Goal: Task Accomplishment & Management: Complete application form

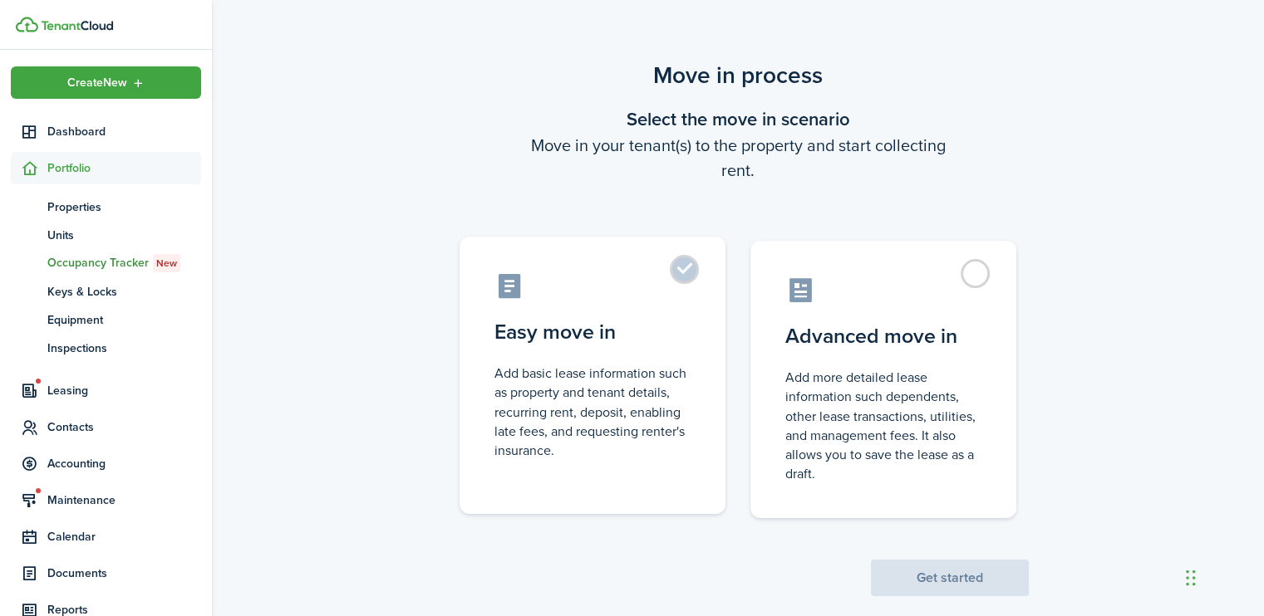
click at [690, 277] on label "Easy move in Add basic lease information such as property and tenant details, r…" at bounding box center [592, 375] width 266 height 277
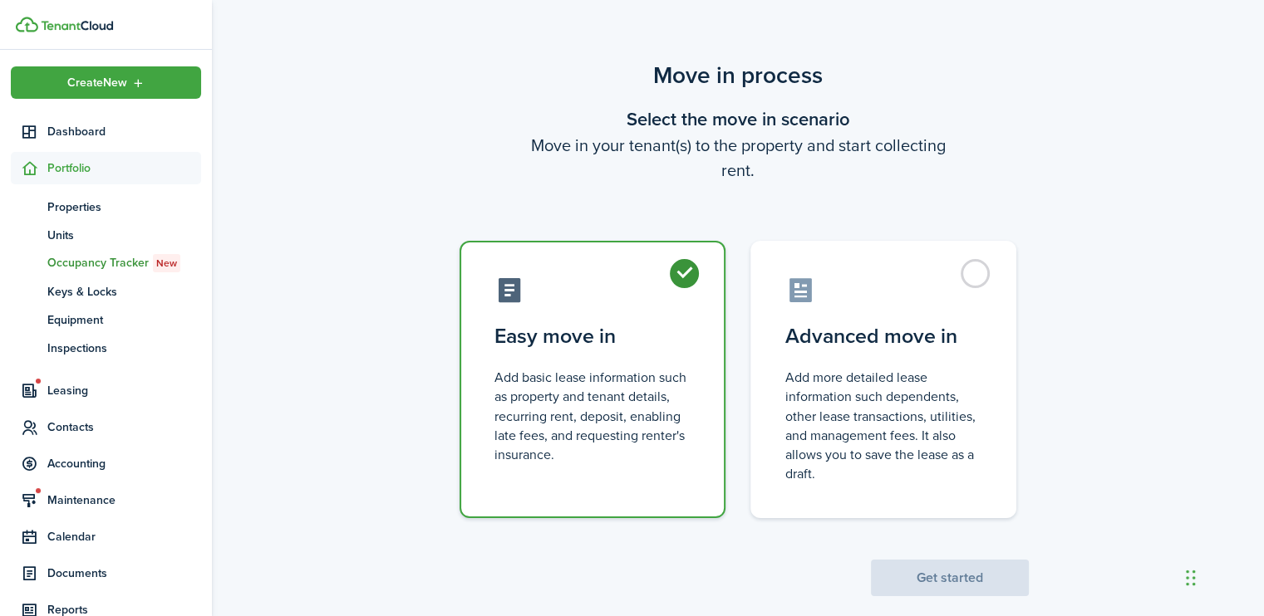
radio input "true"
click at [957, 571] on button "Get started" at bounding box center [950, 578] width 158 height 37
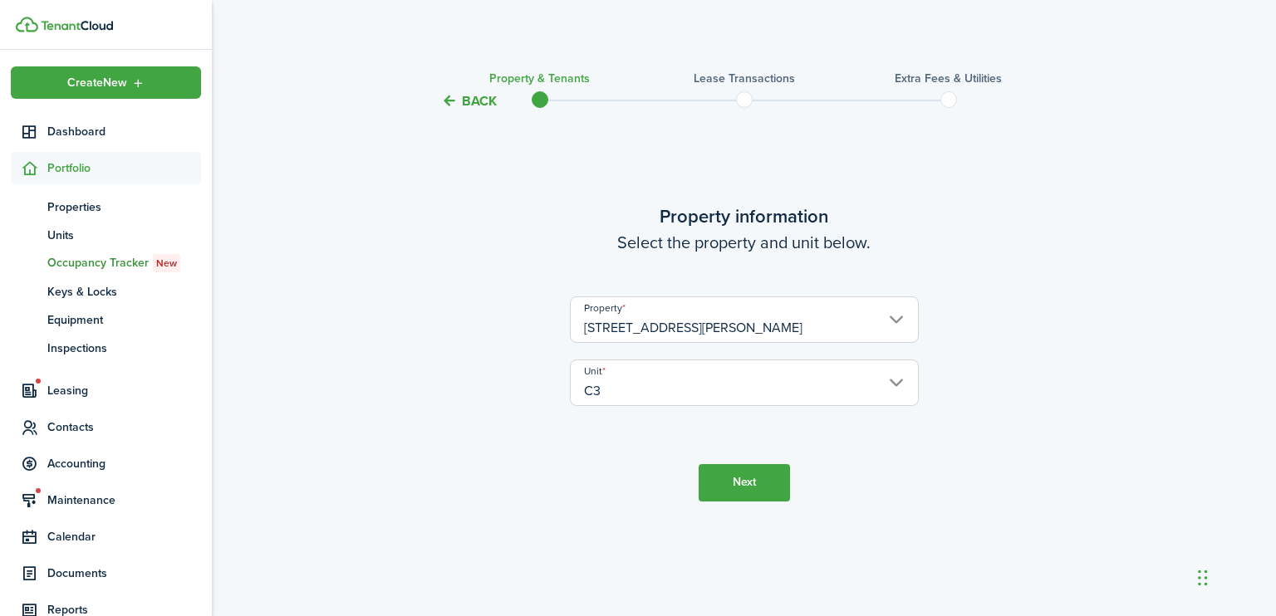
click at [734, 479] on button "Next" at bounding box center [744, 482] width 91 height 37
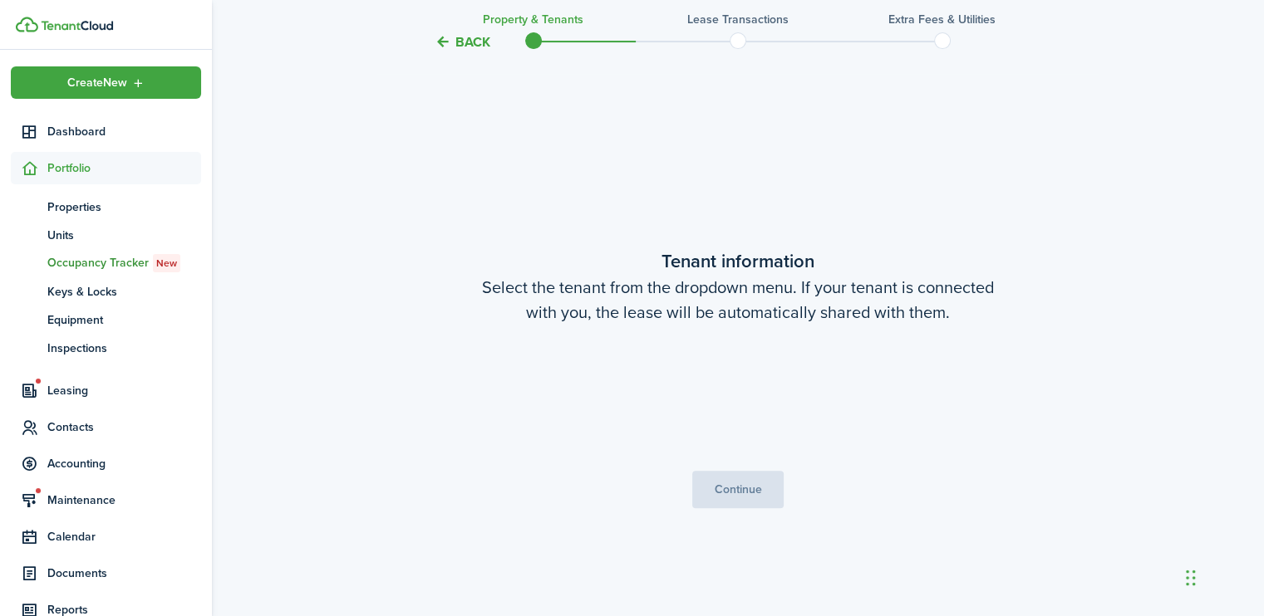
scroll to position [505, 0]
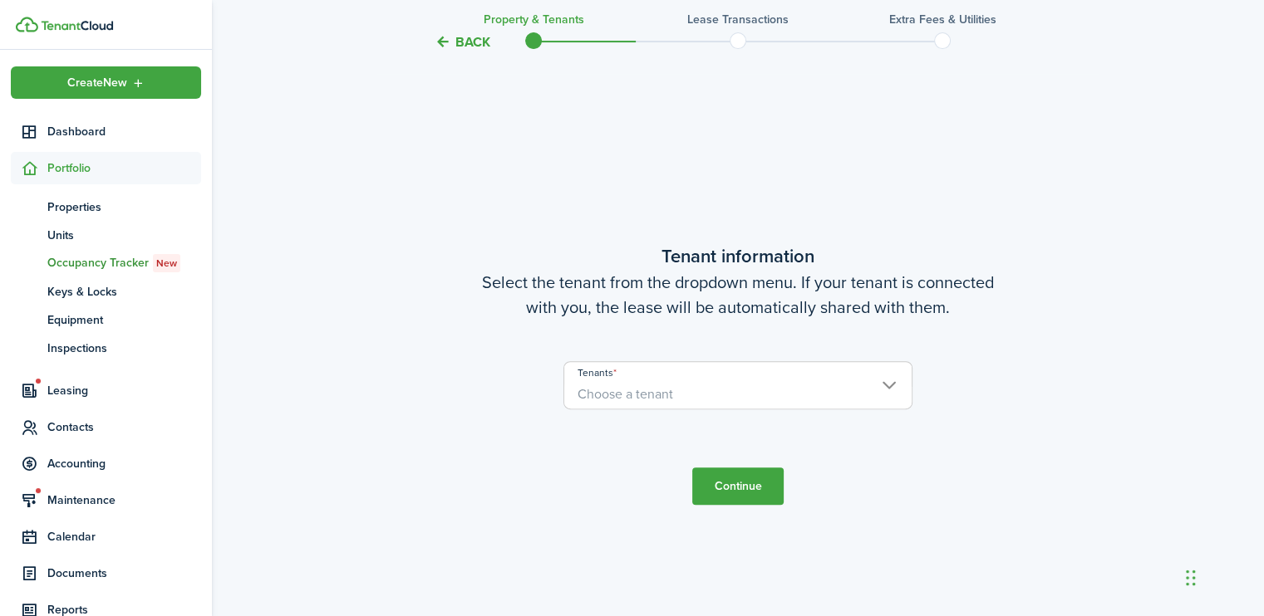
click at [884, 380] on span "Choose a tenant" at bounding box center [737, 394] width 347 height 28
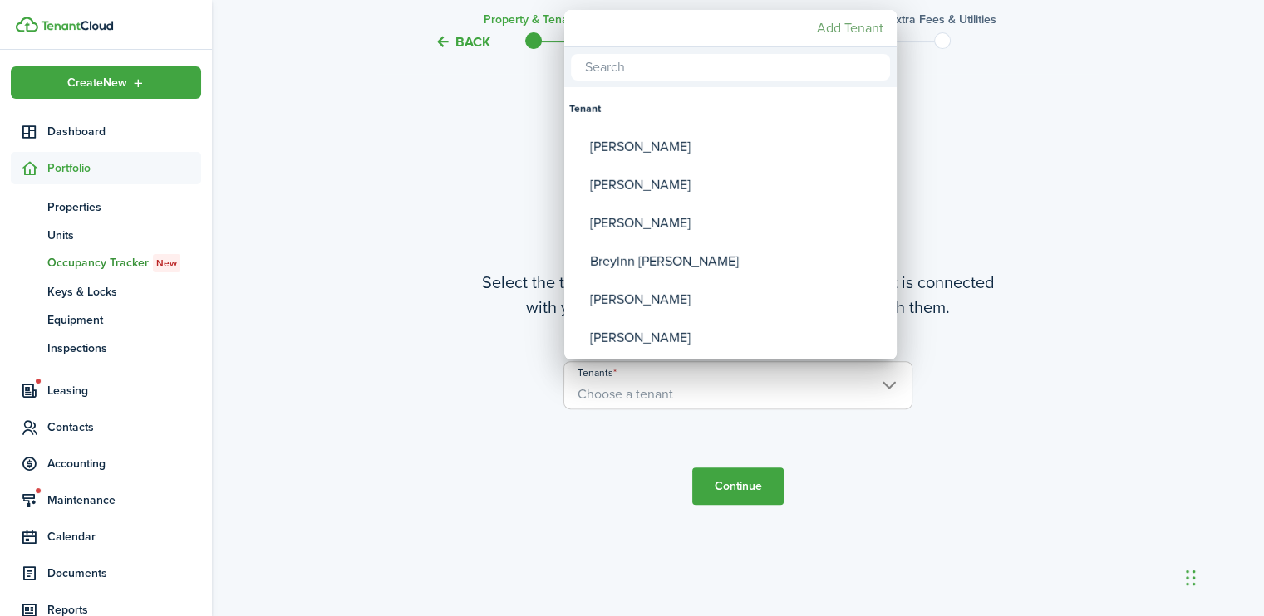
click at [838, 31] on mbsc-button "Add Tenant" at bounding box center [850, 28] width 80 height 30
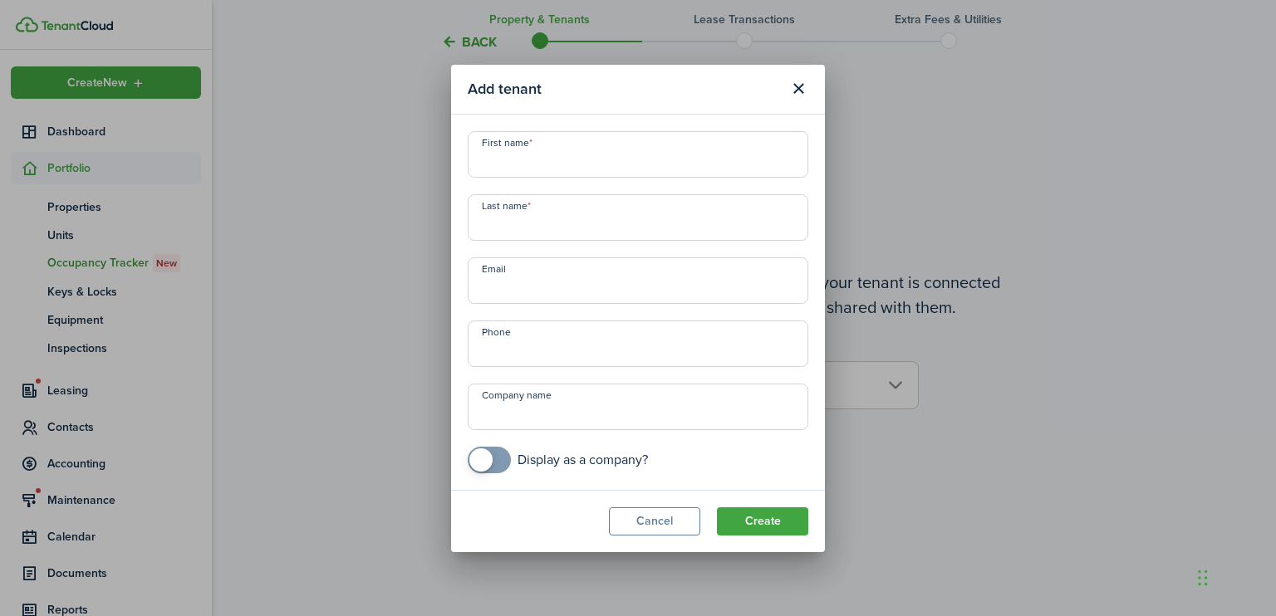
click at [485, 167] on input "First name" at bounding box center [638, 154] width 341 height 47
type input "Bethlyn"
click at [493, 218] on input "Last name" at bounding box center [638, 217] width 341 height 47
type input "[PERSON_NAME]"
click at [483, 341] on input "+1" at bounding box center [638, 344] width 341 height 47
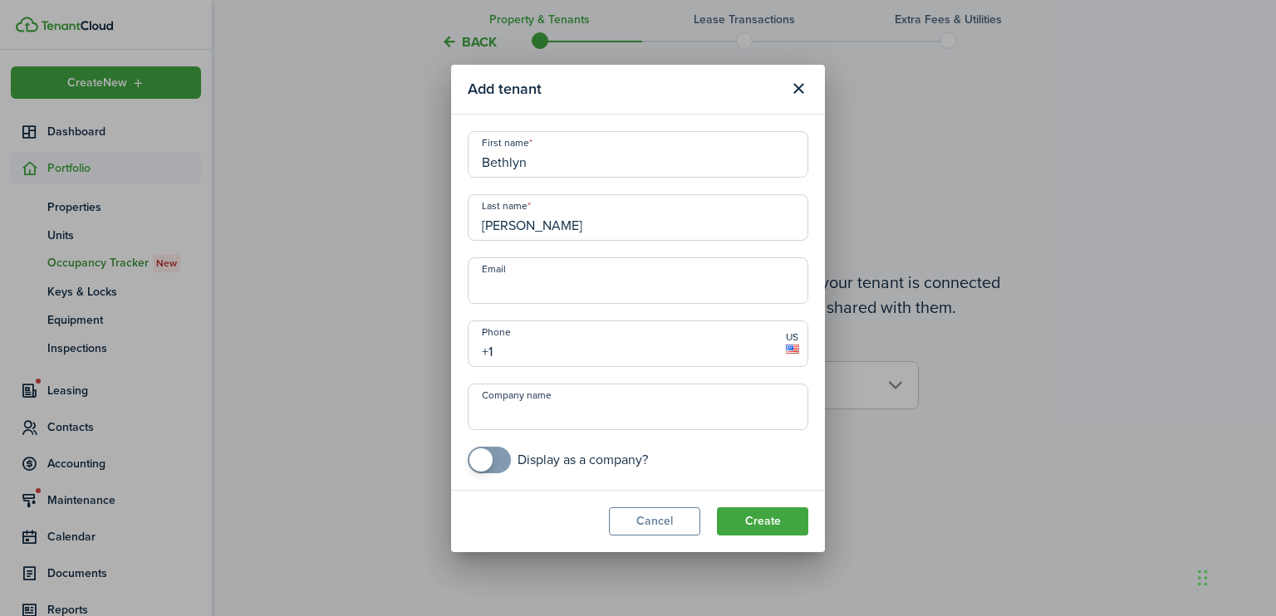
click at [499, 348] on input "+1" at bounding box center [638, 344] width 341 height 47
type input "[PHONE_NUMBER]"
click at [748, 517] on button "Create" at bounding box center [762, 522] width 91 height 28
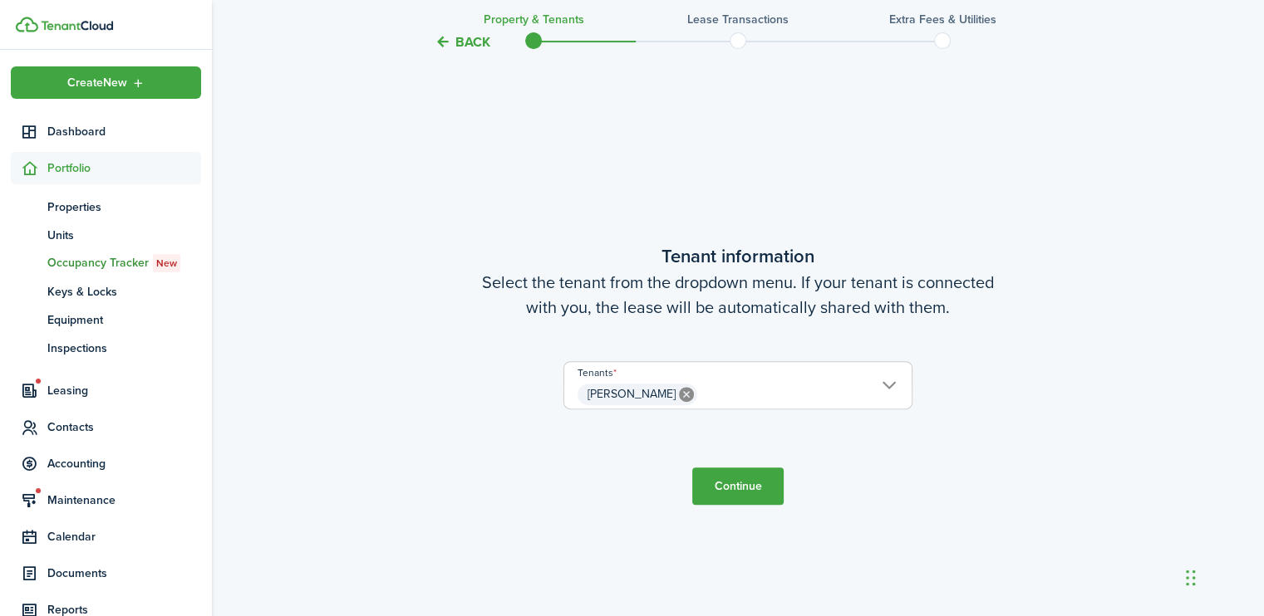
click at [744, 477] on button "Continue" at bounding box center [737, 486] width 91 height 37
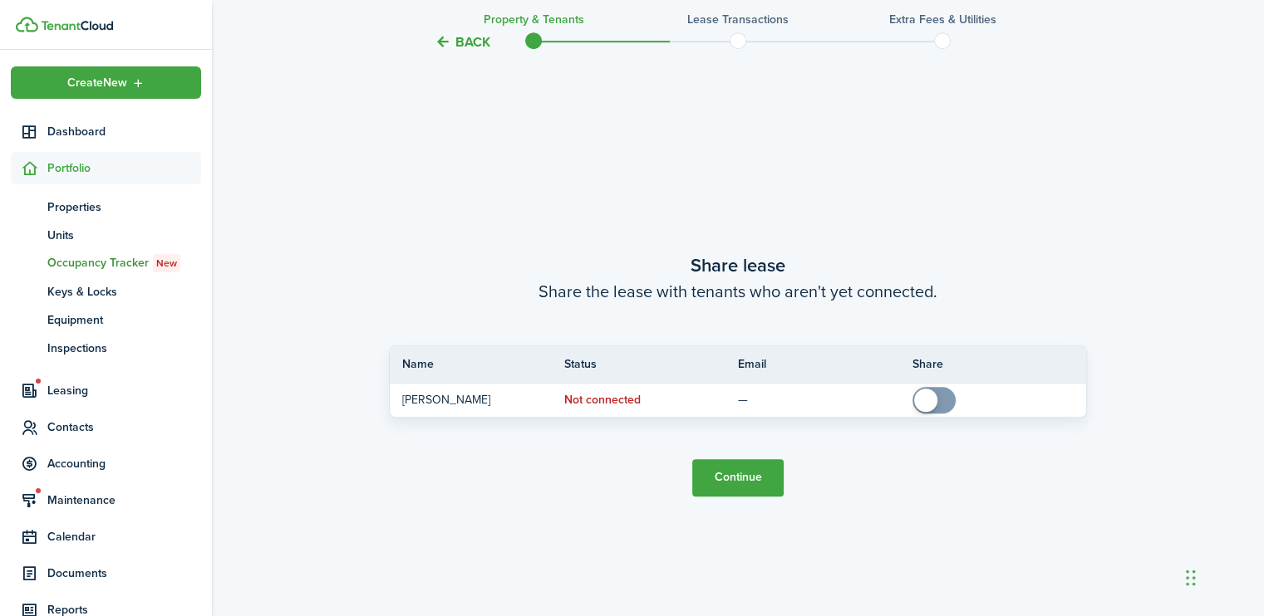
scroll to position [1122, 0]
click at [736, 477] on button "Continue" at bounding box center [737, 477] width 91 height 37
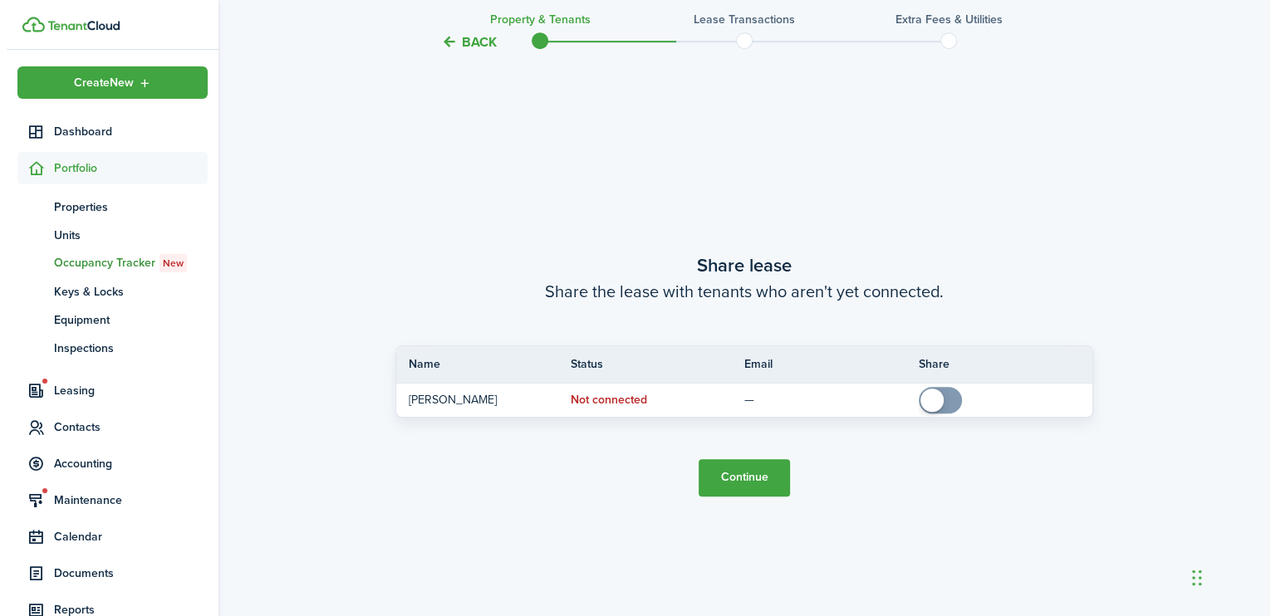
click div
radio input "true"
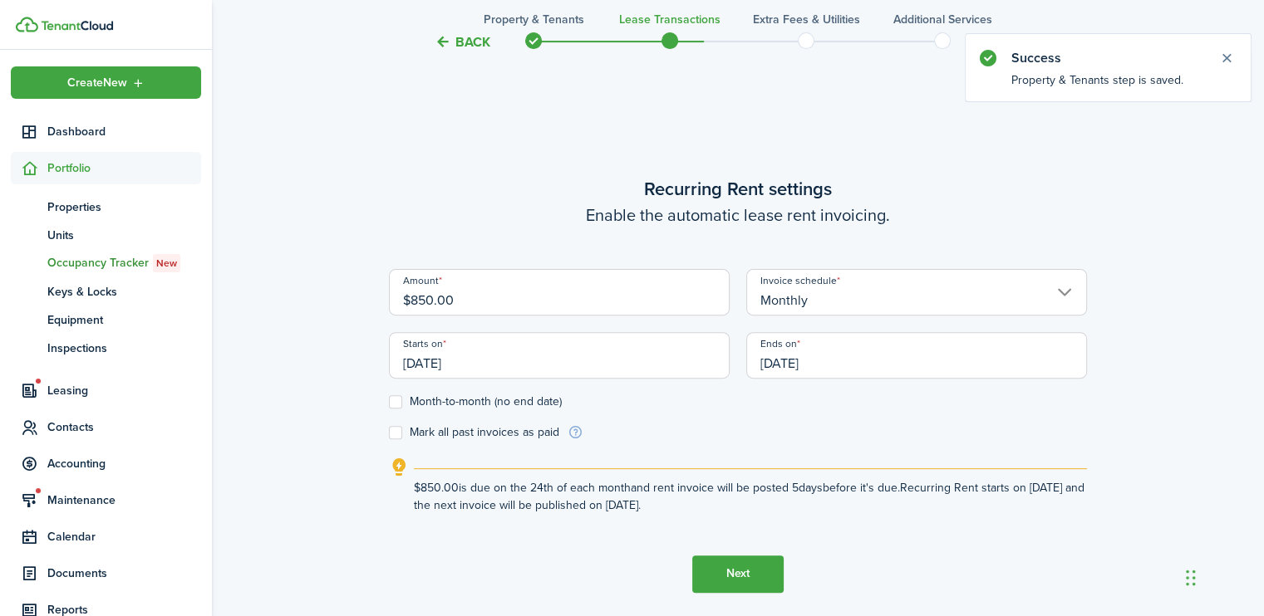
scroll to position [505, 0]
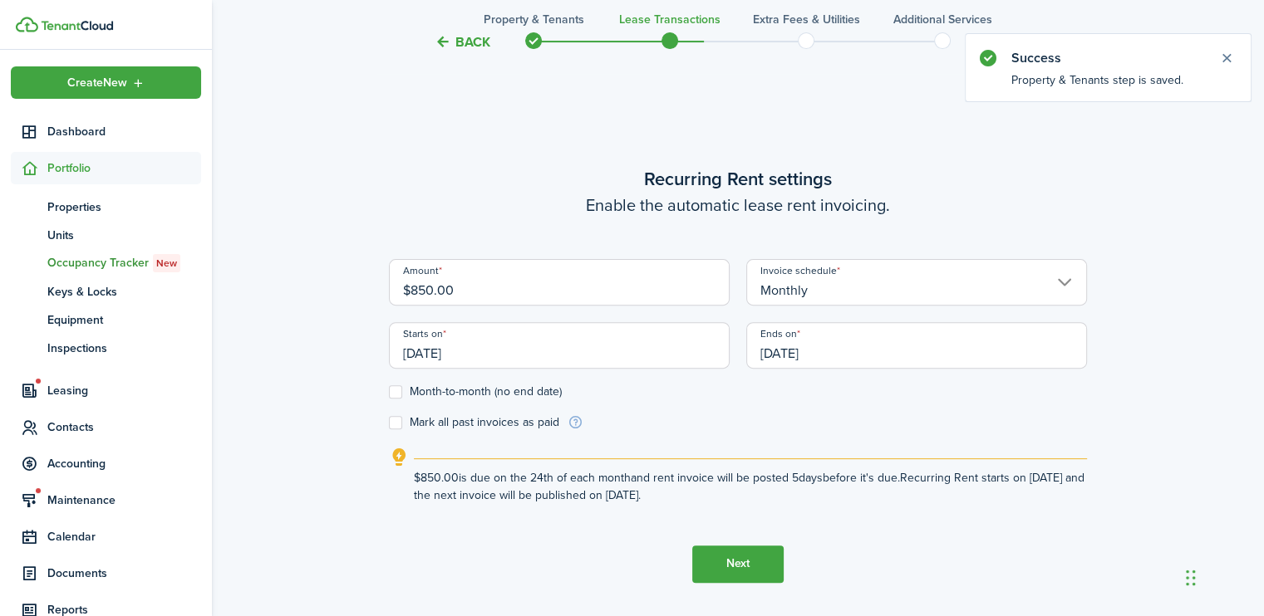
click at [458, 287] on input "$850.00" at bounding box center [559, 282] width 341 height 47
type input "$900.00"
click at [477, 353] on input "[DATE]" at bounding box center [559, 345] width 341 height 47
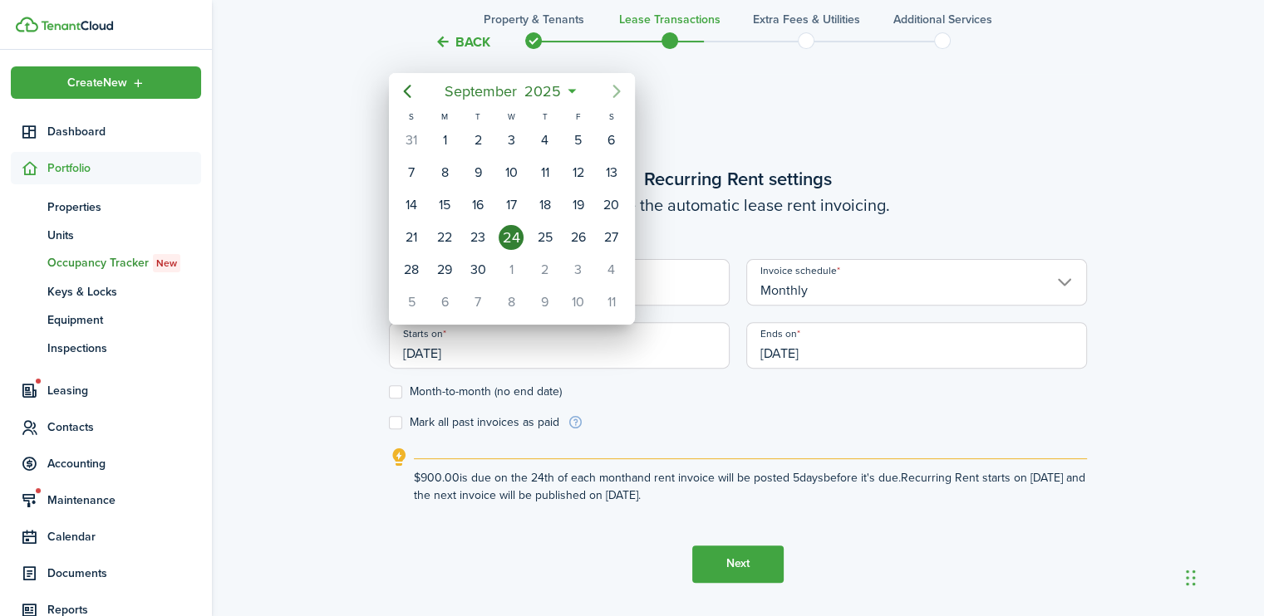
click at [617, 91] on icon "Next page" at bounding box center [616, 91] width 20 height 20
click at [505, 138] on div "1" at bounding box center [510, 140] width 25 height 25
type input "[DATE]"
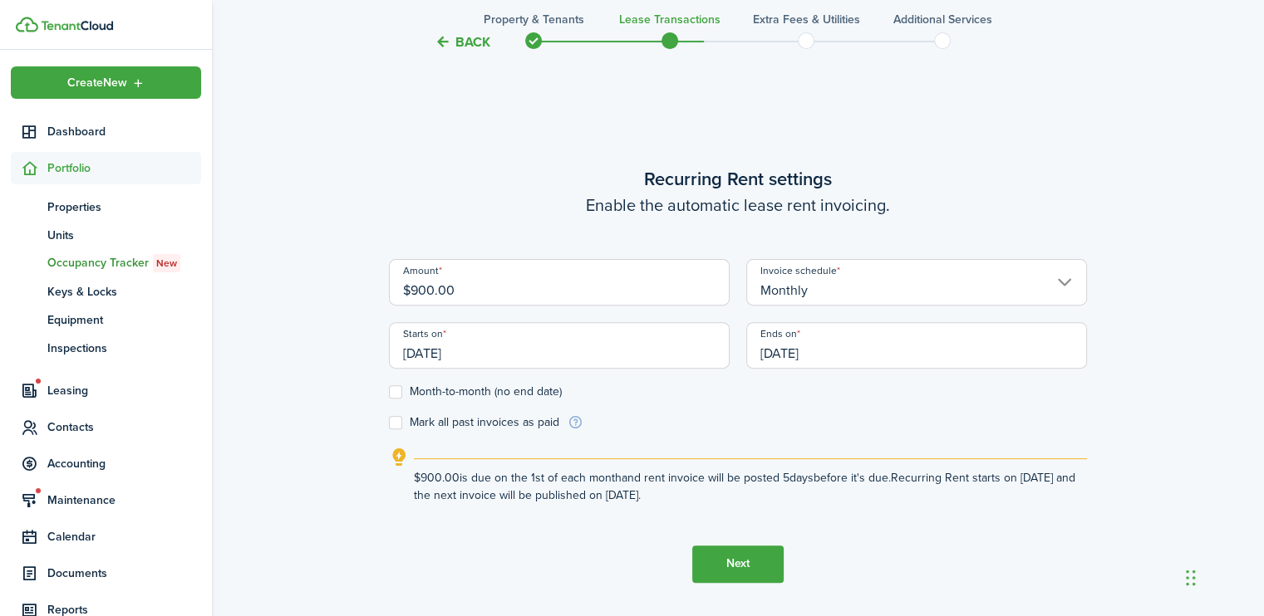
click at [808, 351] on input "[DATE]" at bounding box center [916, 345] width 341 height 47
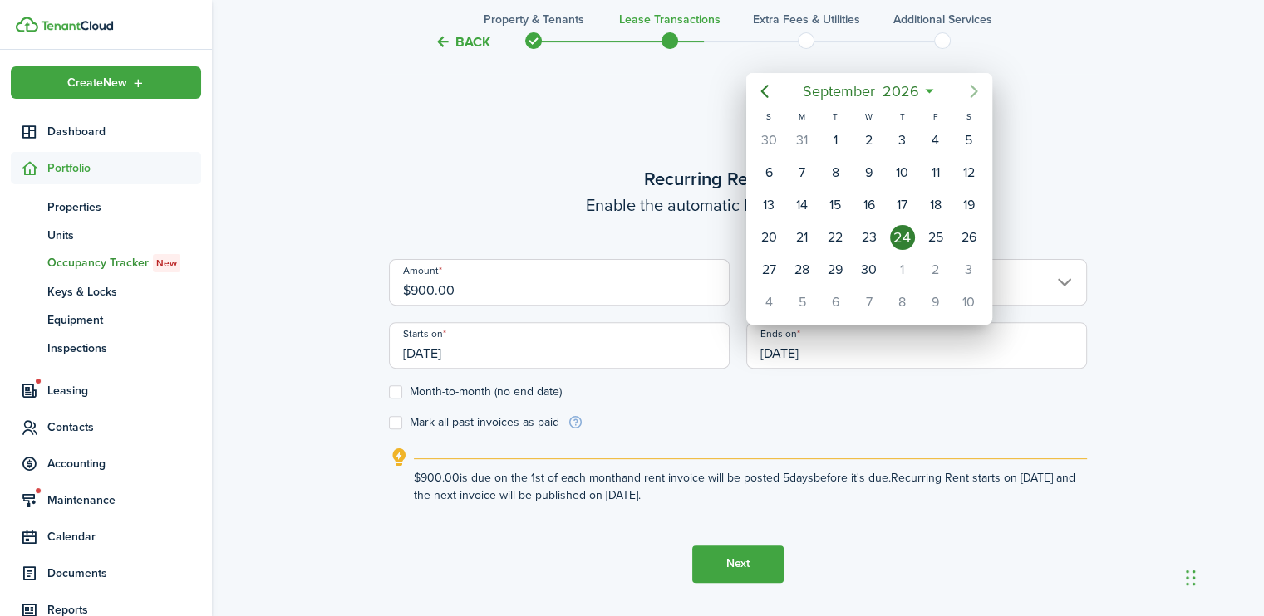
click at [974, 95] on icon "Next page" at bounding box center [972, 91] width 7 height 13
click at [964, 259] on div "31" at bounding box center [968, 270] width 25 height 25
type input "[DATE]"
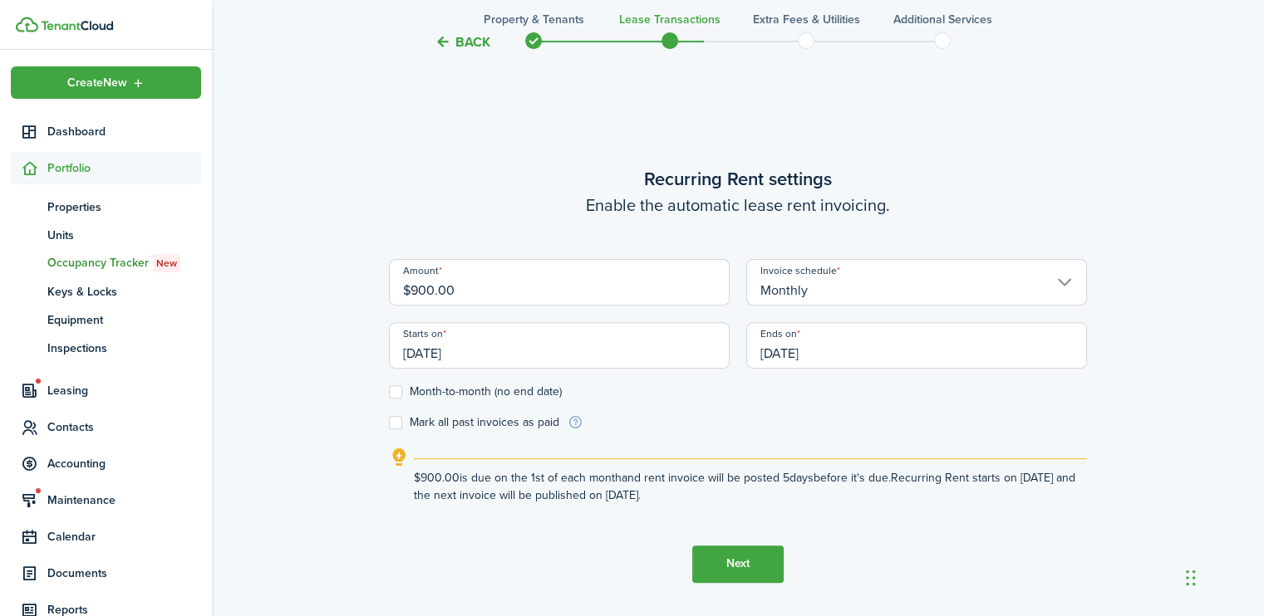
click at [399, 390] on label "Month-to-month (no end date)" at bounding box center [475, 391] width 173 height 13
click at [389, 391] on input "Month-to-month (no end date)" at bounding box center [388, 391] width 1 height 1
checkbox input "true"
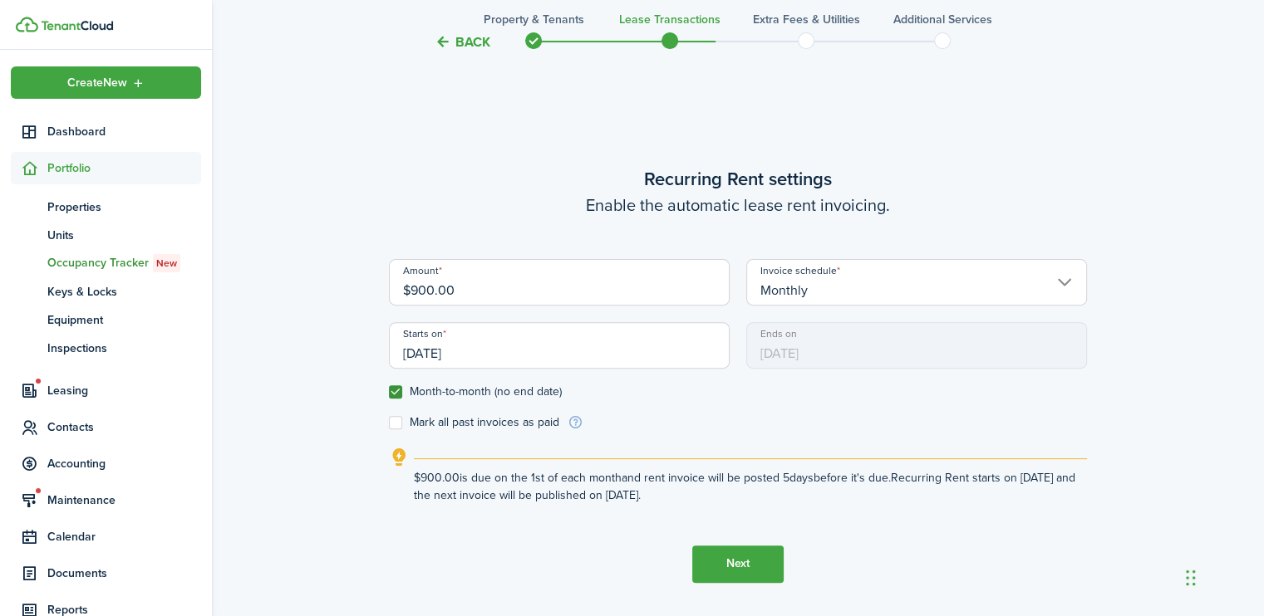
click at [740, 557] on button "Next" at bounding box center [737, 564] width 91 height 37
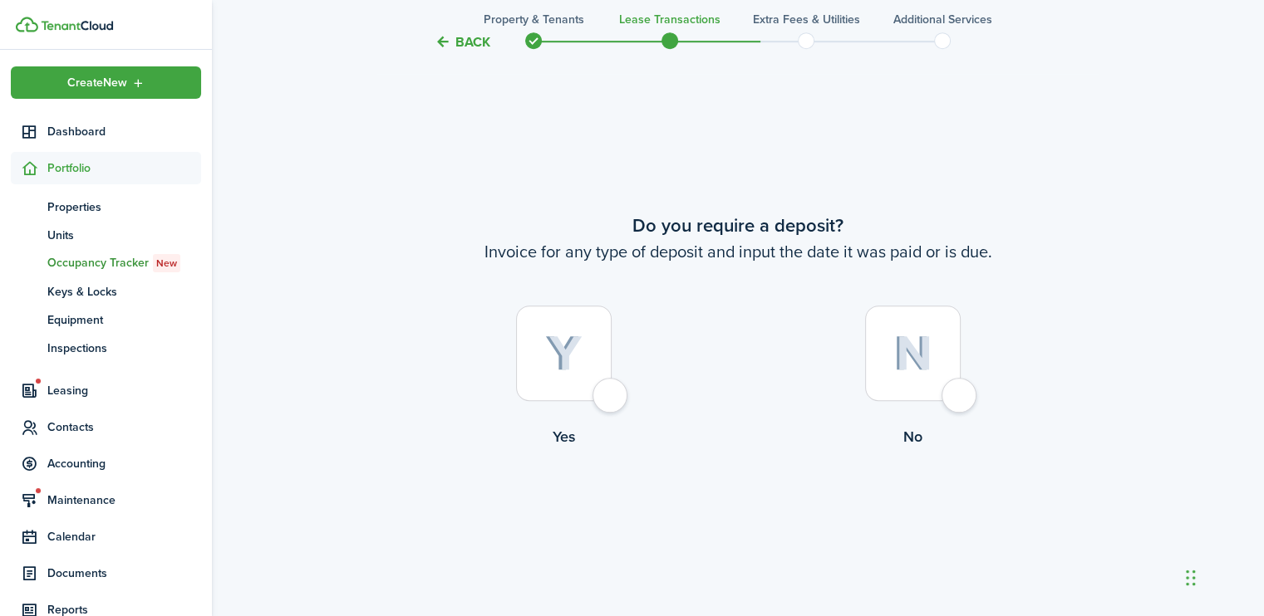
scroll to position [1122, 0]
click at [611, 400] on div at bounding box center [564, 353] width 96 height 96
radio input "true"
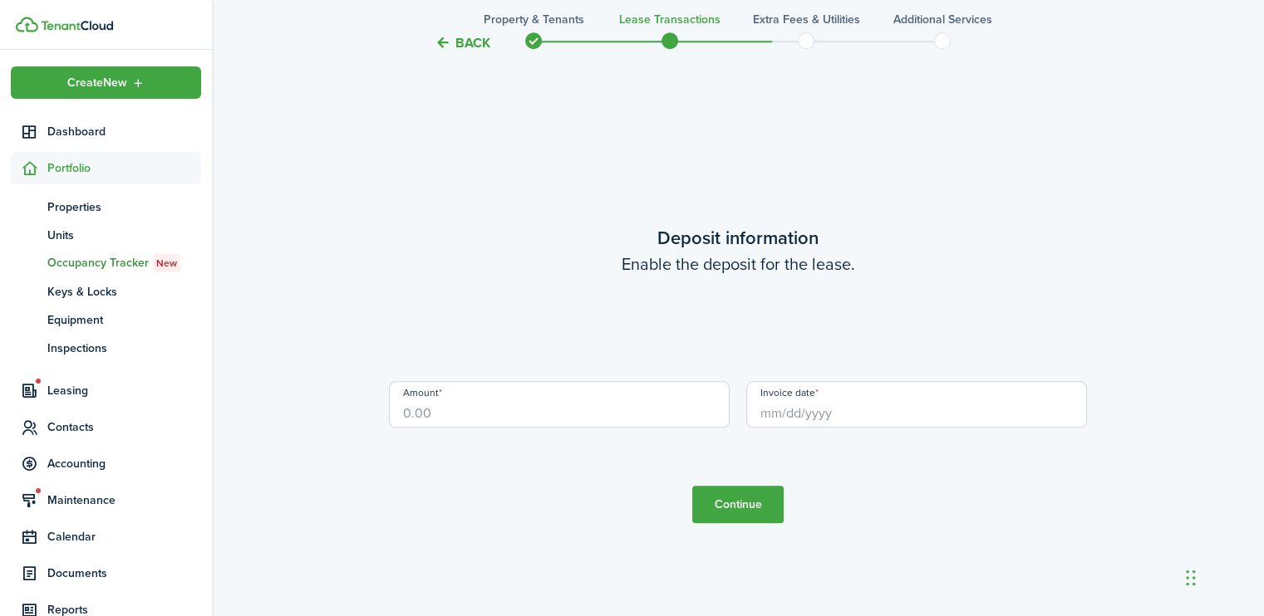
scroll to position [1739, 0]
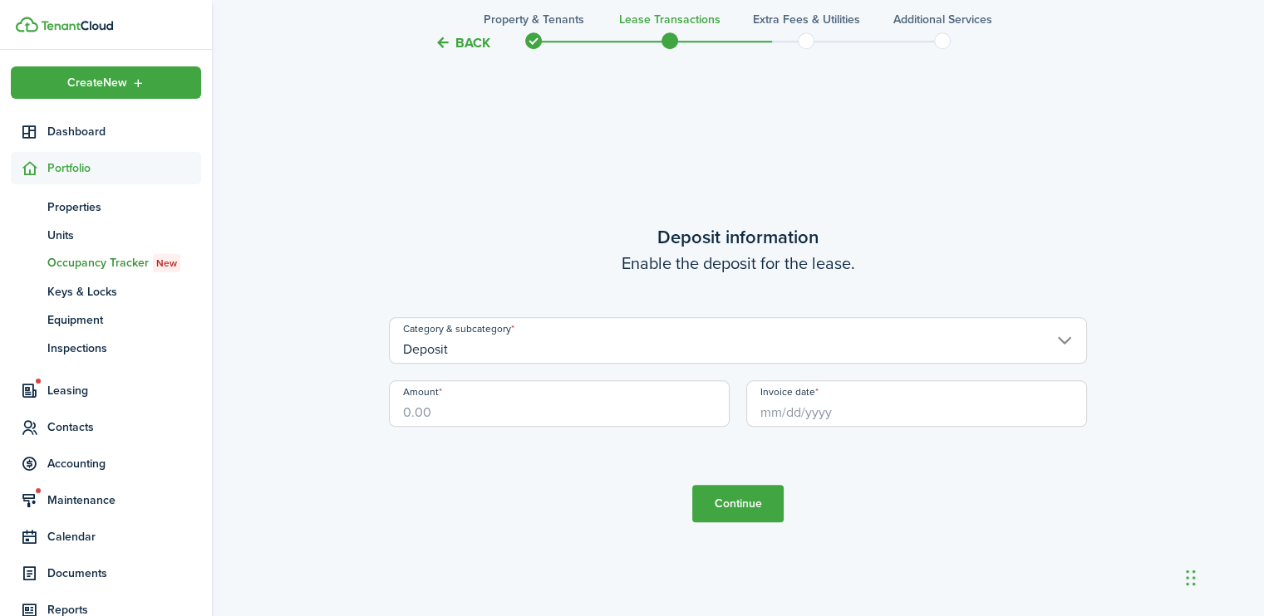
click at [461, 405] on input "Amount" at bounding box center [559, 403] width 341 height 47
type input "$900.00"
click at [771, 410] on input "Invoice date" at bounding box center [916, 403] width 341 height 47
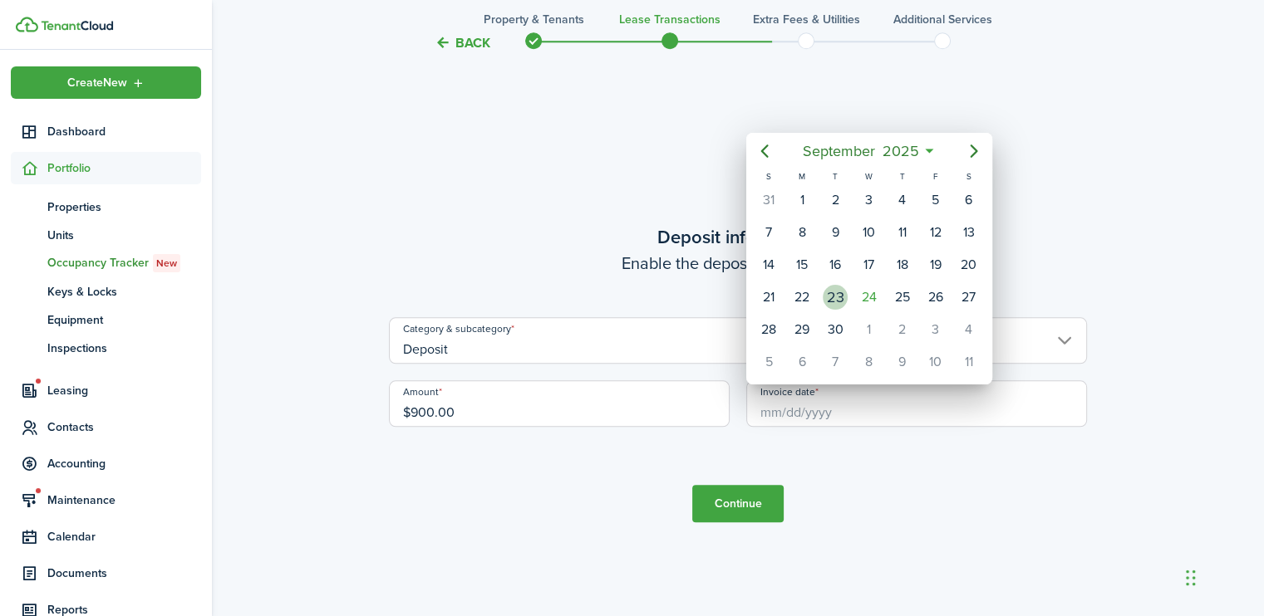
click at [833, 298] on div "23" at bounding box center [834, 297] width 25 height 25
type input "[DATE]"
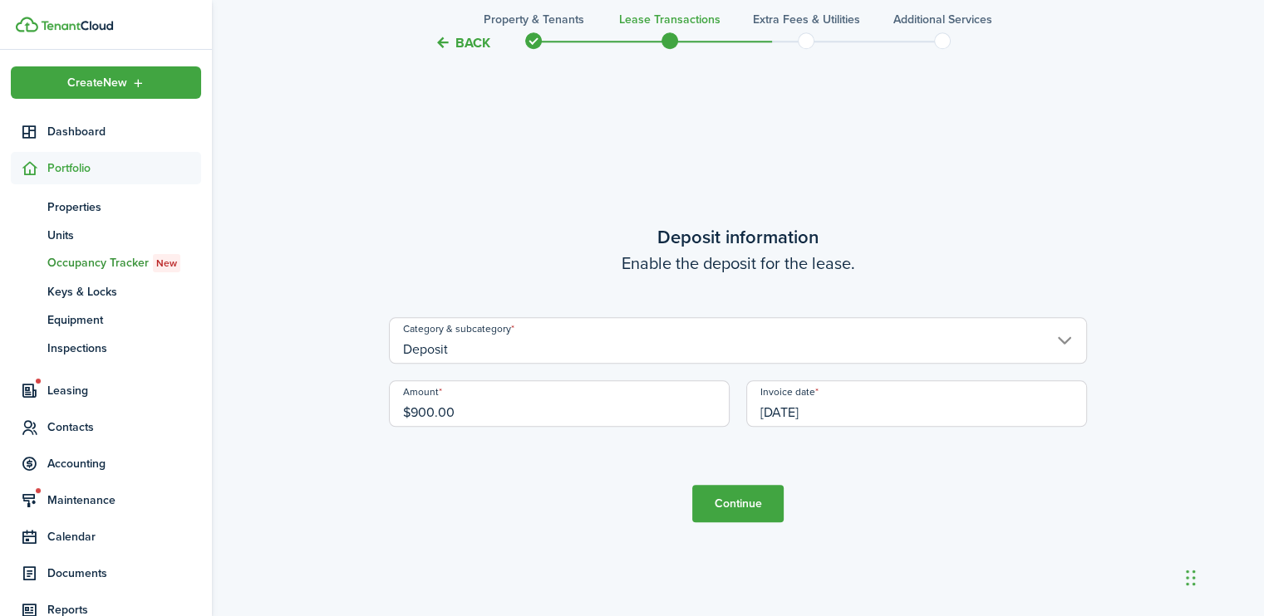
click at [753, 507] on button "Continue" at bounding box center [737, 503] width 91 height 37
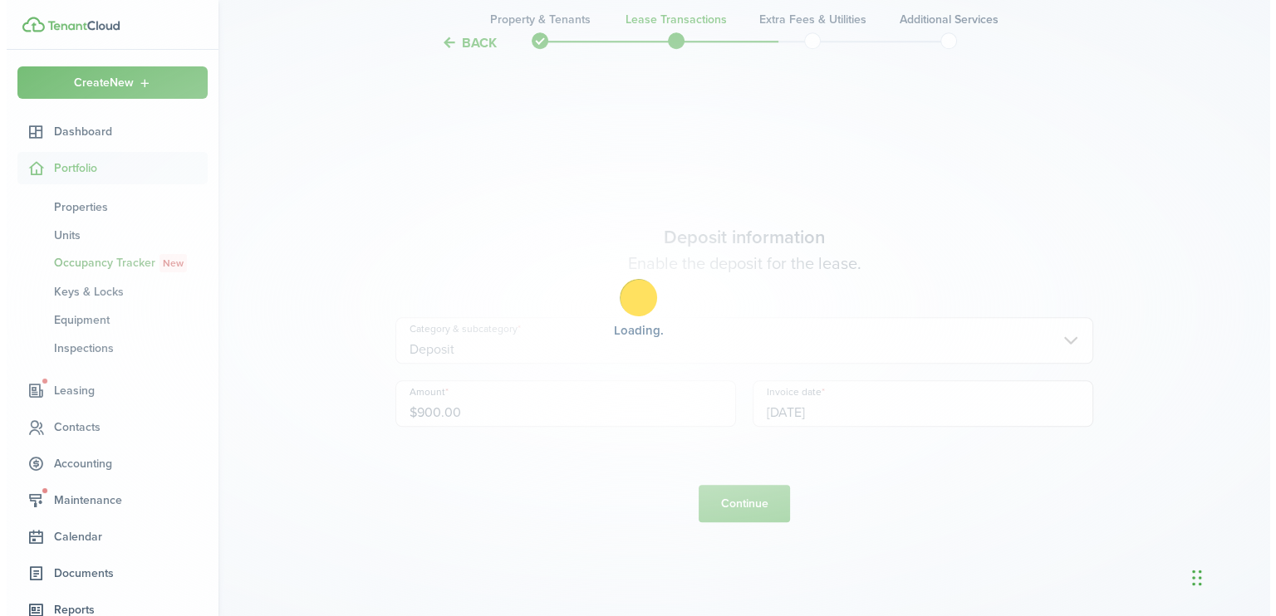
scroll to position [0, 0]
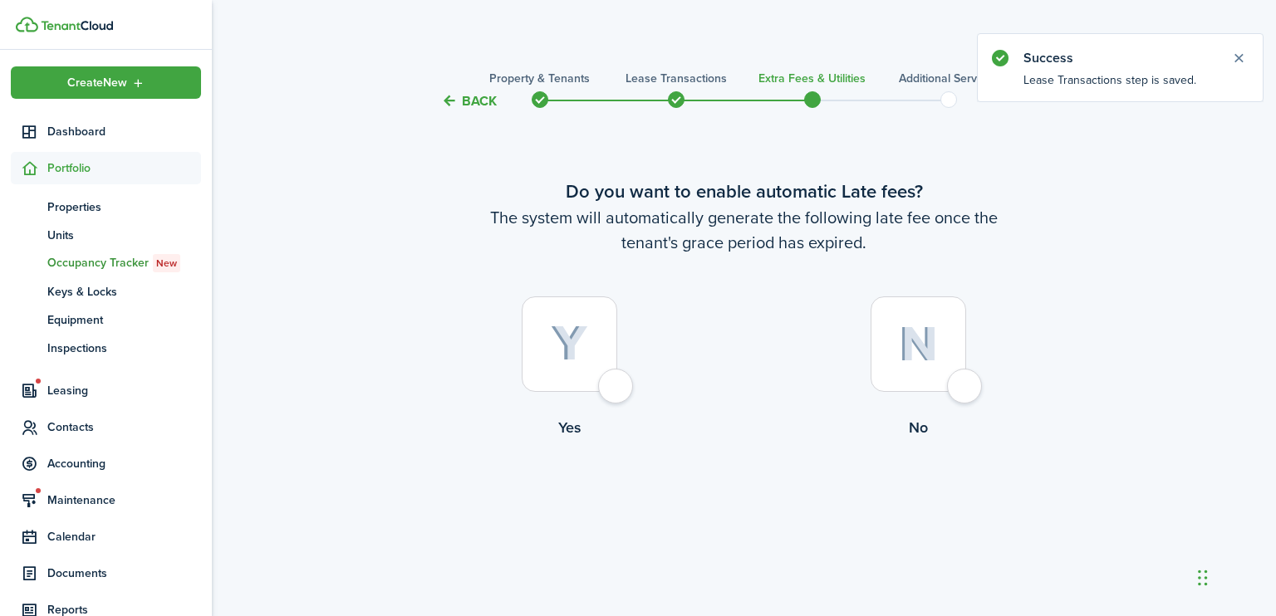
click at [617, 388] on div at bounding box center [570, 345] width 96 height 96
radio input "true"
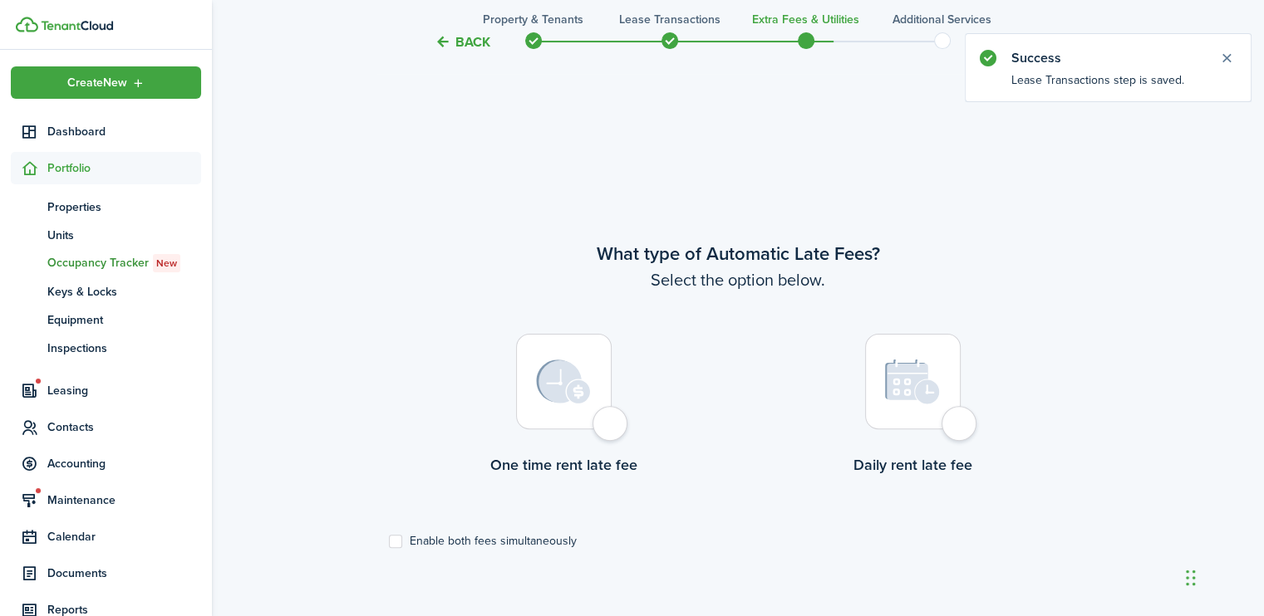
scroll to position [505, 0]
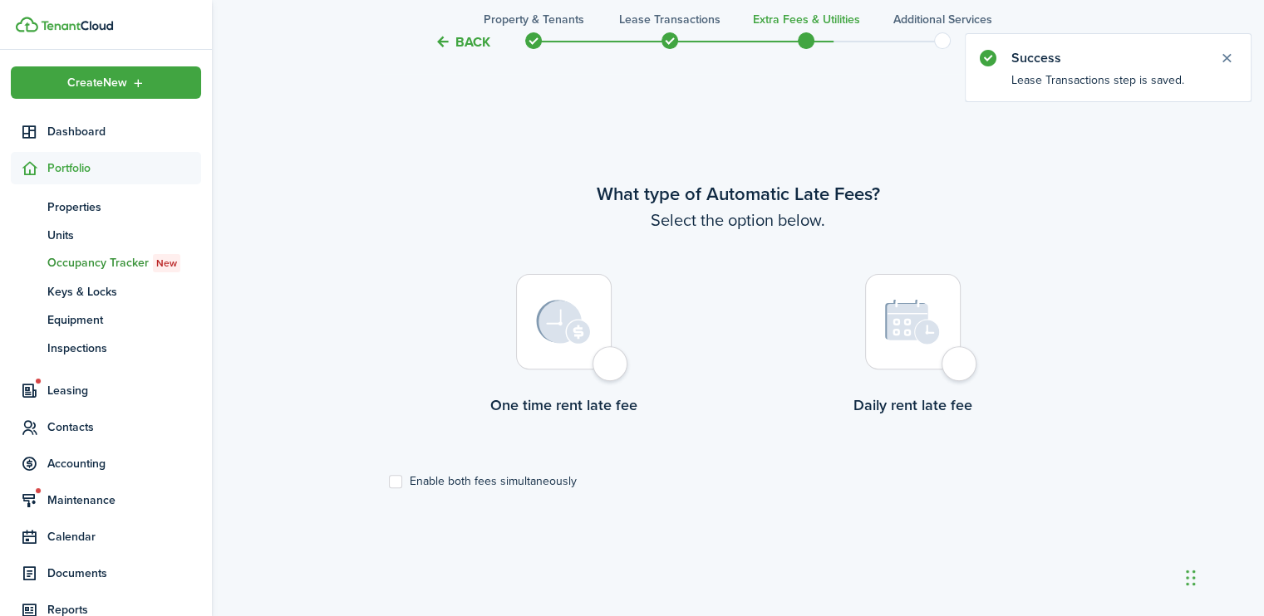
click at [611, 370] on div at bounding box center [564, 322] width 96 height 96
radio input "true"
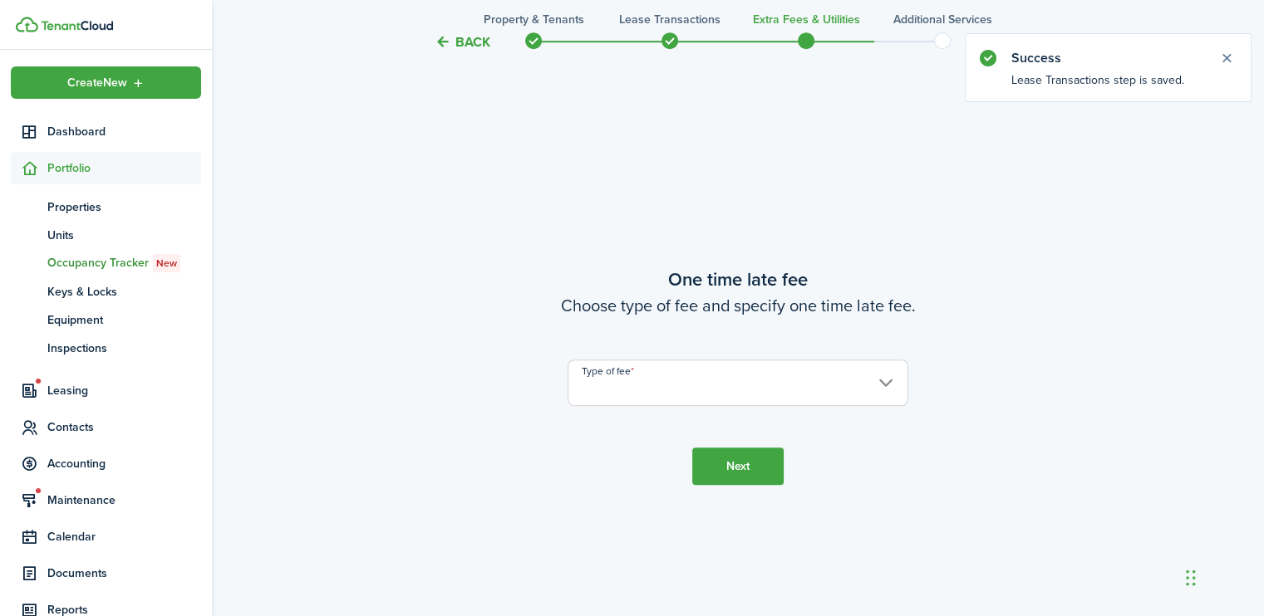
scroll to position [1122, 0]
click at [619, 378] on input "Type of fee" at bounding box center [737, 380] width 341 height 47
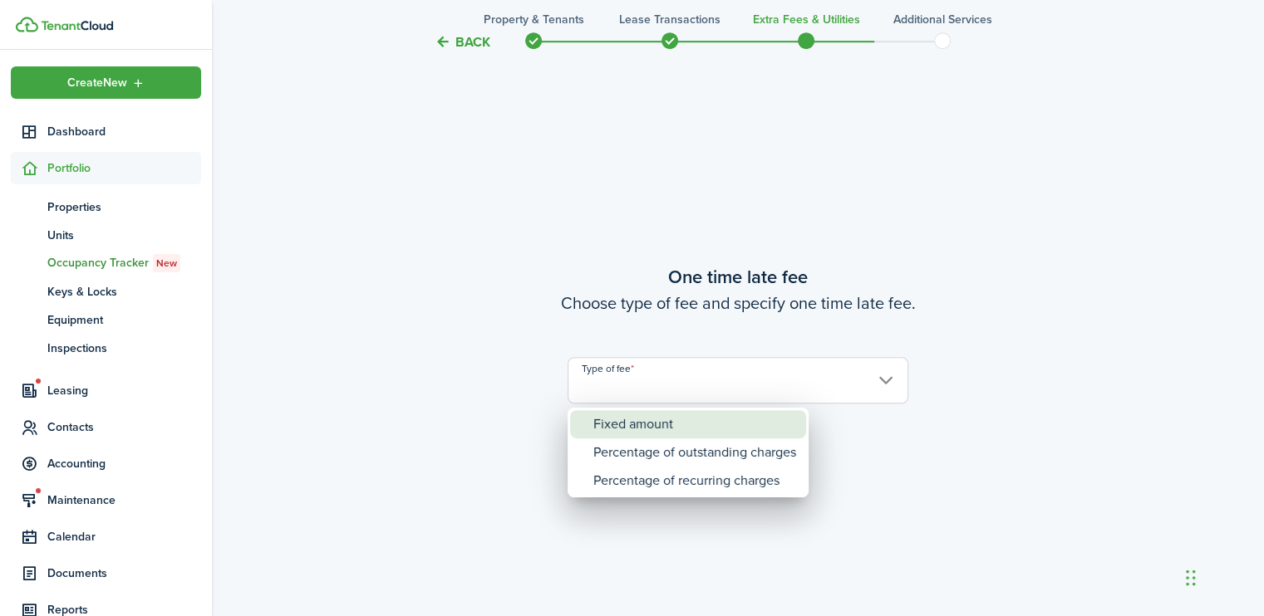
click at [616, 420] on div "Fixed amount" at bounding box center [694, 424] width 203 height 28
type input "Fixed amount"
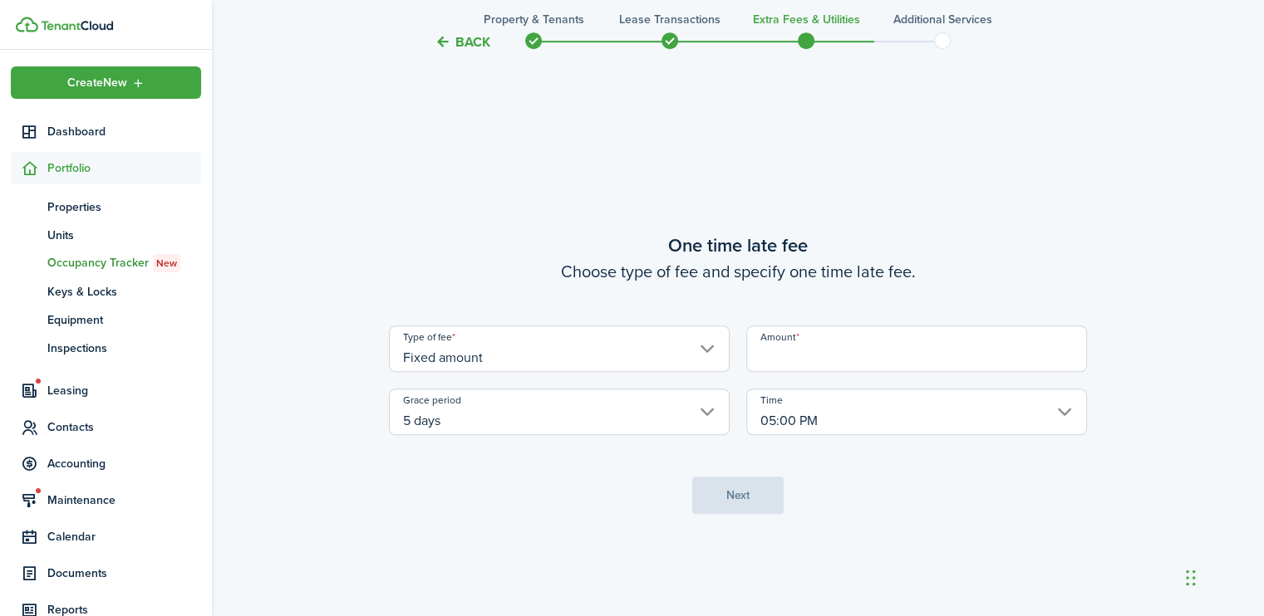
click at [810, 341] on input "Amount" at bounding box center [916, 349] width 341 height 47
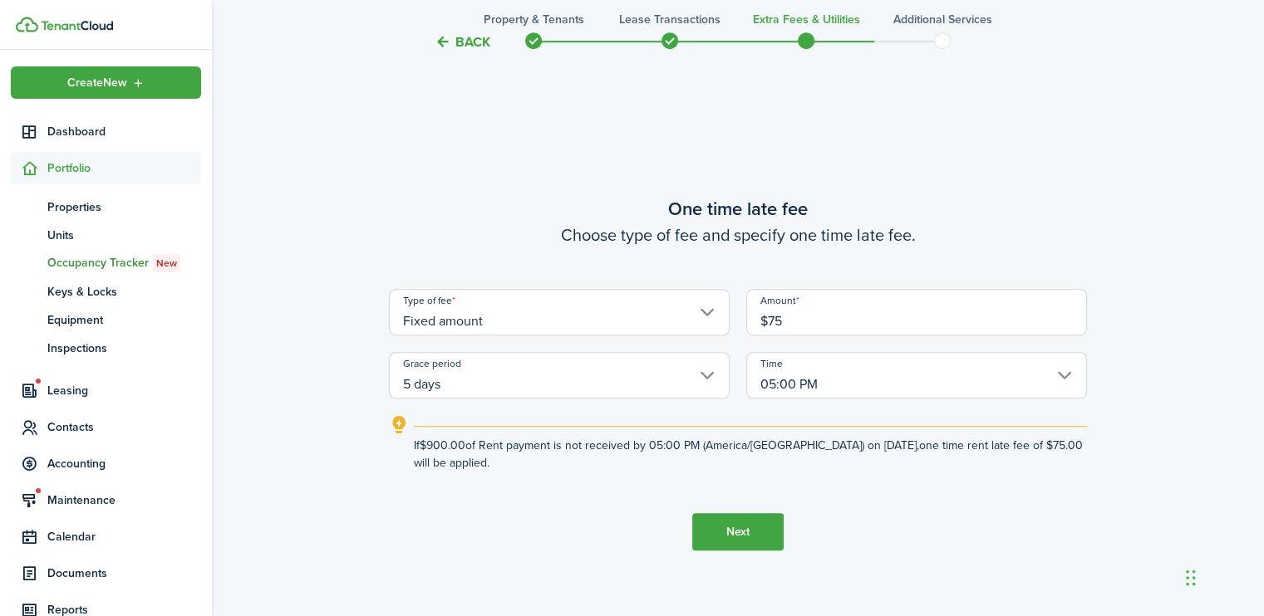
type input "$75.00"
click at [741, 523] on button "Next" at bounding box center [737, 531] width 91 height 37
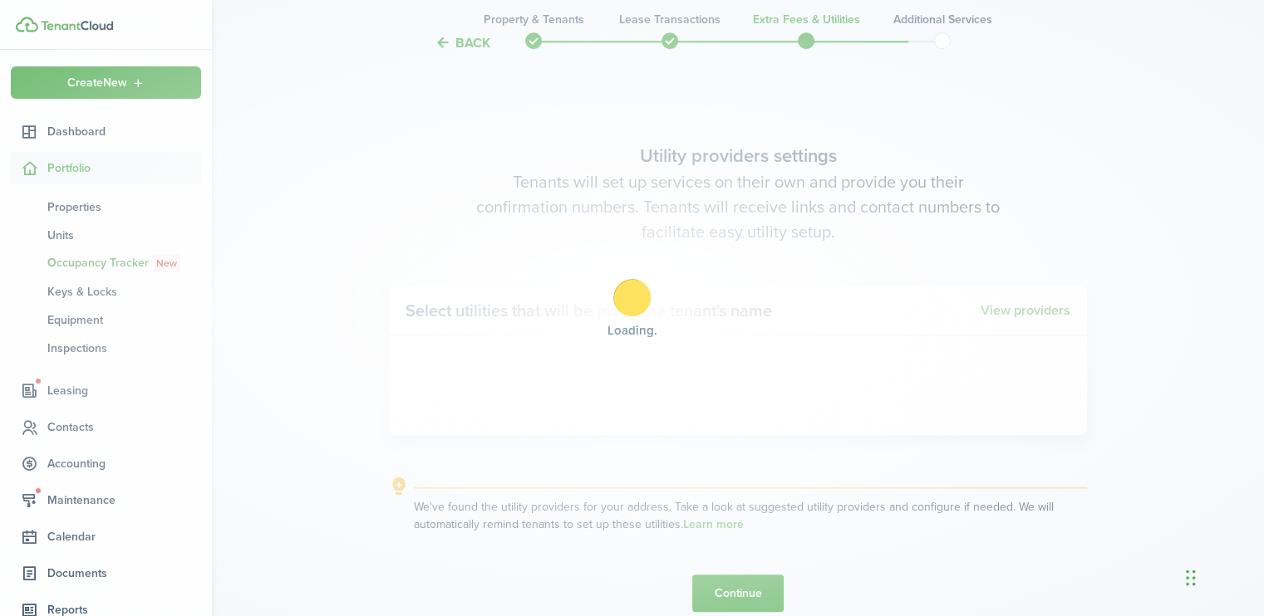
scroll to position [1739, 0]
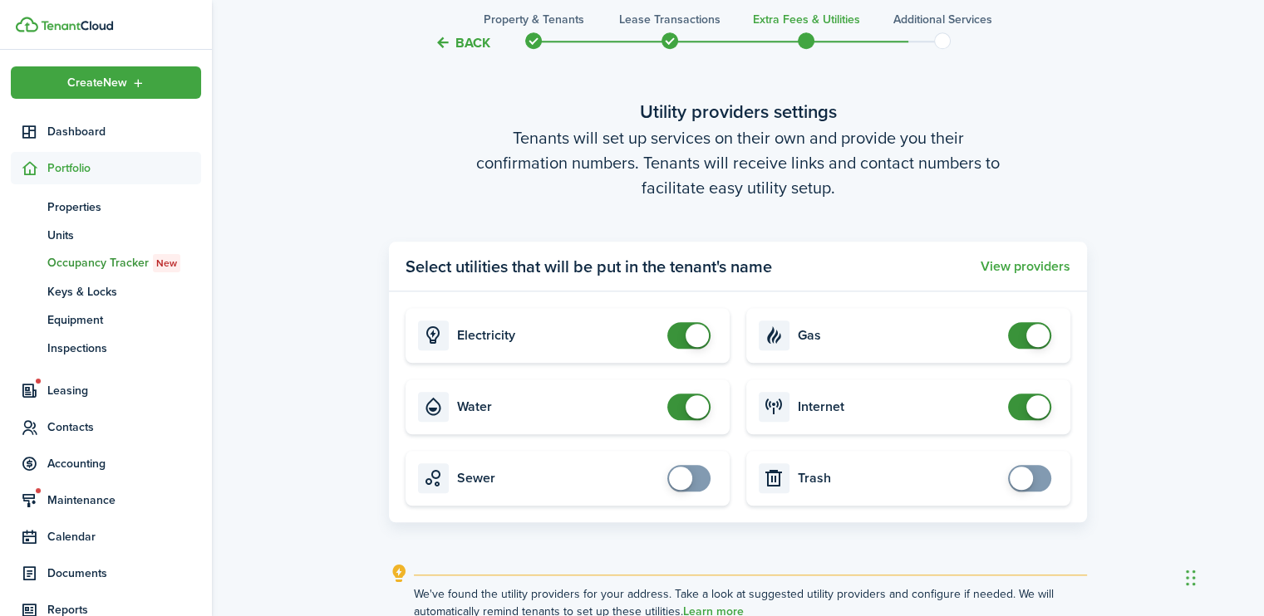
checkbox input "true"
click at [690, 479] on span at bounding box center [680, 478] width 23 height 23
checkbox input "true"
click at [1020, 479] on span at bounding box center [1020, 478] width 23 height 23
checkbox input "false"
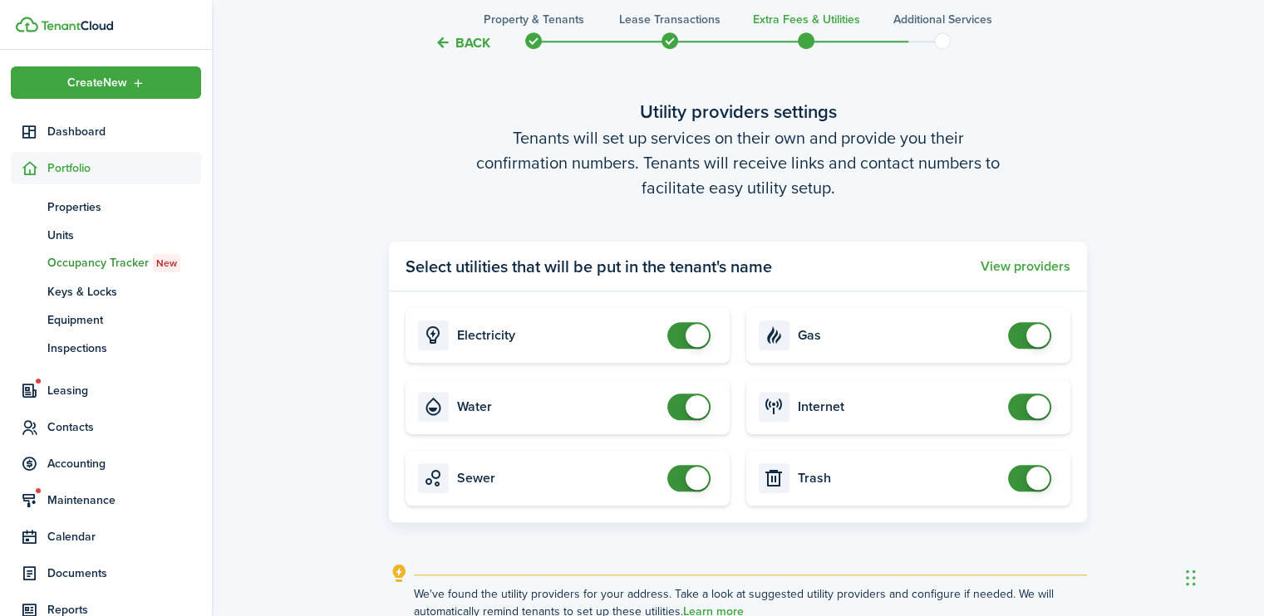
click at [1023, 341] on span at bounding box center [1029, 335] width 17 height 27
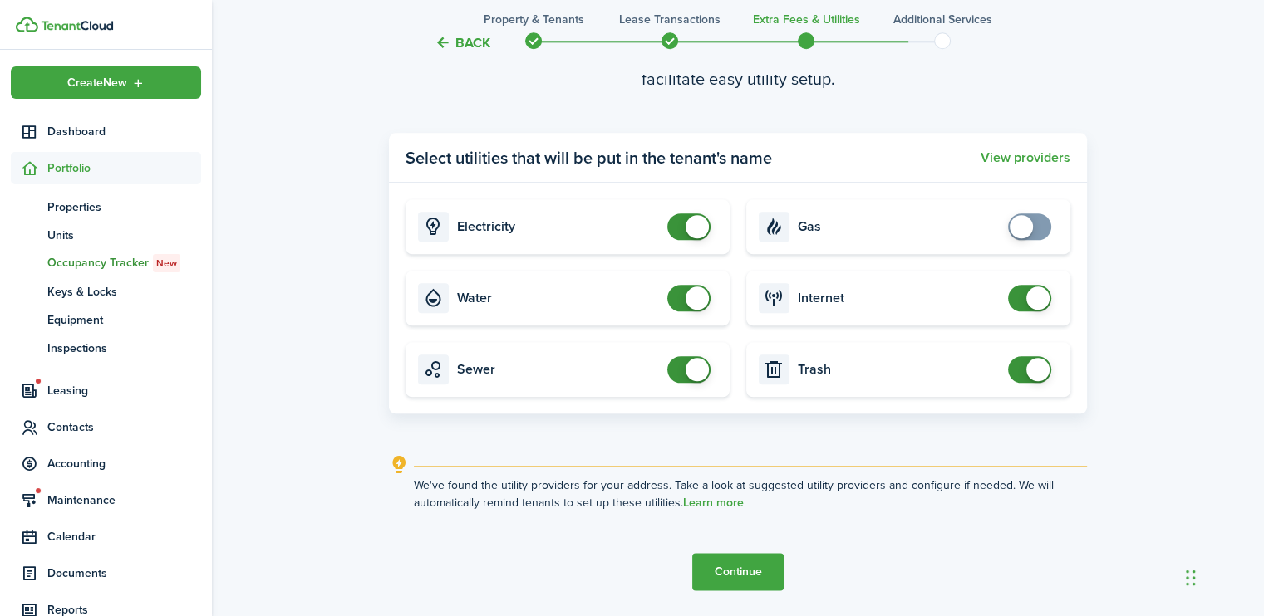
scroll to position [1901, 0]
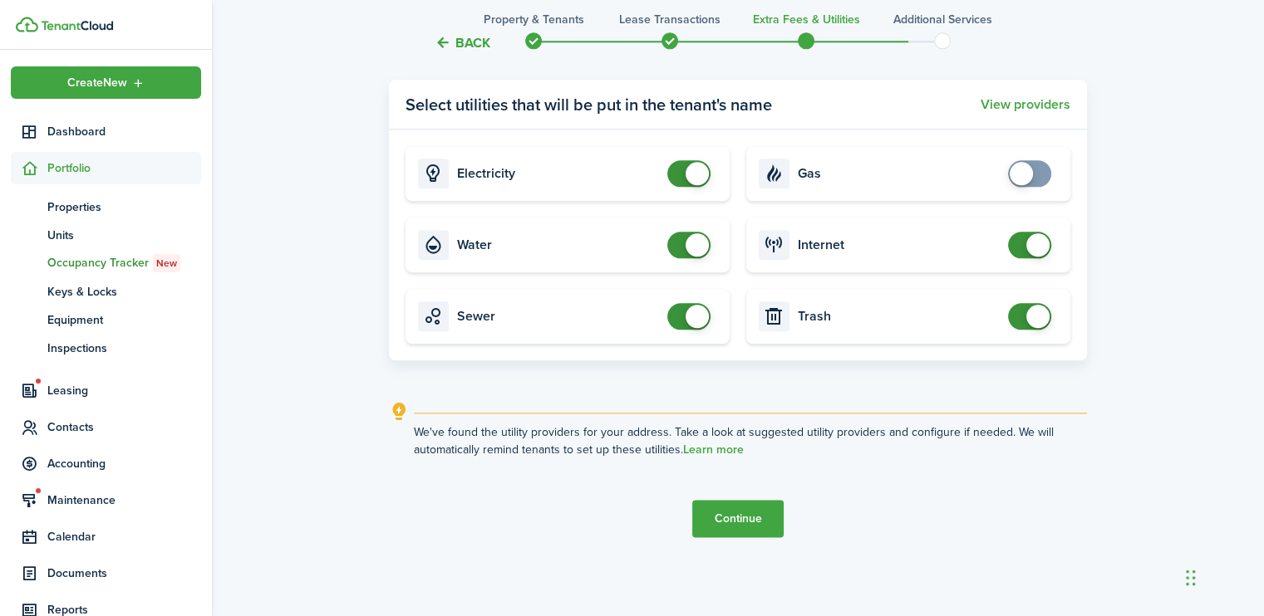
click at [756, 513] on button "Continue" at bounding box center [737, 518] width 91 height 37
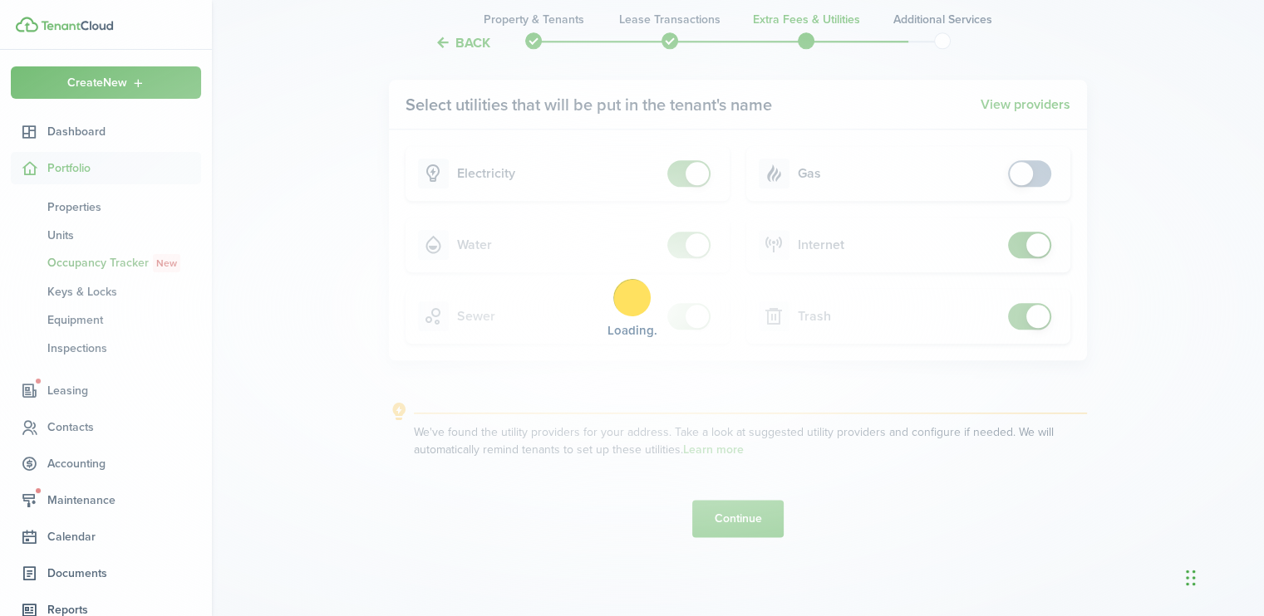
scroll to position [0, 0]
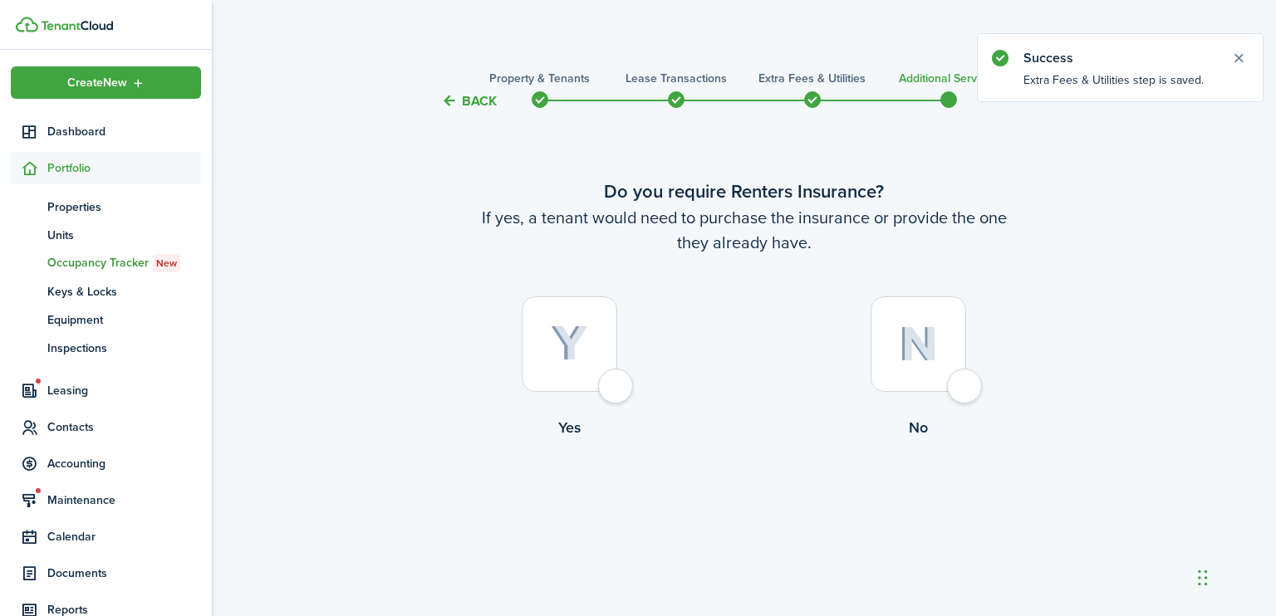
click at [958, 390] on div at bounding box center [919, 345] width 96 height 96
radio input "true"
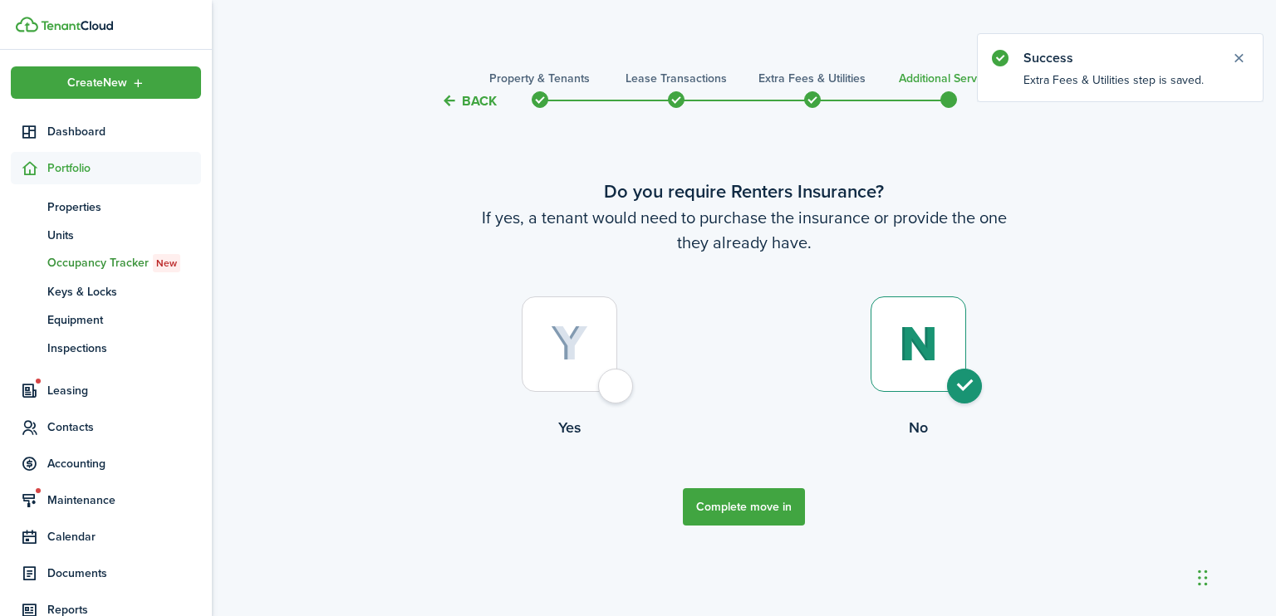
click at [735, 508] on button "Complete move in" at bounding box center [744, 506] width 122 height 37
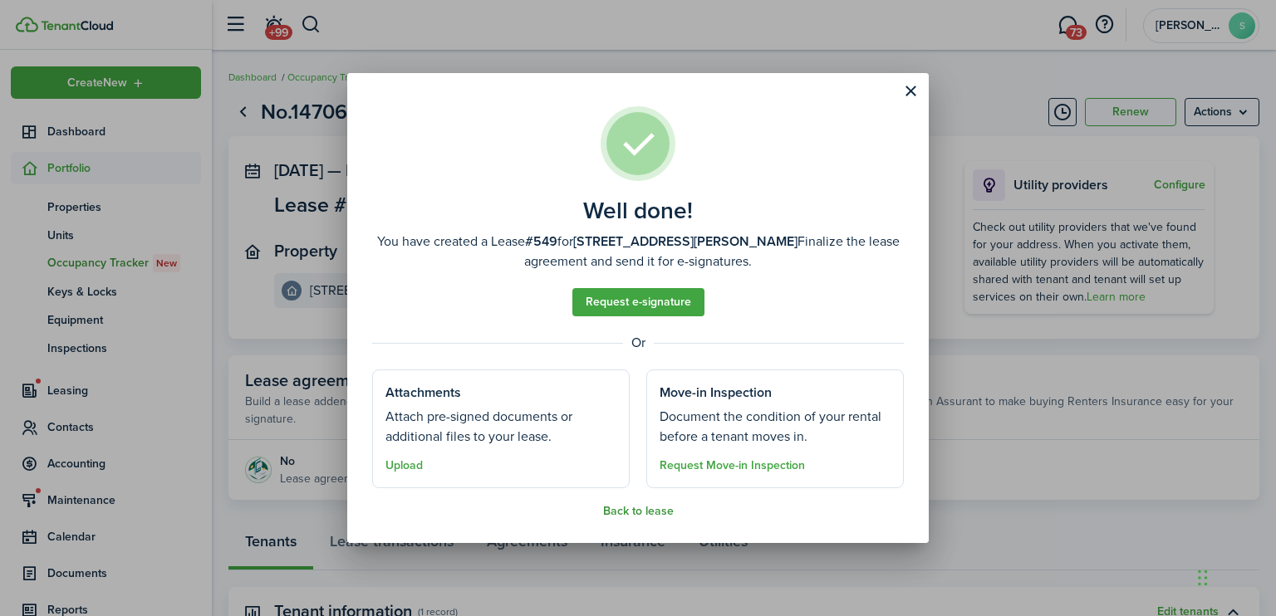
click at [627, 517] on button "Back to lease" at bounding box center [638, 511] width 71 height 13
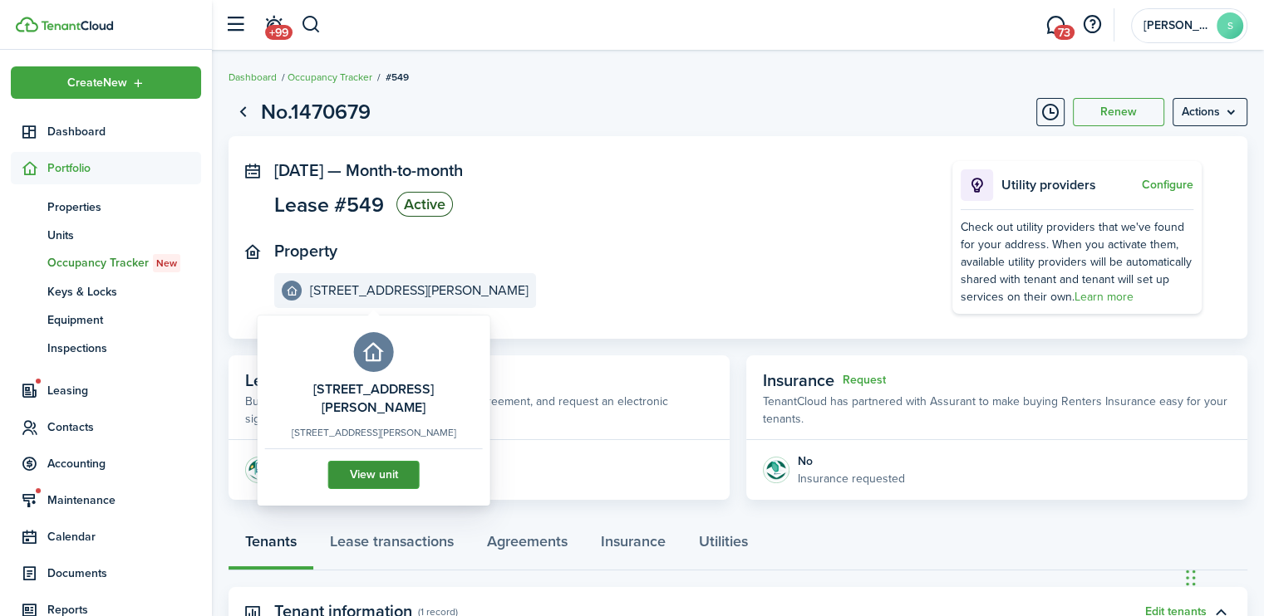
click at [362, 470] on link "View unit" at bounding box center [373, 475] width 91 height 28
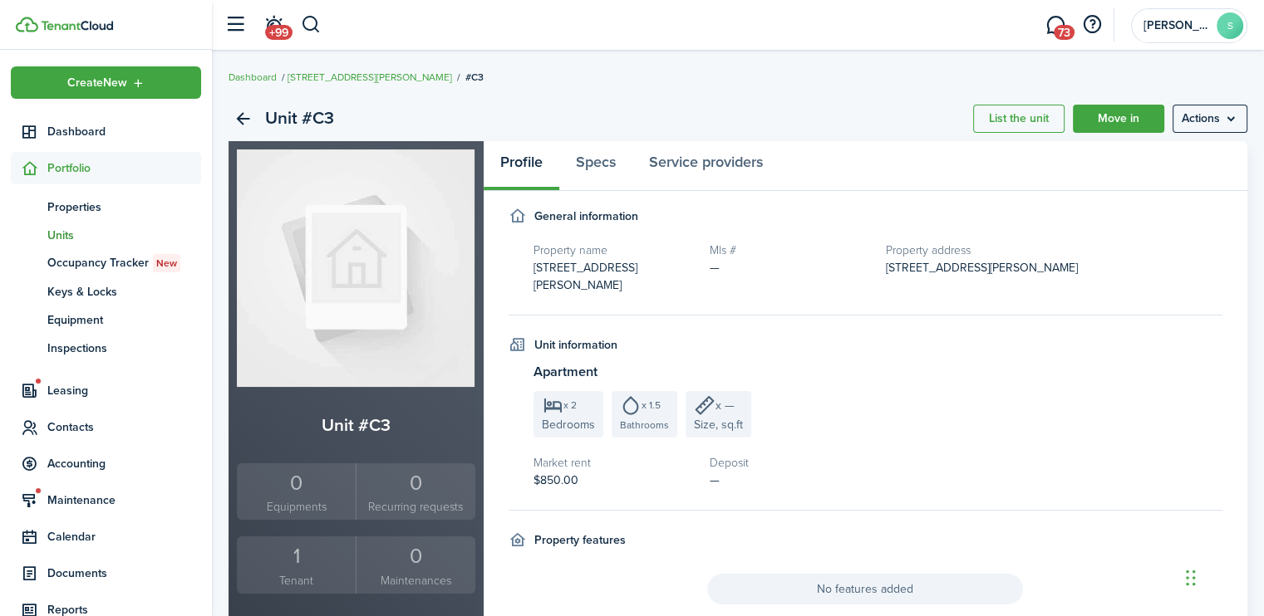
click at [295, 552] on div "1" at bounding box center [296, 557] width 110 height 32
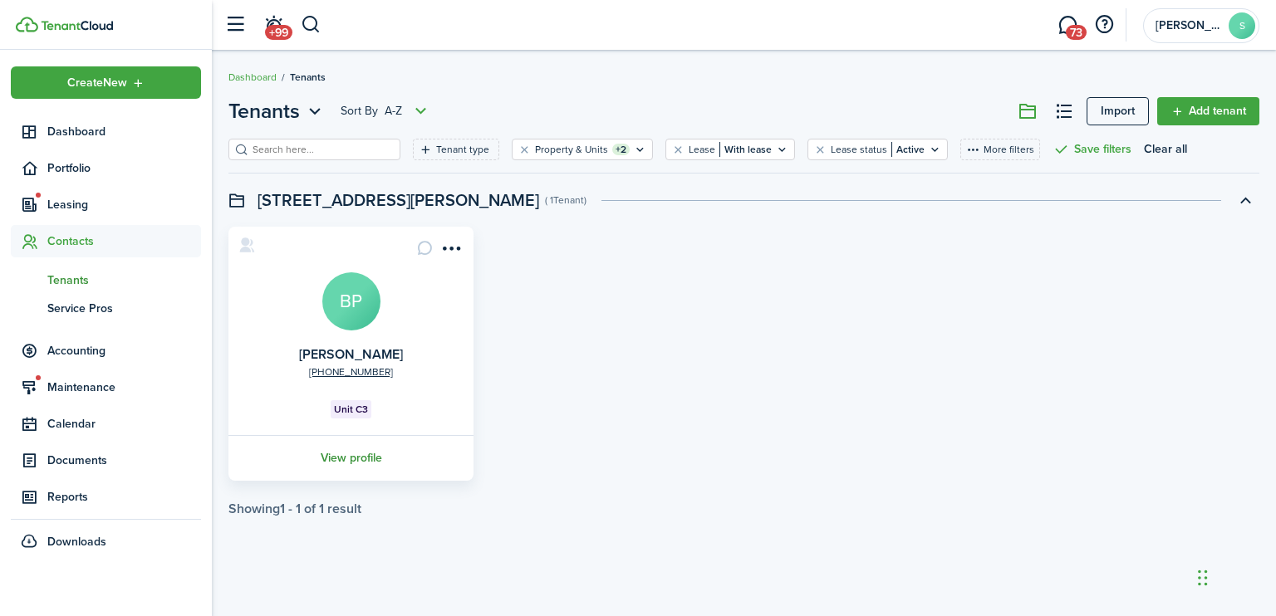
click at [346, 459] on link "View profile" at bounding box center [351, 458] width 250 height 46
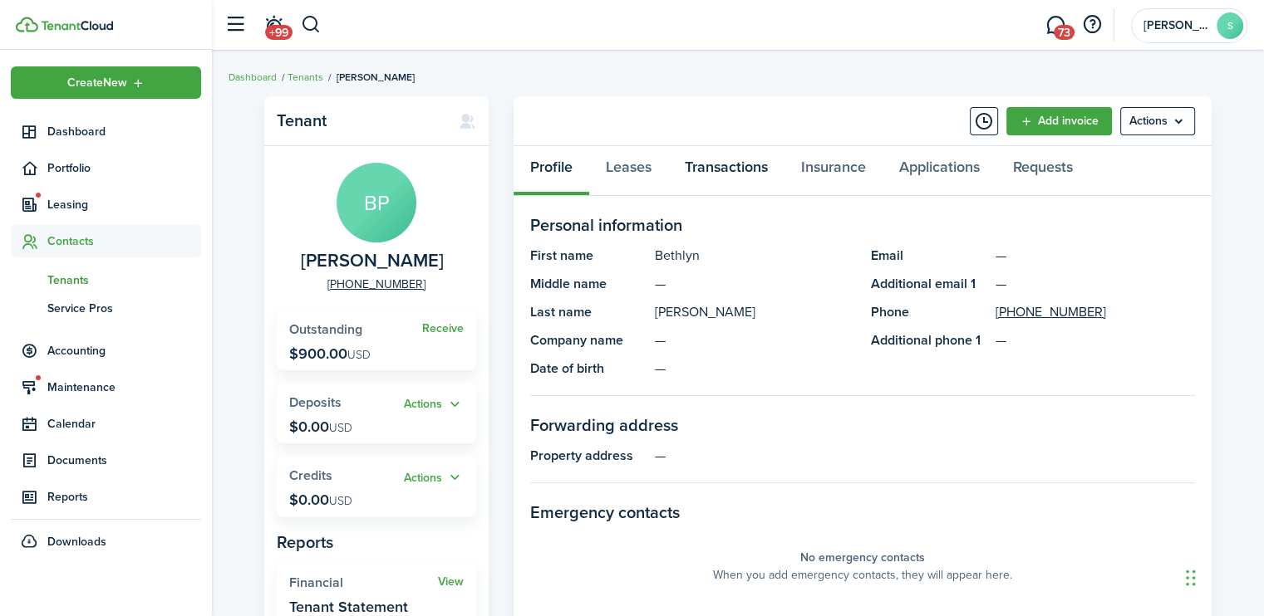
click at [709, 163] on link "Transactions" at bounding box center [726, 171] width 116 height 50
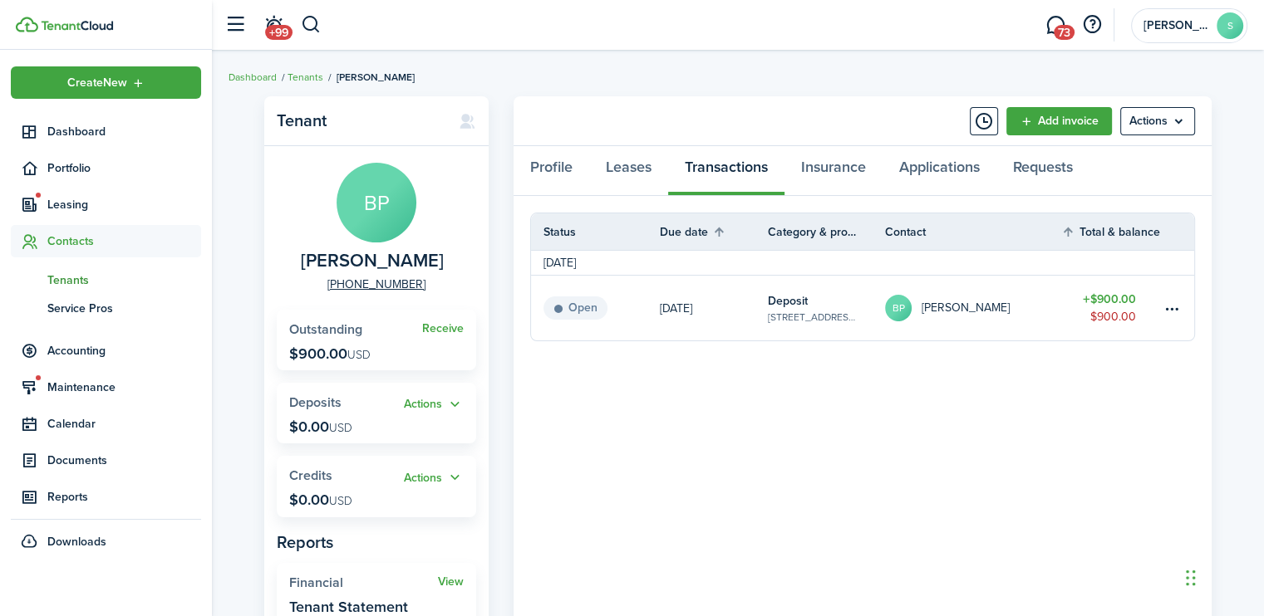
click at [585, 303] on status "Open" at bounding box center [575, 308] width 64 height 23
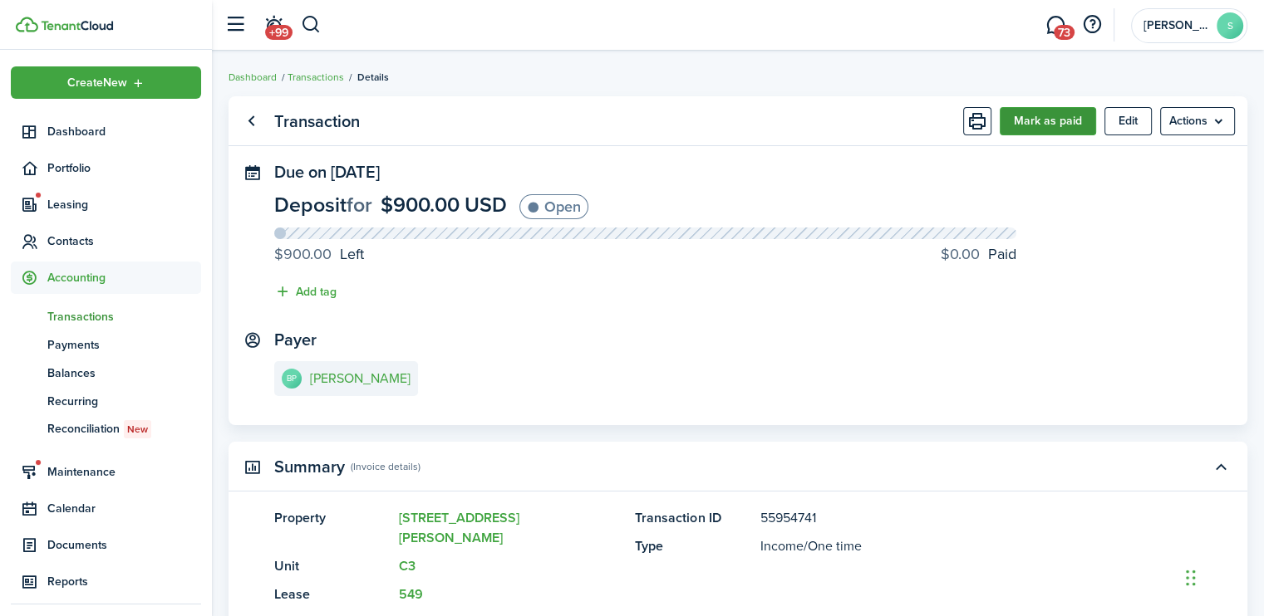
click at [1044, 115] on button "Mark as paid" at bounding box center [1047, 121] width 96 height 28
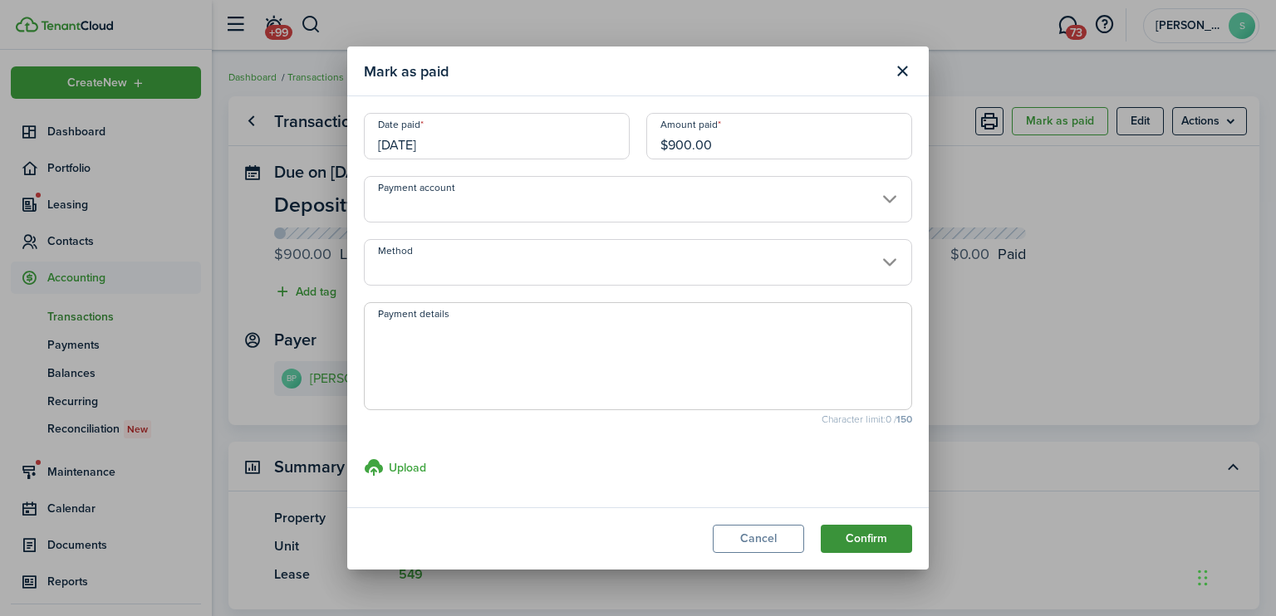
click at [856, 535] on button "Confirm" at bounding box center [866, 539] width 91 height 28
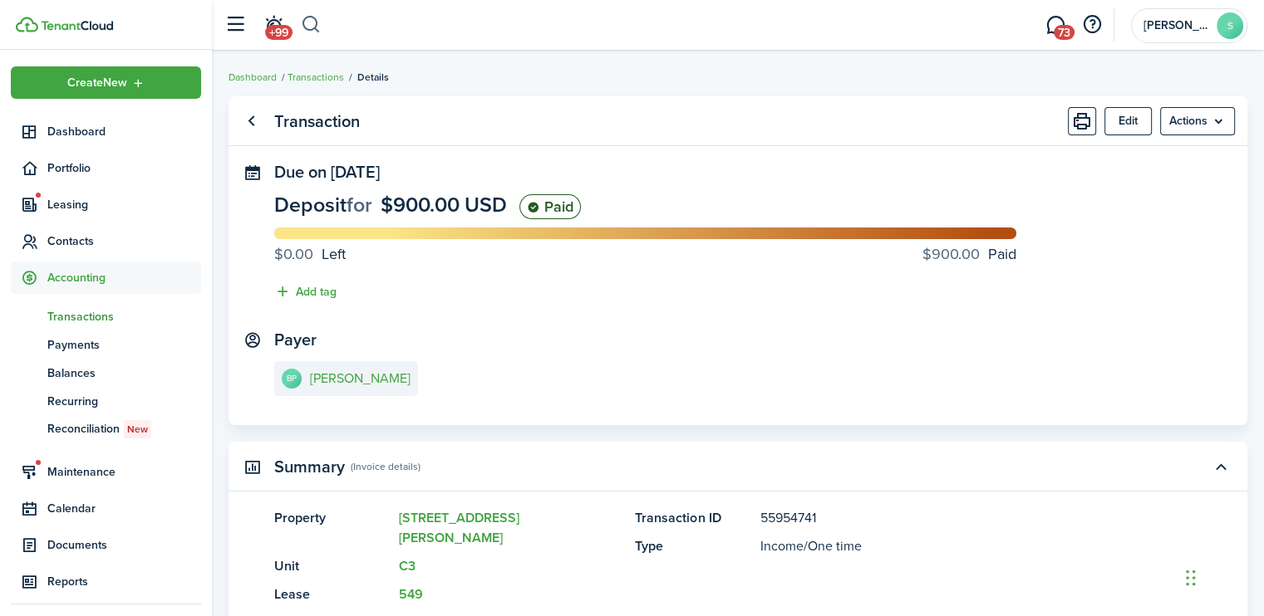
click at [311, 33] on button "button" at bounding box center [311, 25] width 21 height 28
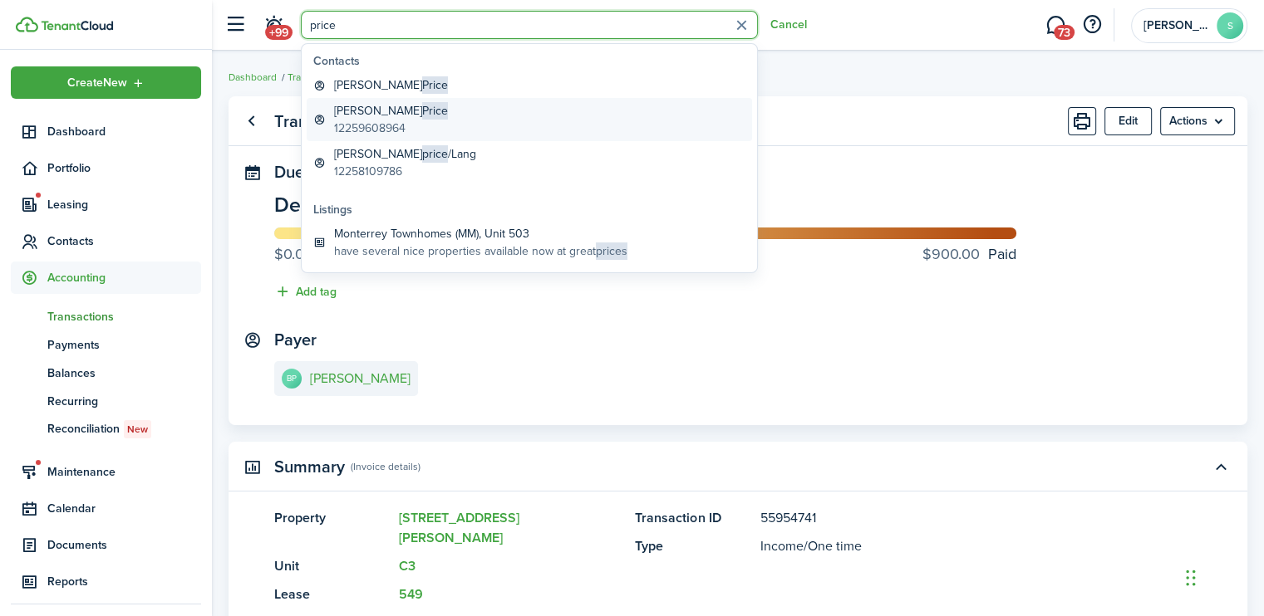
type input "price"
click at [422, 108] on span "Price" at bounding box center [435, 110] width 26 height 17
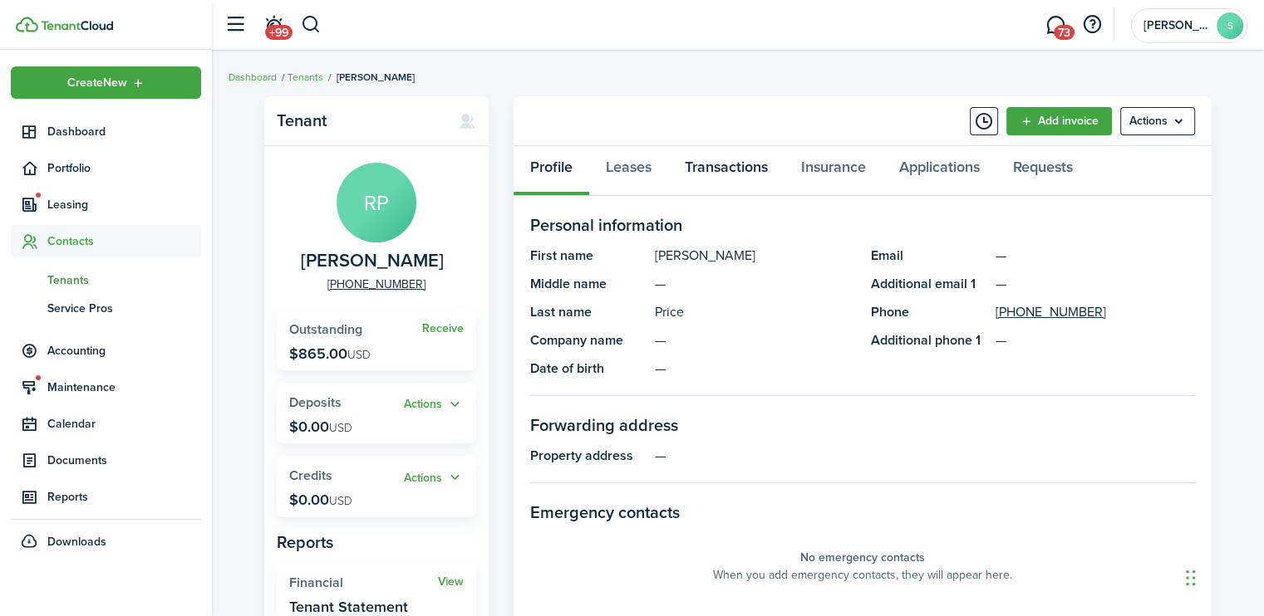
click at [721, 164] on link "Transactions" at bounding box center [726, 171] width 116 height 50
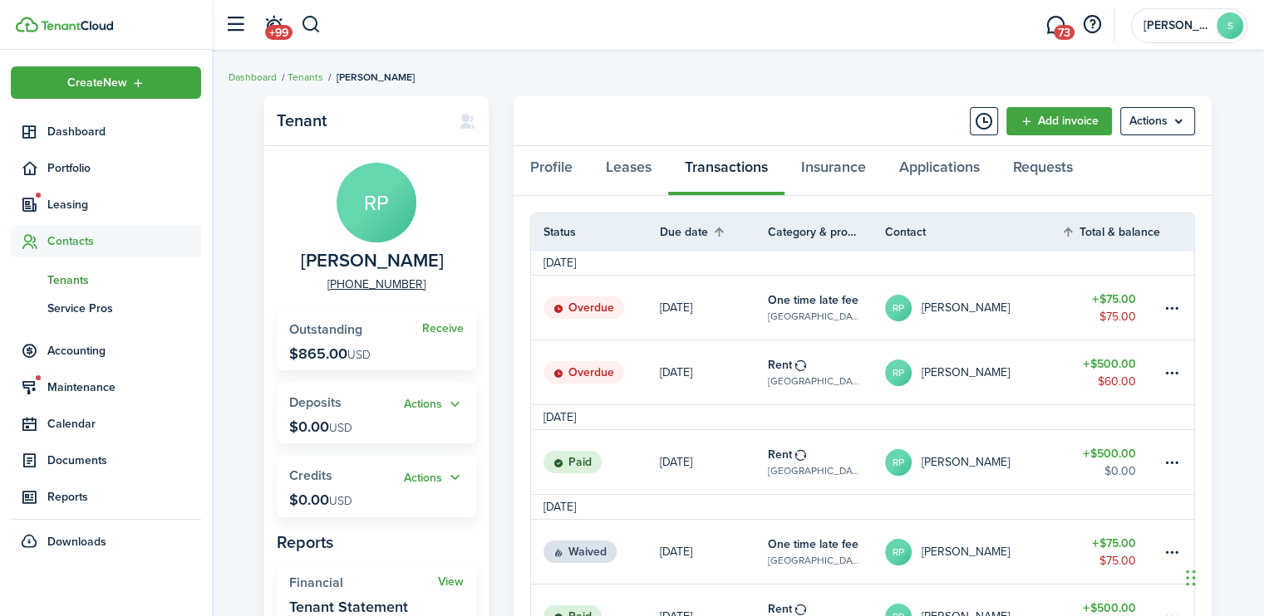
click at [585, 379] on status "Overdue" at bounding box center [583, 372] width 81 height 23
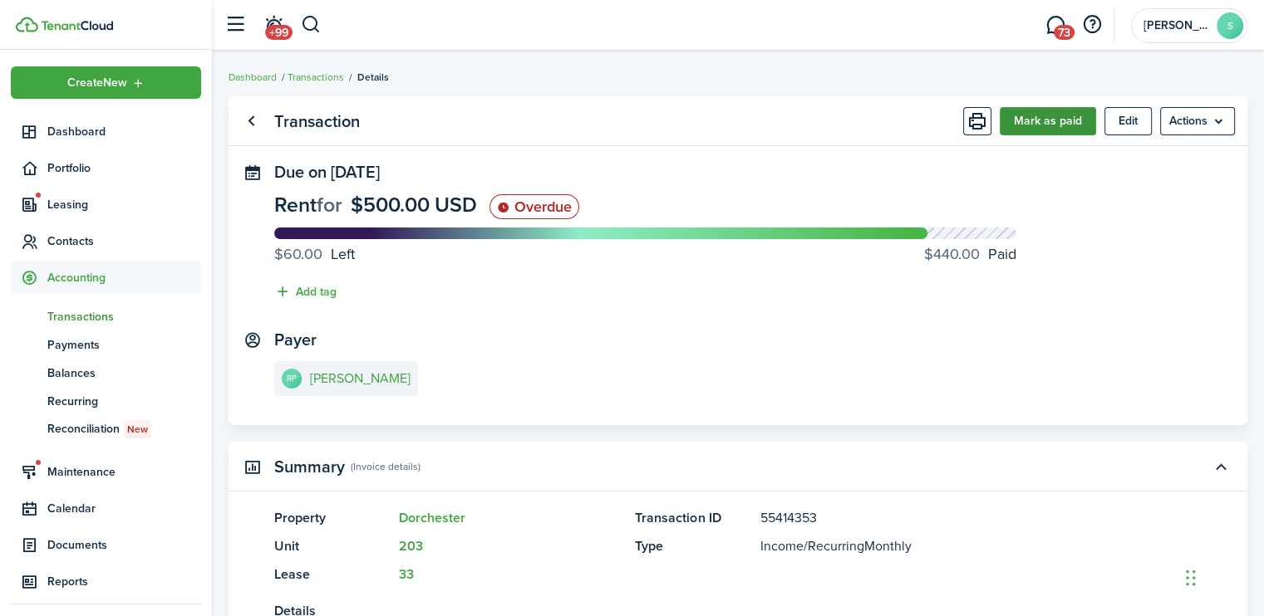
click at [1053, 125] on button "Mark as paid" at bounding box center [1047, 121] width 96 height 28
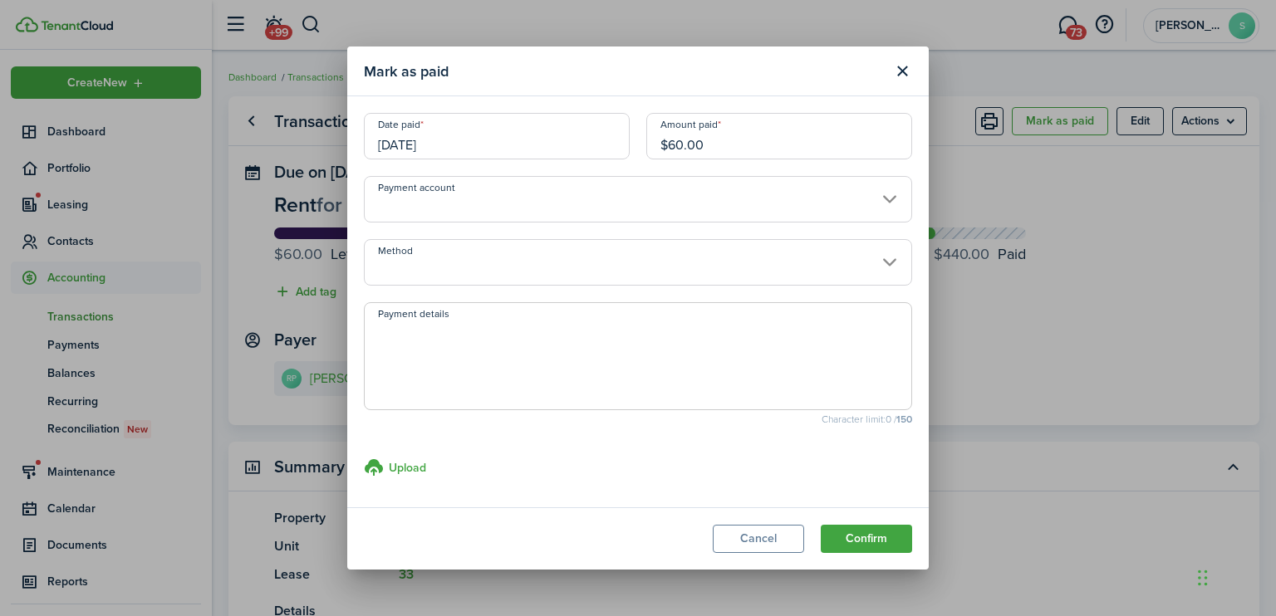
click at [691, 145] on input "$60.00" at bounding box center [779, 136] width 266 height 47
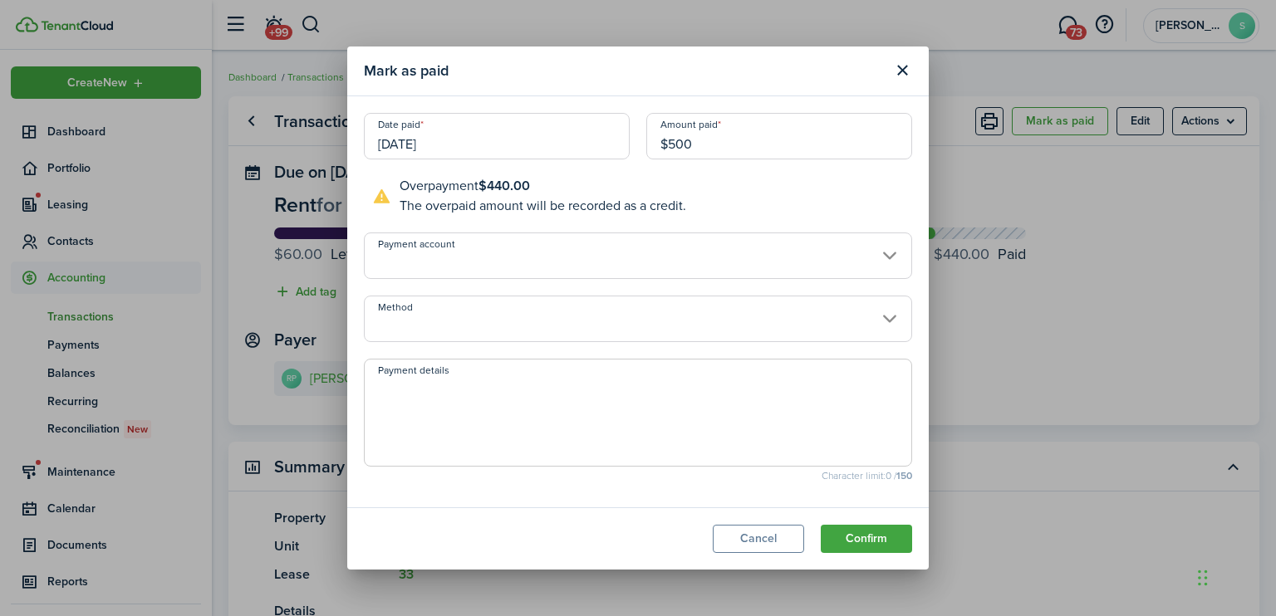
click at [465, 145] on input "[DATE]" at bounding box center [497, 136] width 266 height 47
type input "$500.00"
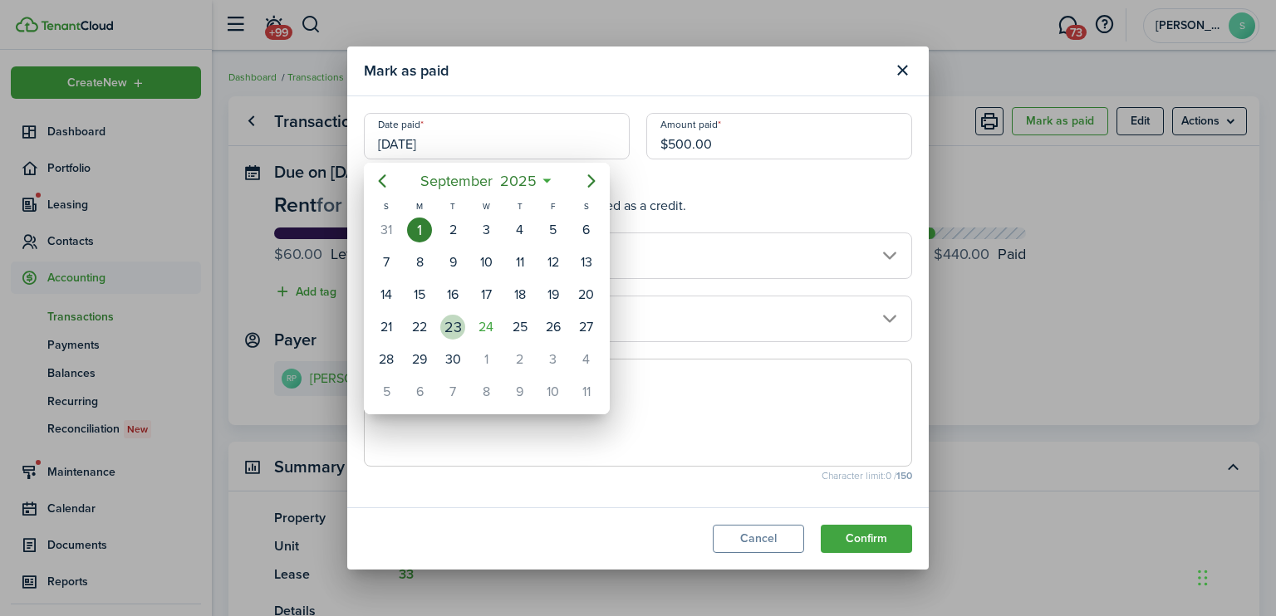
click at [448, 317] on div "23" at bounding box center [452, 327] width 25 height 25
type input "[DATE]"
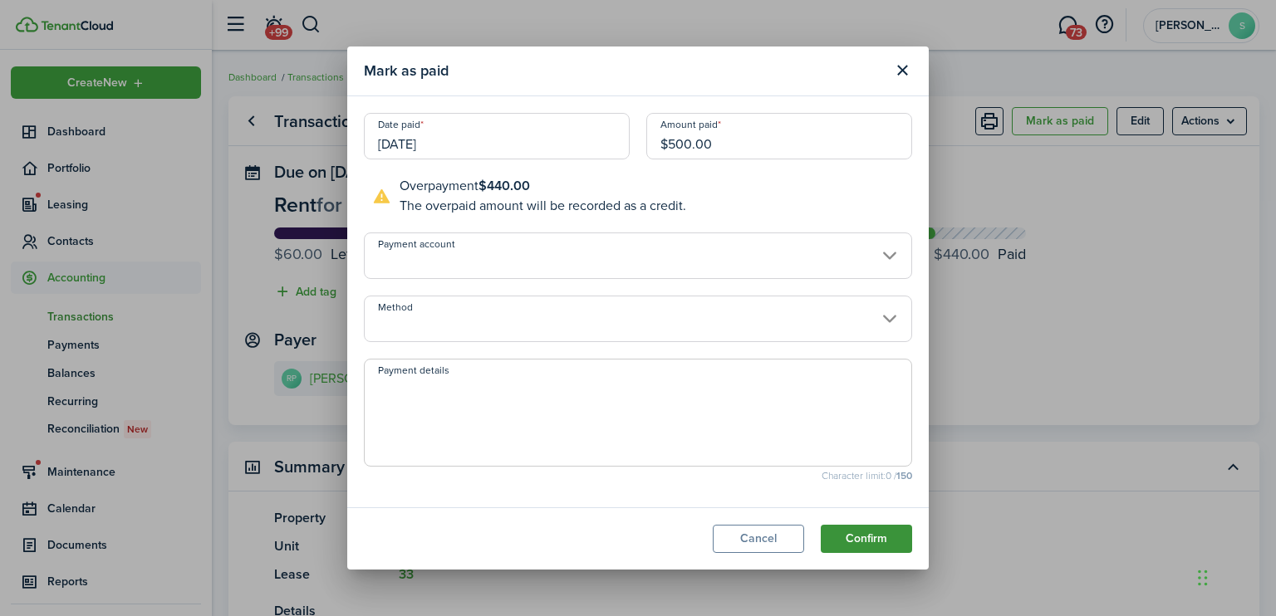
click at [843, 537] on button "Confirm" at bounding box center [866, 539] width 91 height 28
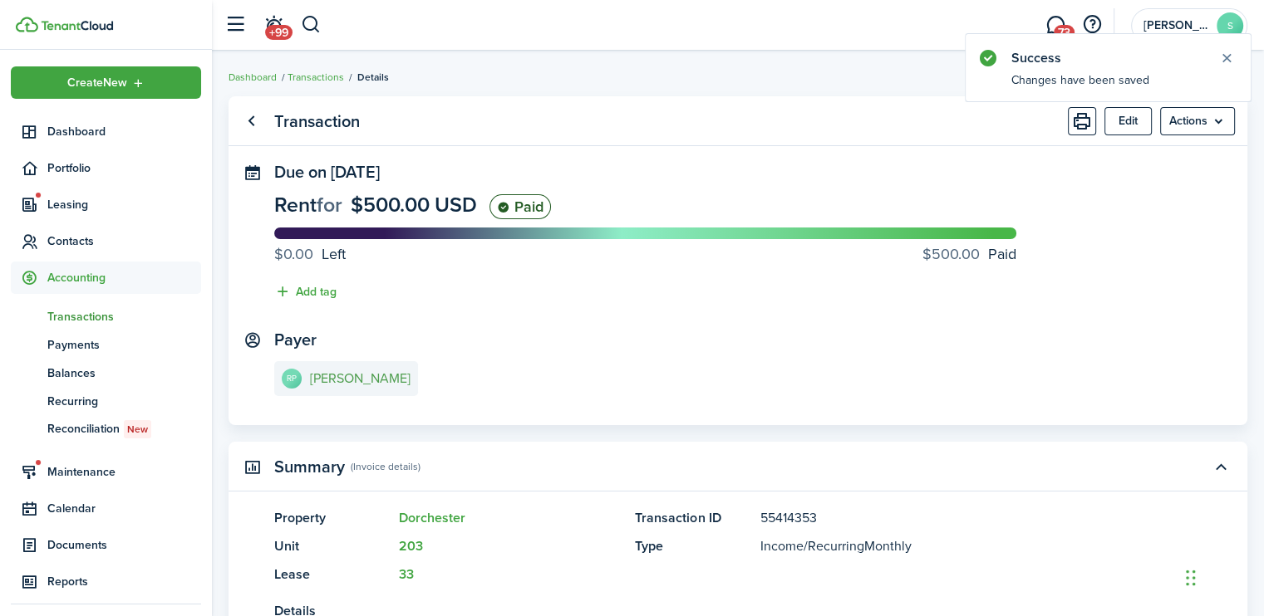
click at [350, 385] on e-details-info-title "[PERSON_NAME]" at bounding box center [360, 378] width 101 height 15
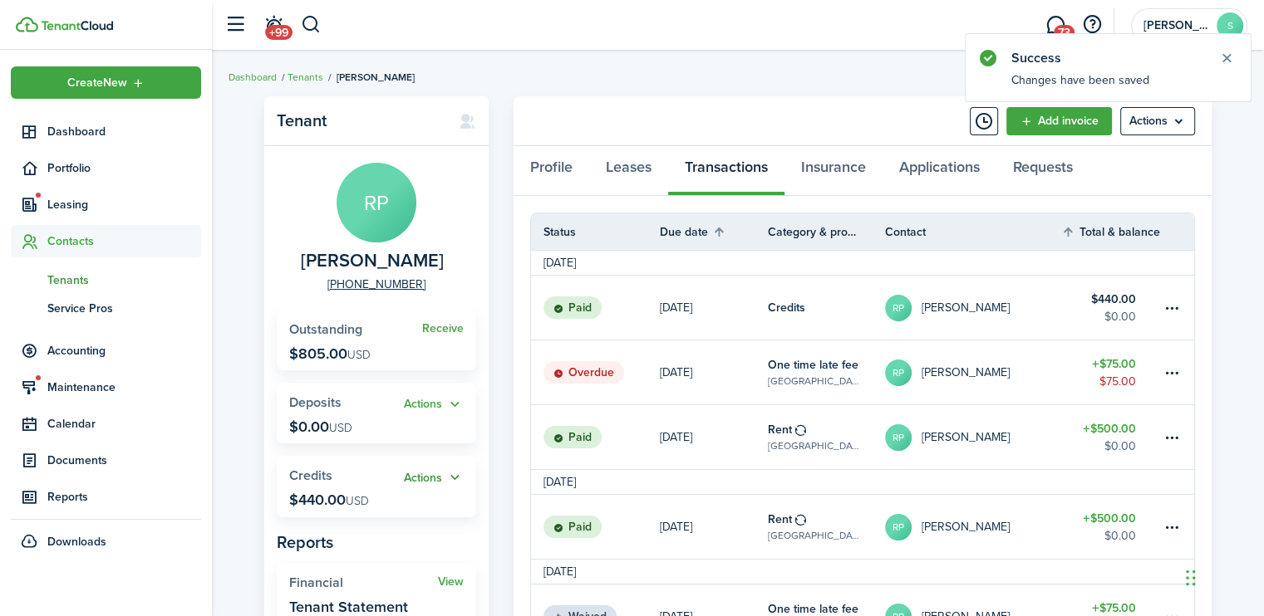
click at [419, 479] on button "Actions" at bounding box center [434, 478] width 60 height 19
click at [372, 535] on link "Apply" at bounding box center [390, 539] width 145 height 28
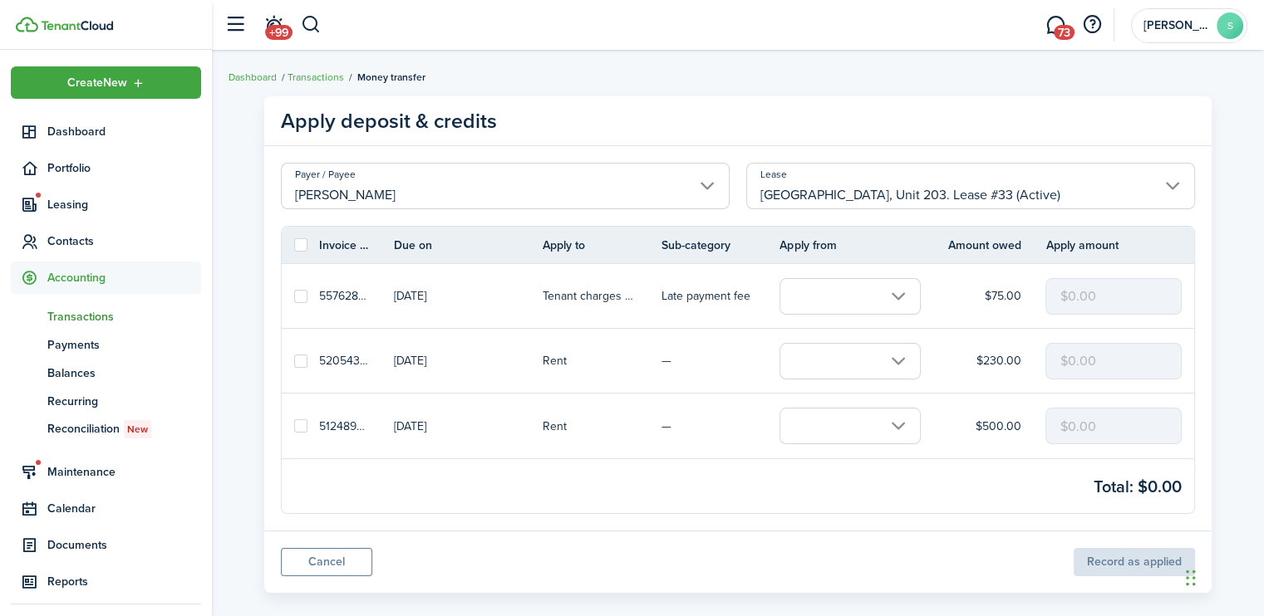
click at [901, 361] on input "text" at bounding box center [849, 361] width 141 height 37
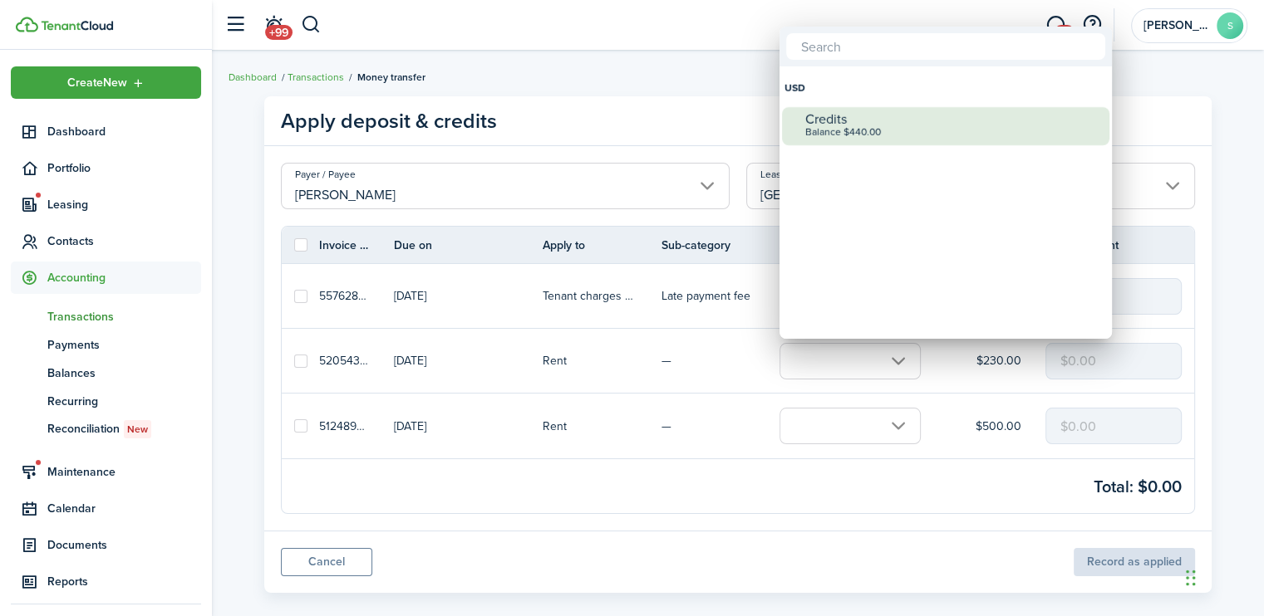
click at [847, 128] on div "Balance $440.00" at bounding box center [952, 133] width 294 height 12
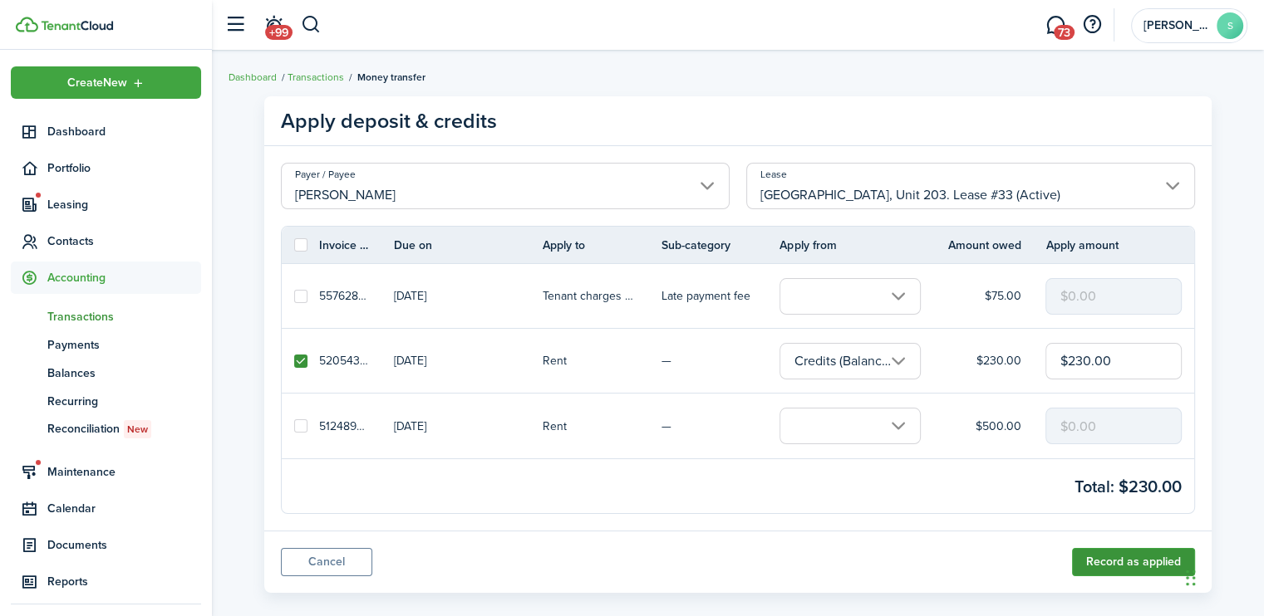
click at [1126, 570] on button "Record as applied" at bounding box center [1133, 562] width 123 height 28
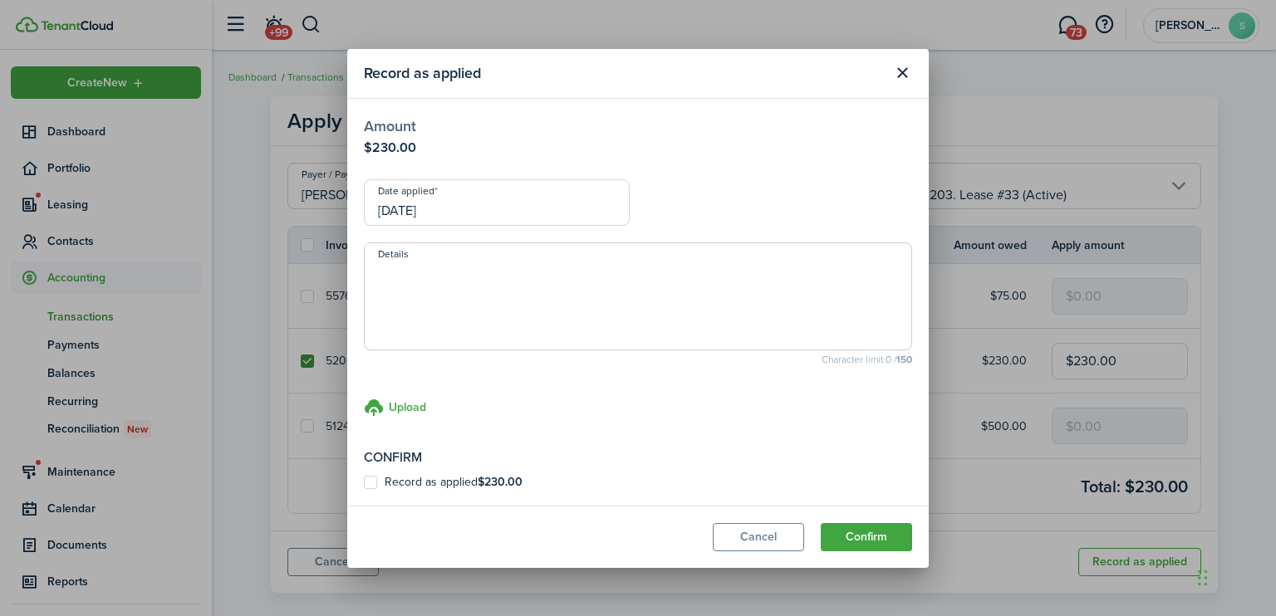
click at [369, 478] on label "Record as applied $230.00" at bounding box center [443, 482] width 159 height 13
click at [364, 482] on input "Record as applied $230.00" at bounding box center [363, 482] width 1 height 1
checkbox input "true"
click at [870, 536] on button "Confirm" at bounding box center [866, 537] width 91 height 28
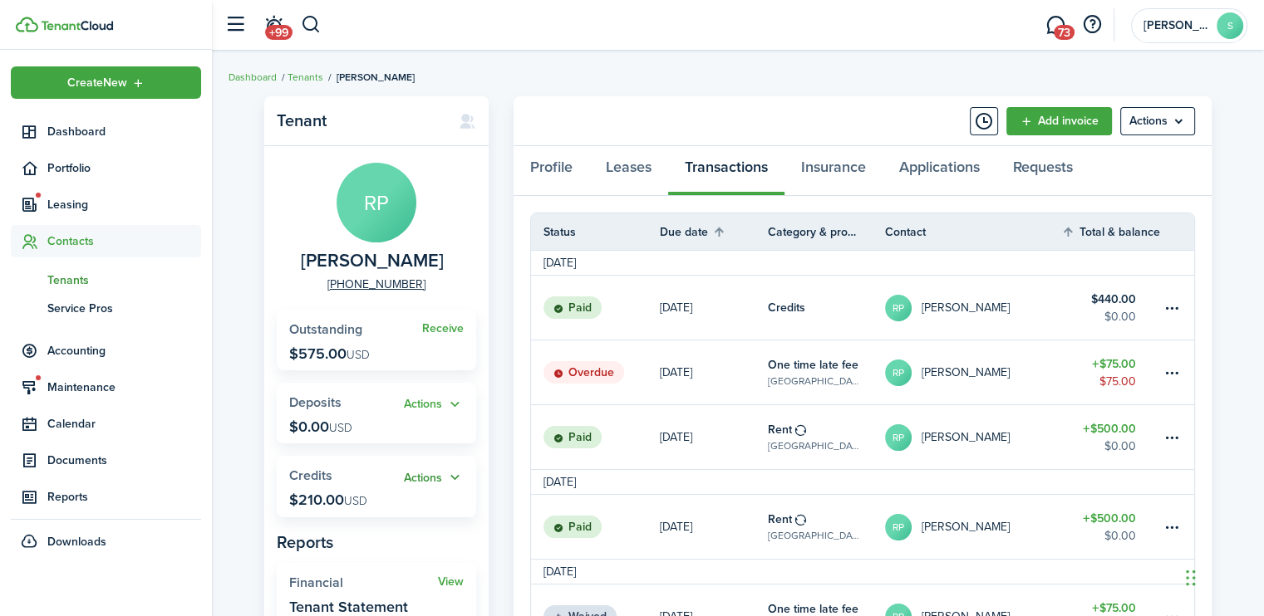
click at [429, 480] on button "Actions" at bounding box center [434, 478] width 60 height 19
click at [359, 537] on link "Apply" at bounding box center [390, 539] width 145 height 28
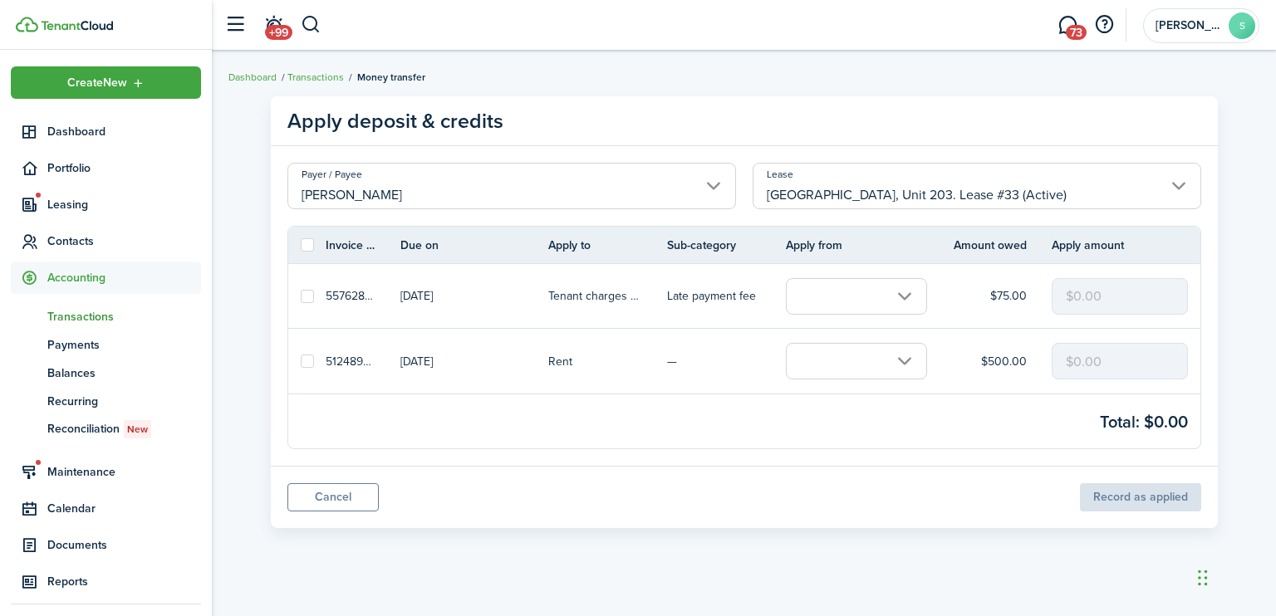
click at [906, 357] on input "text" at bounding box center [856, 361] width 141 height 37
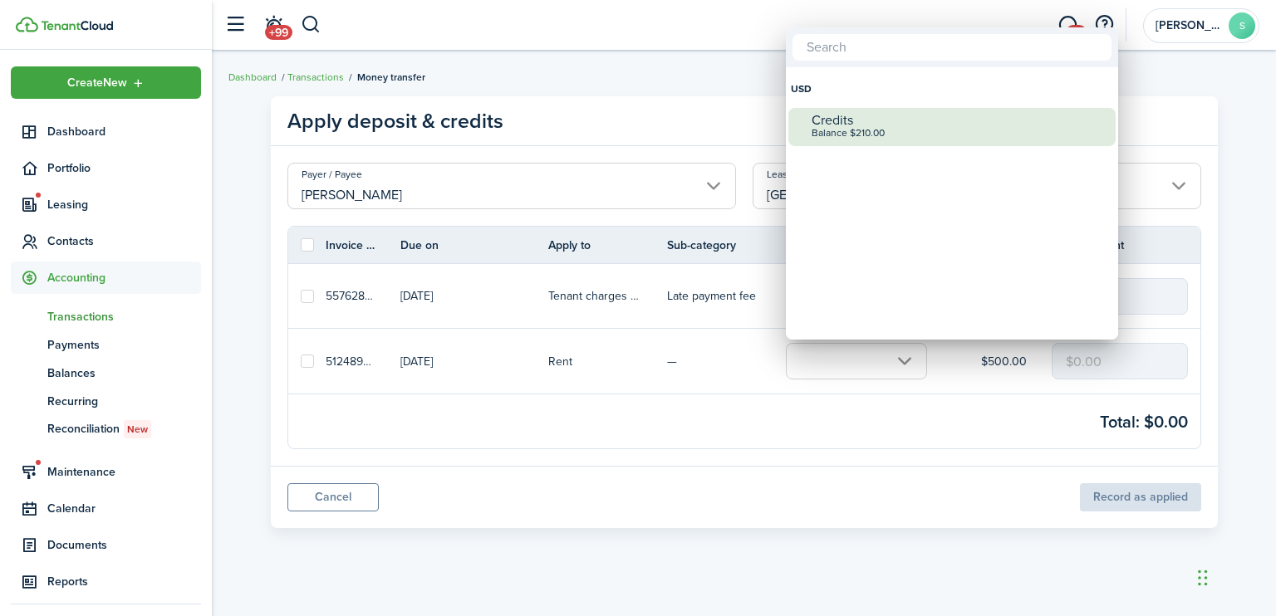
click at [859, 133] on div "Balance $210.00" at bounding box center [959, 134] width 294 height 12
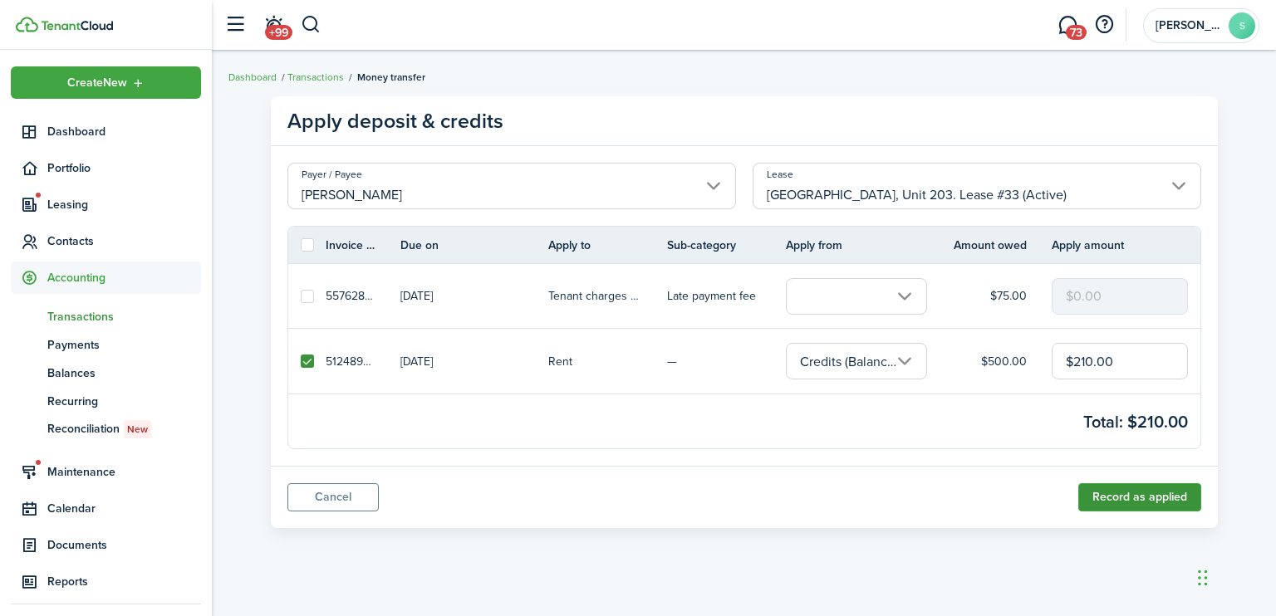
click at [1101, 490] on button "Record as applied" at bounding box center [1139, 497] width 123 height 28
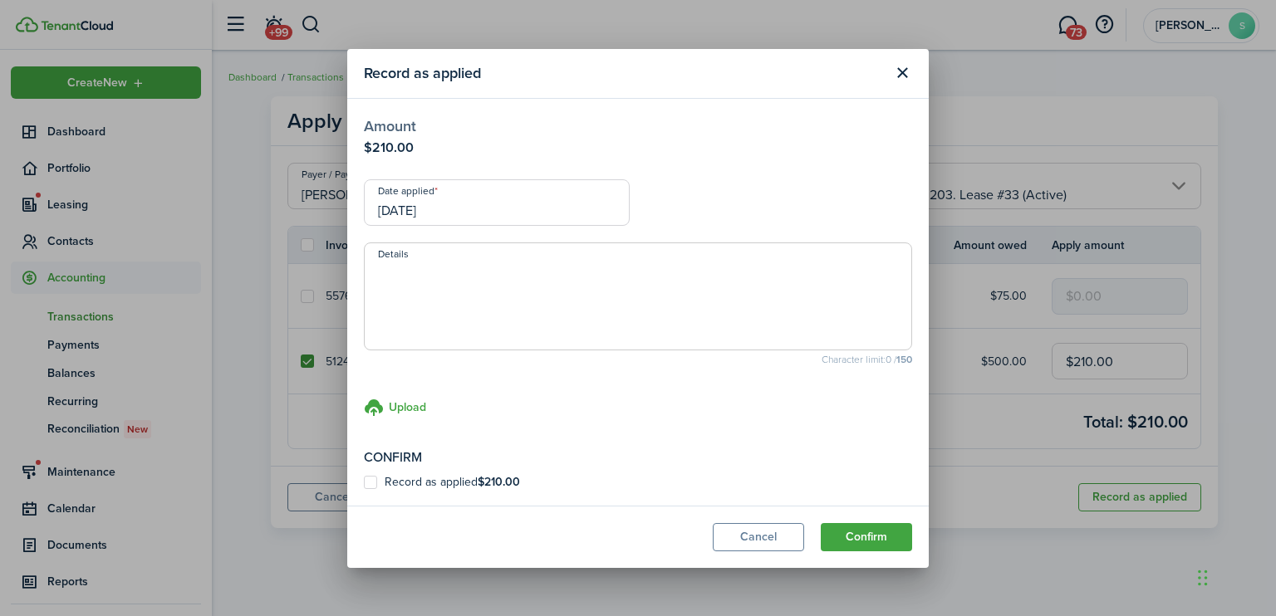
click at [370, 486] on label "Record as applied $210.00" at bounding box center [442, 482] width 156 height 13
click at [364, 483] on input "Record as applied $210.00" at bounding box center [363, 482] width 1 height 1
checkbox input "true"
click at [858, 536] on button "Confirm" at bounding box center [866, 537] width 91 height 28
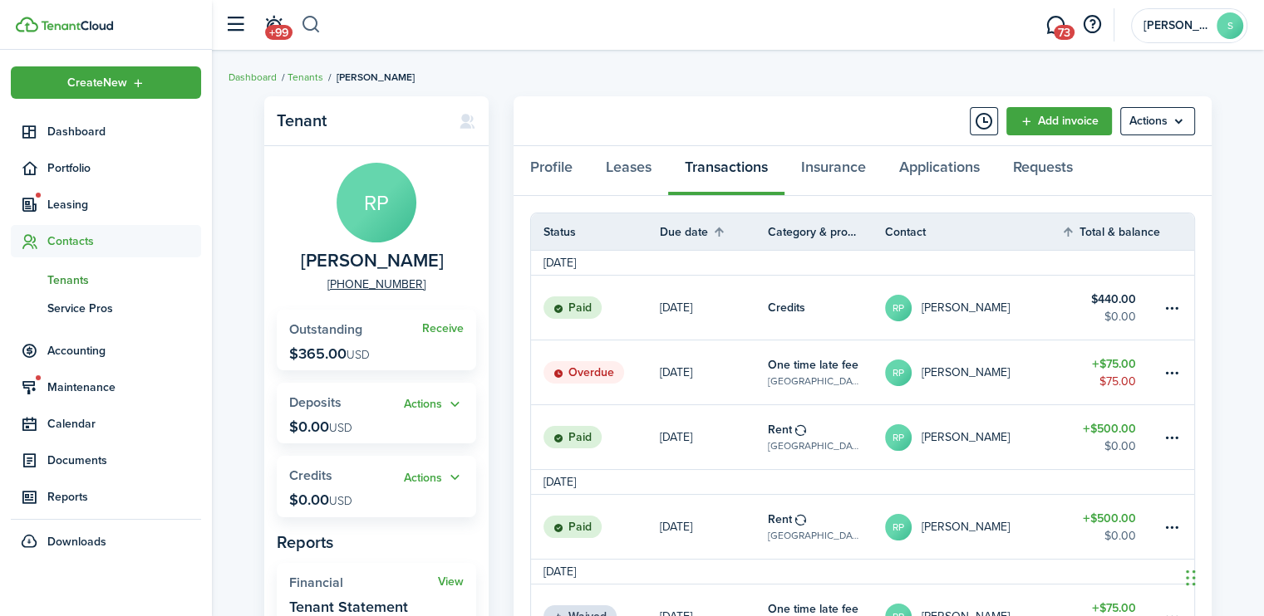
click at [312, 25] on button "button" at bounding box center [311, 25] width 21 height 28
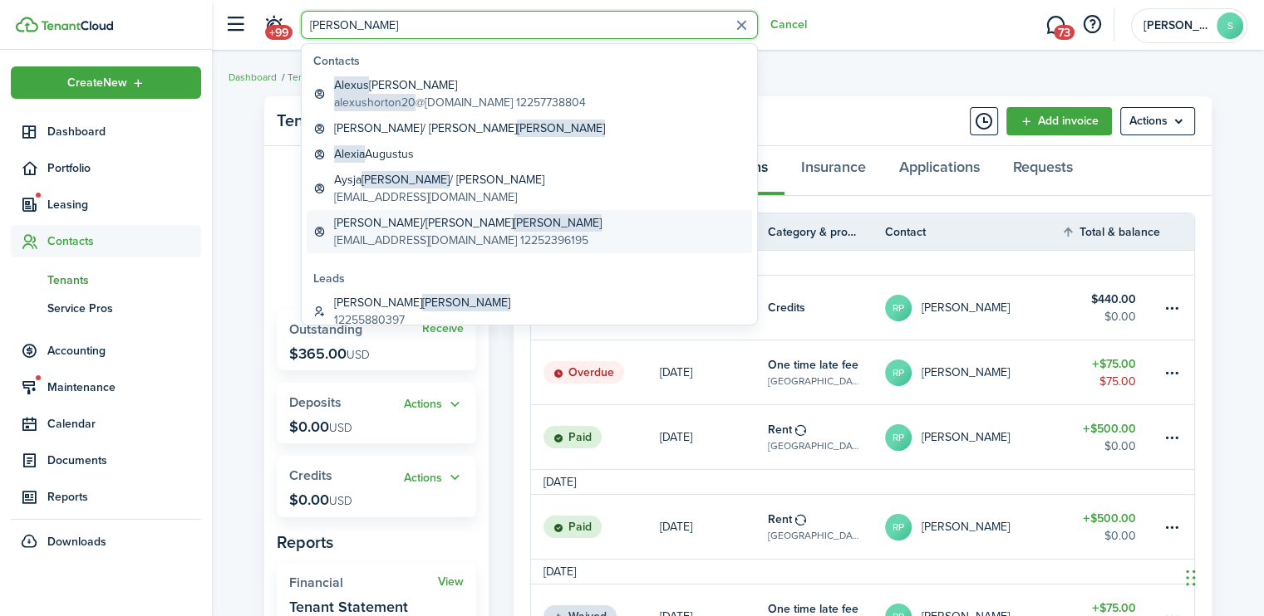
type input "[PERSON_NAME]"
click at [513, 228] on span "[PERSON_NAME]" at bounding box center [557, 222] width 88 height 17
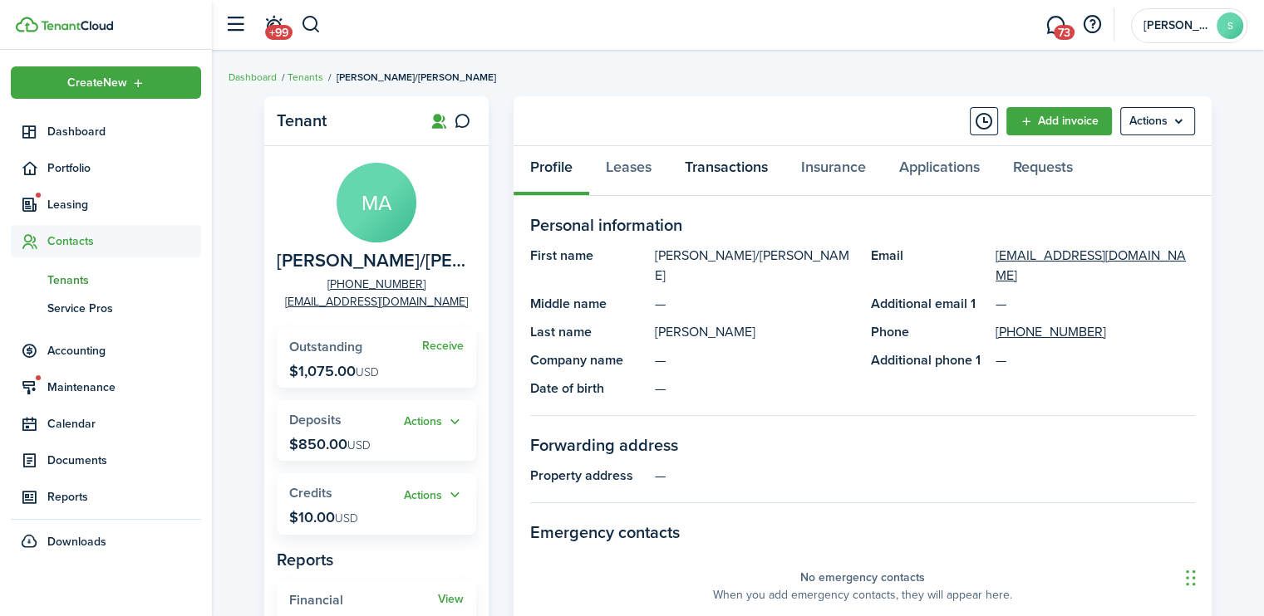
click at [714, 164] on link "Transactions" at bounding box center [726, 171] width 116 height 50
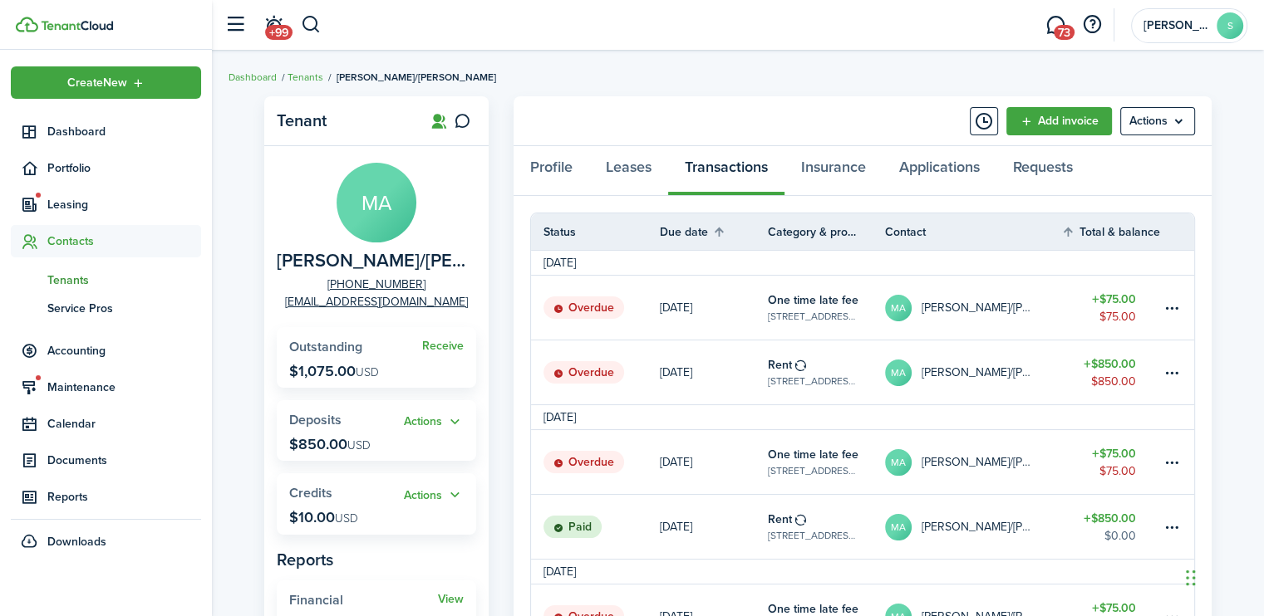
click at [593, 372] on status "Overdue" at bounding box center [583, 372] width 81 height 23
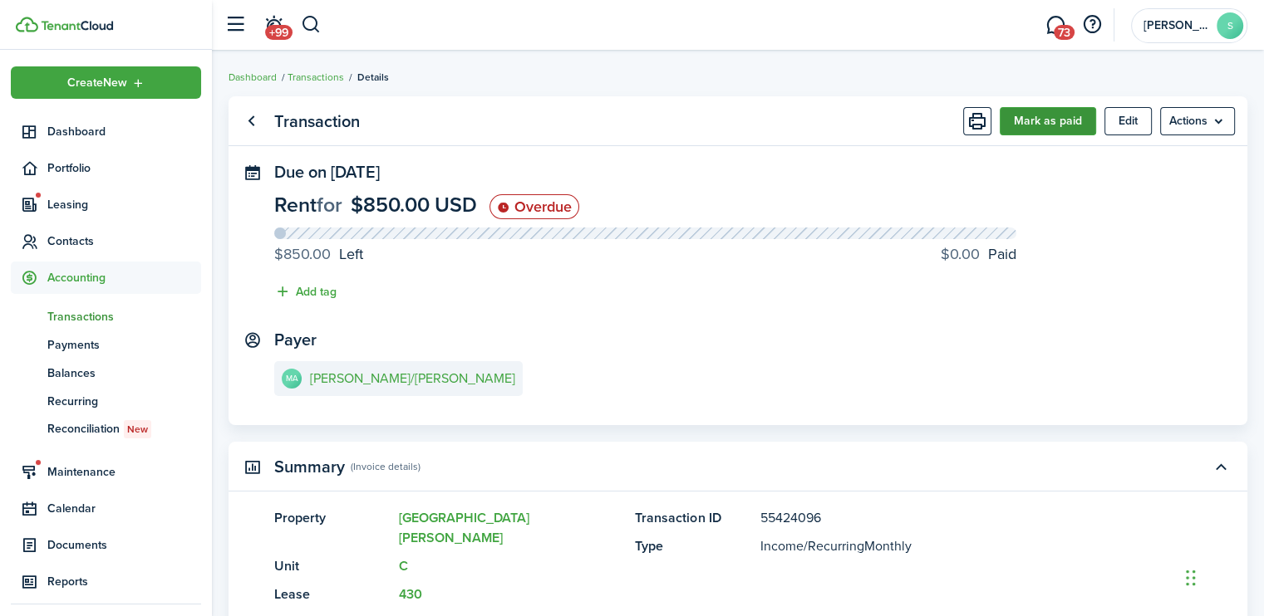
click at [1031, 122] on button "Mark as paid" at bounding box center [1047, 121] width 96 height 28
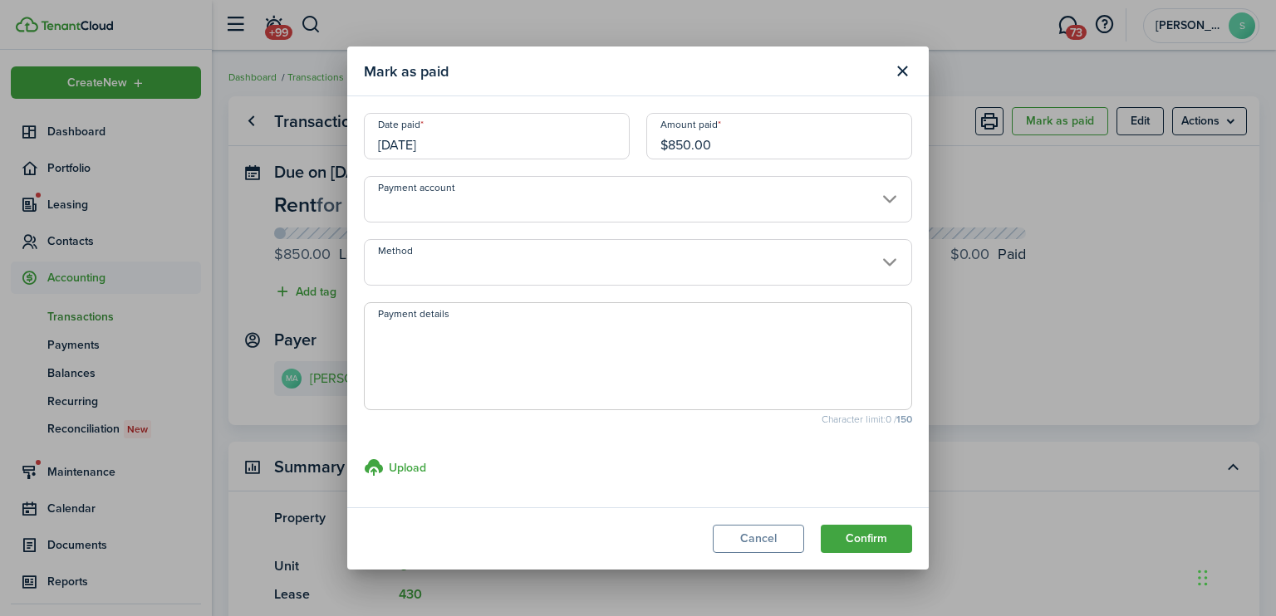
click at [662, 141] on input "$850.00" at bounding box center [779, 136] width 266 height 47
click at [673, 145] on input "$850.00" at bounding box center [779, 136] width 266 height 47
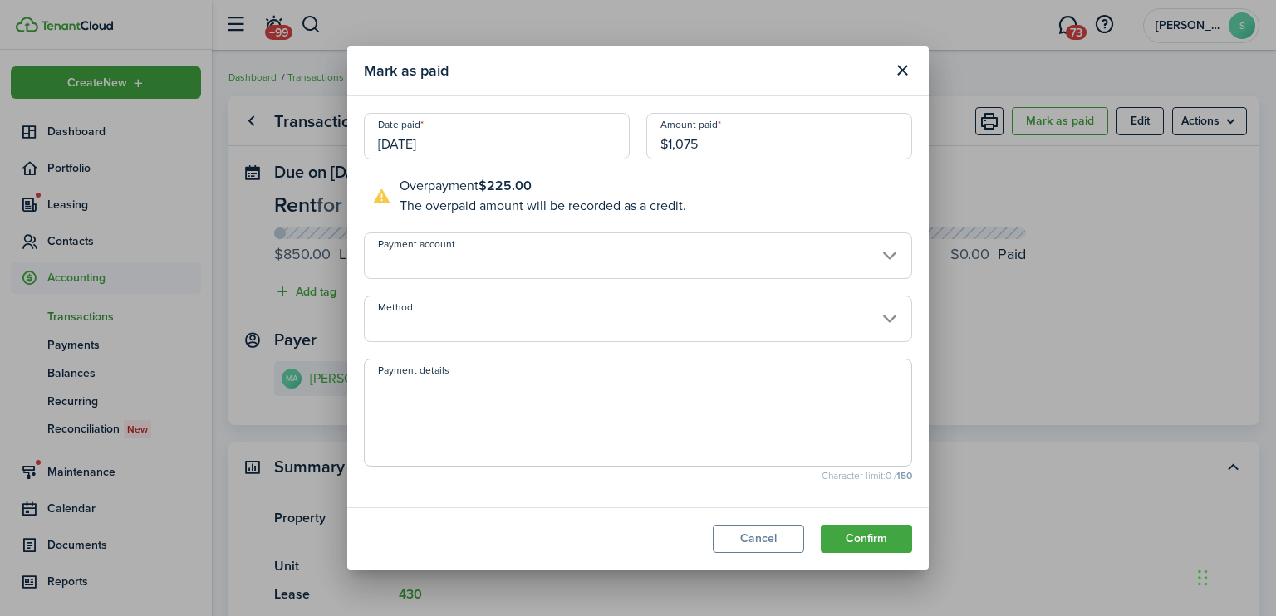
click at [480, 150] on input "[DATE]" at bounding box center [497, 136] width 266 height 47
type input "$1,075.00"
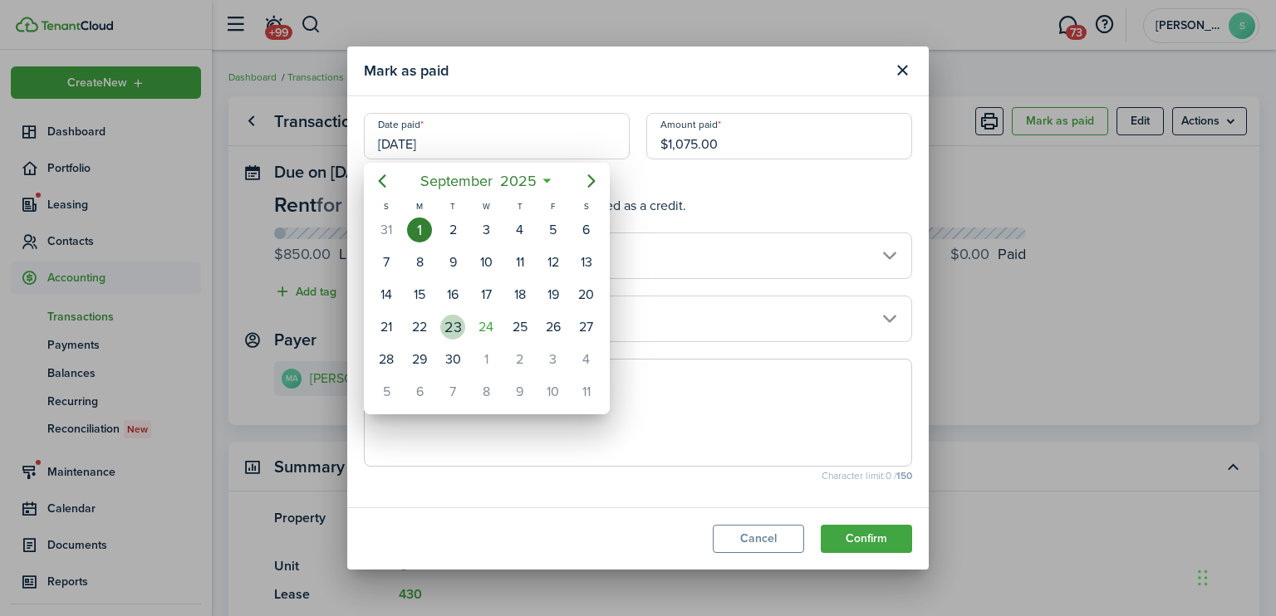
click at [449, 315] on div "23" at bounding box center [452, 327] width 25 height 25
type input "[DATE]"
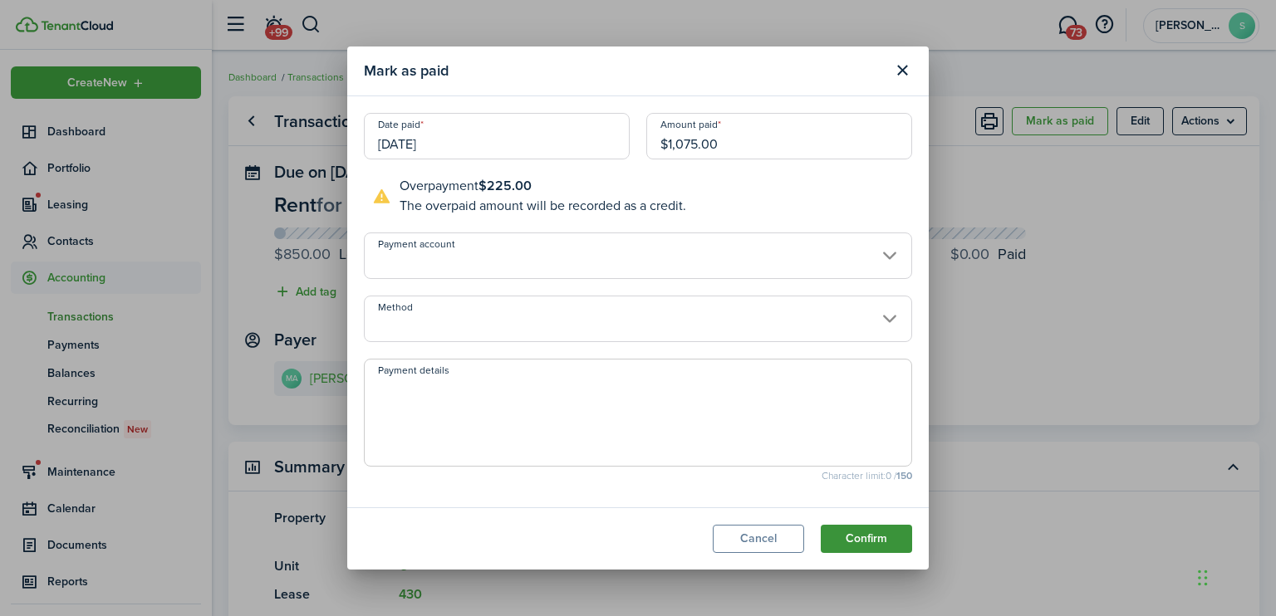
click at [866, 533] on button "Confirm" at bounding box center [866, 539] width 91 height 28
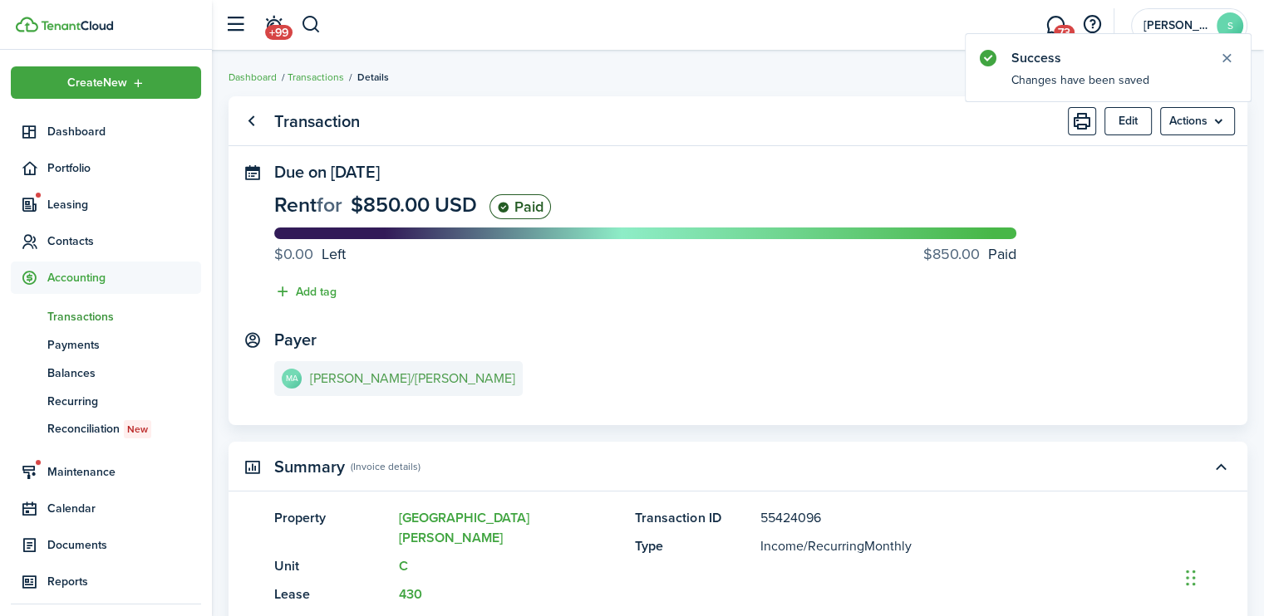
click at [375, 382] on e-details-info-title "[PERSON_NAME]/[PERSON_NAME]" at bounding box center [412, 378] width 205 height 15
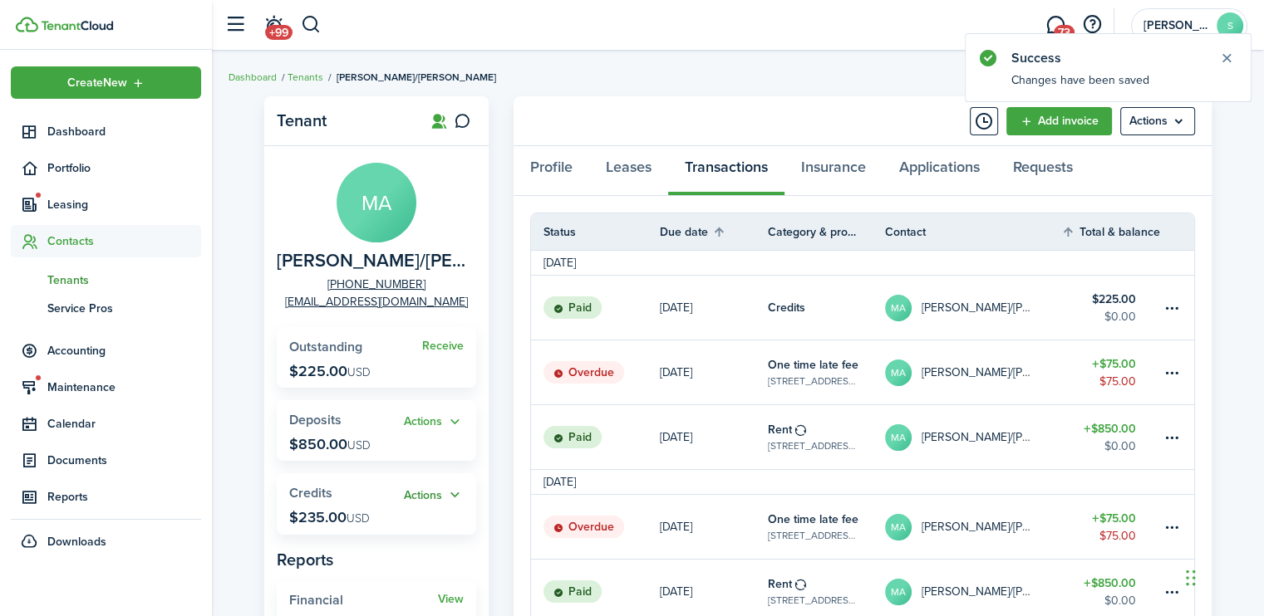
click at [422, 499] on button "Actions" at bounding box center [434, 495] width 60 height 19
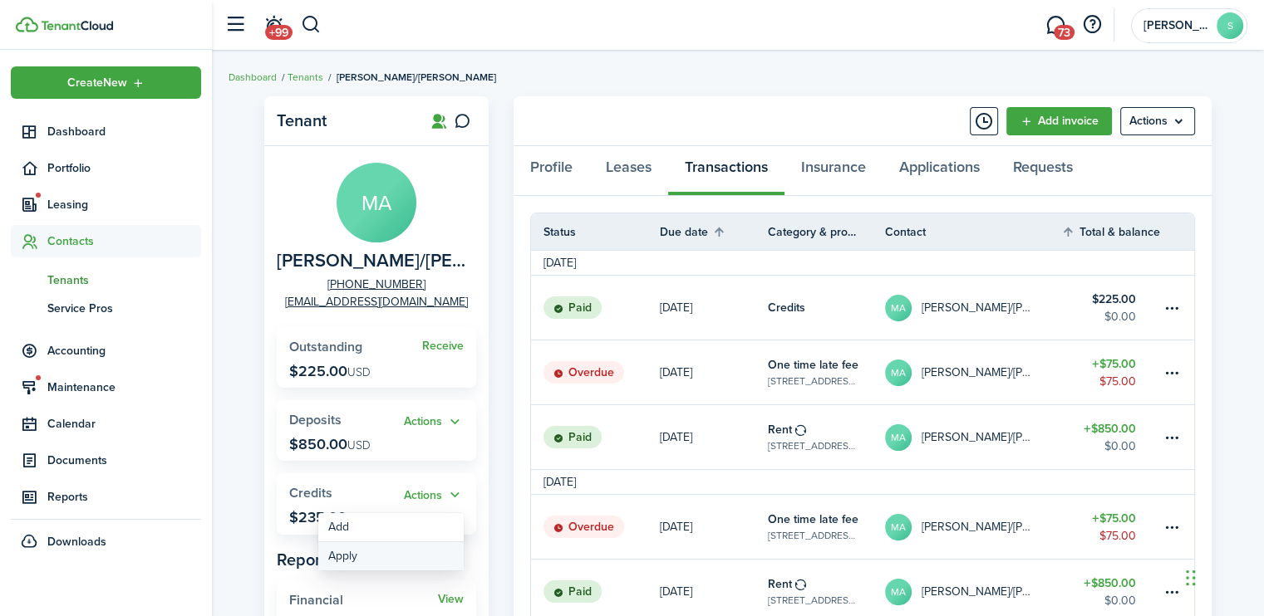
click at [354, 558] on link "Apply" at bounding box center [390, 556] width 145 height 28
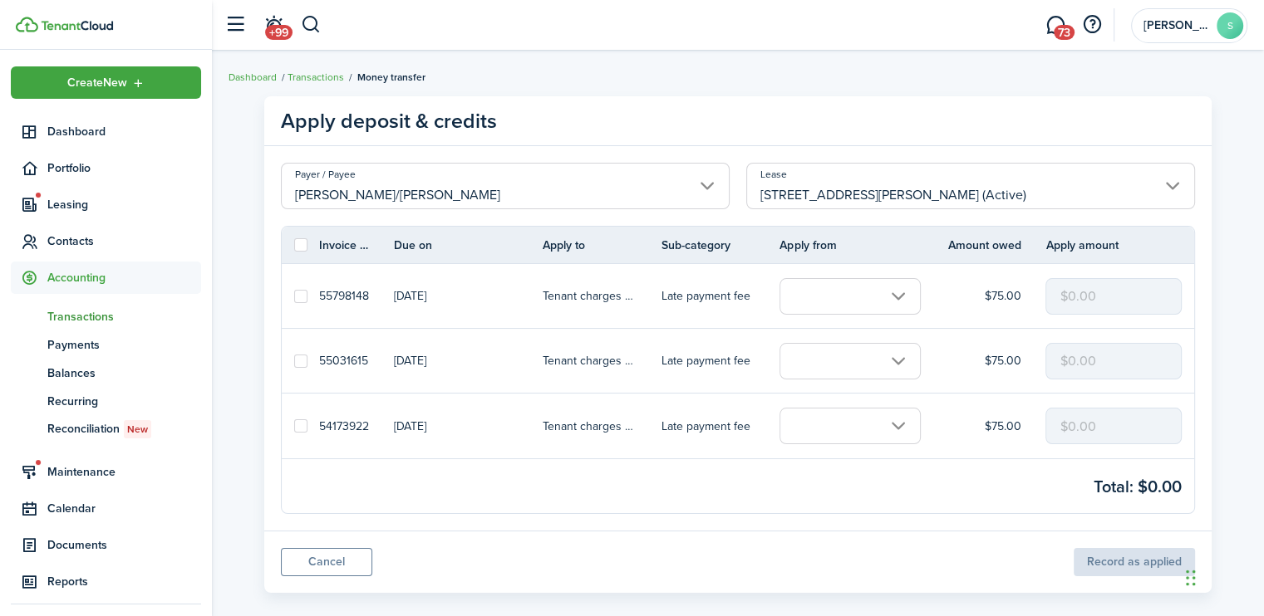
click at [899, 297] on input "text" at bounding box center [849, 296] width 141 height 37
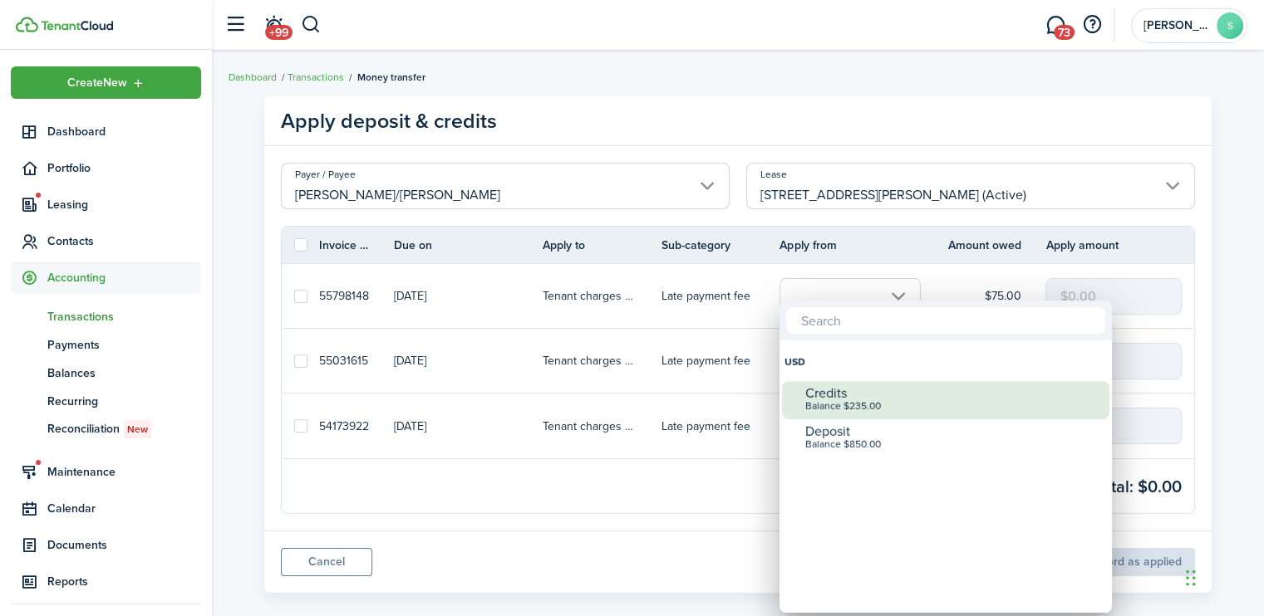
click at [827, 394] on div "Credits" at bounding box center [952, 393] width 294 height 15
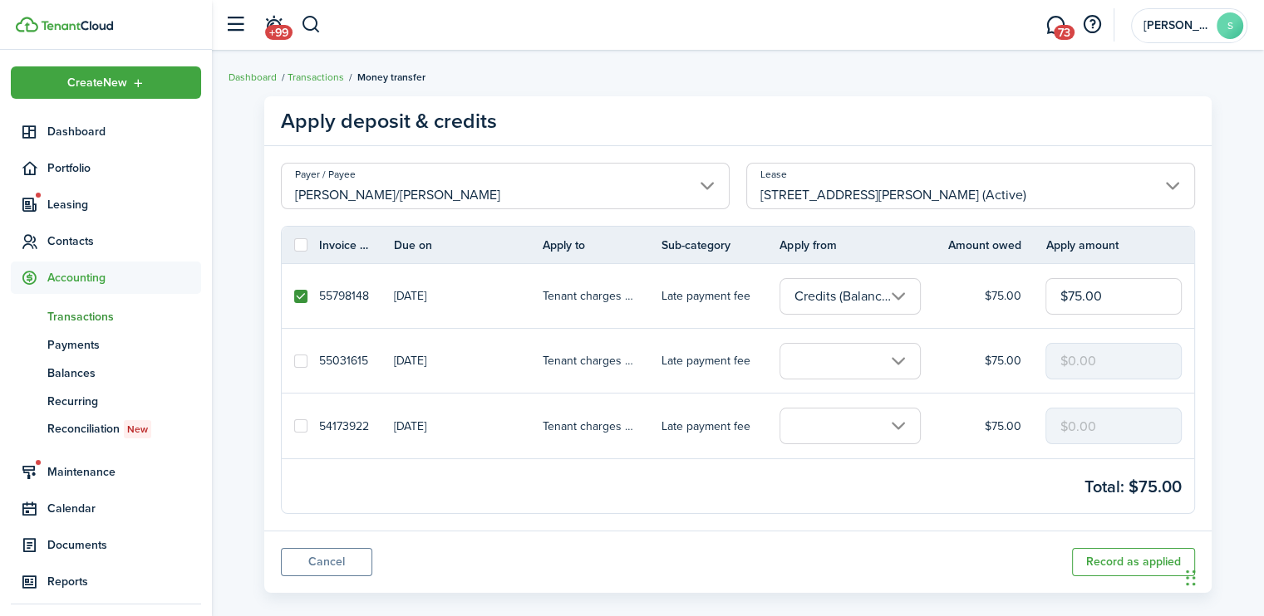
click at [896, 359] on input "text" at bounding box center [849, 361] width 141 height 37
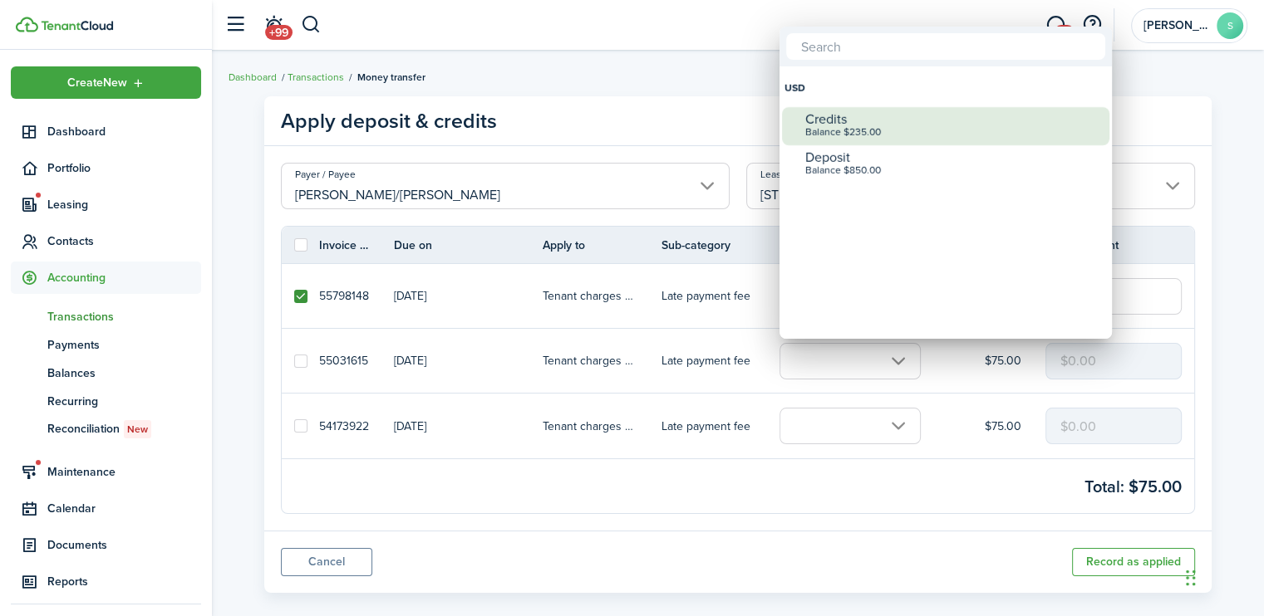
click at [852, 132] on div "Balance $235.00" at bounding box center [952, 133] width 294 height 12
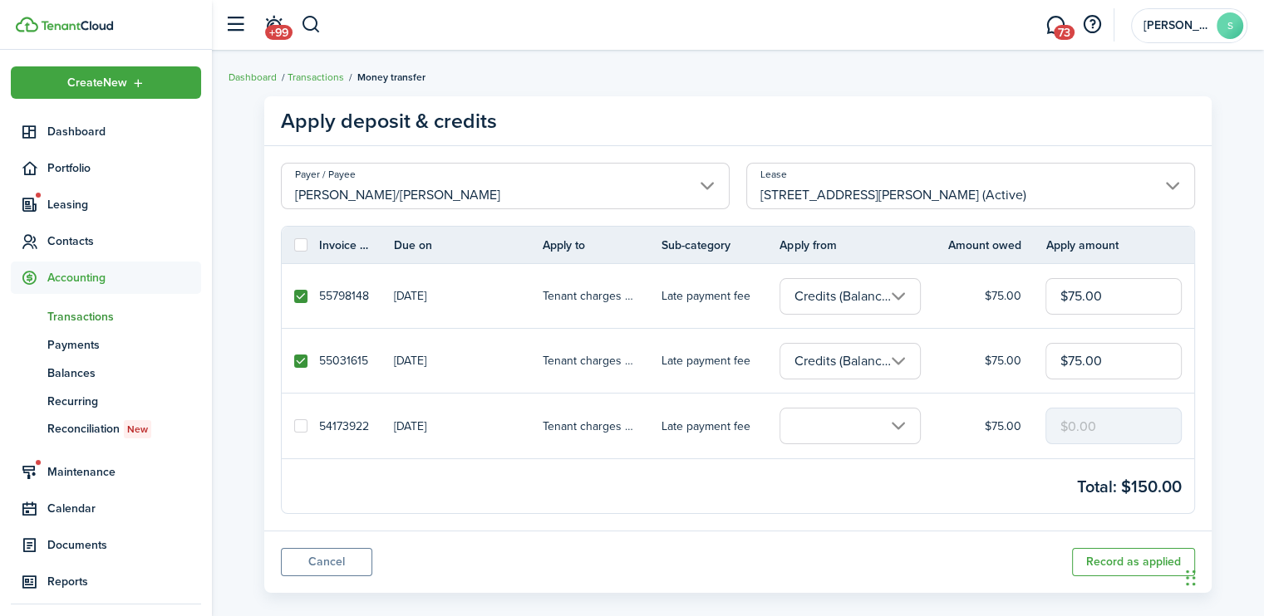
click at [898, 424] on input "text" at bounding box center [849, 426] width 141 height 37
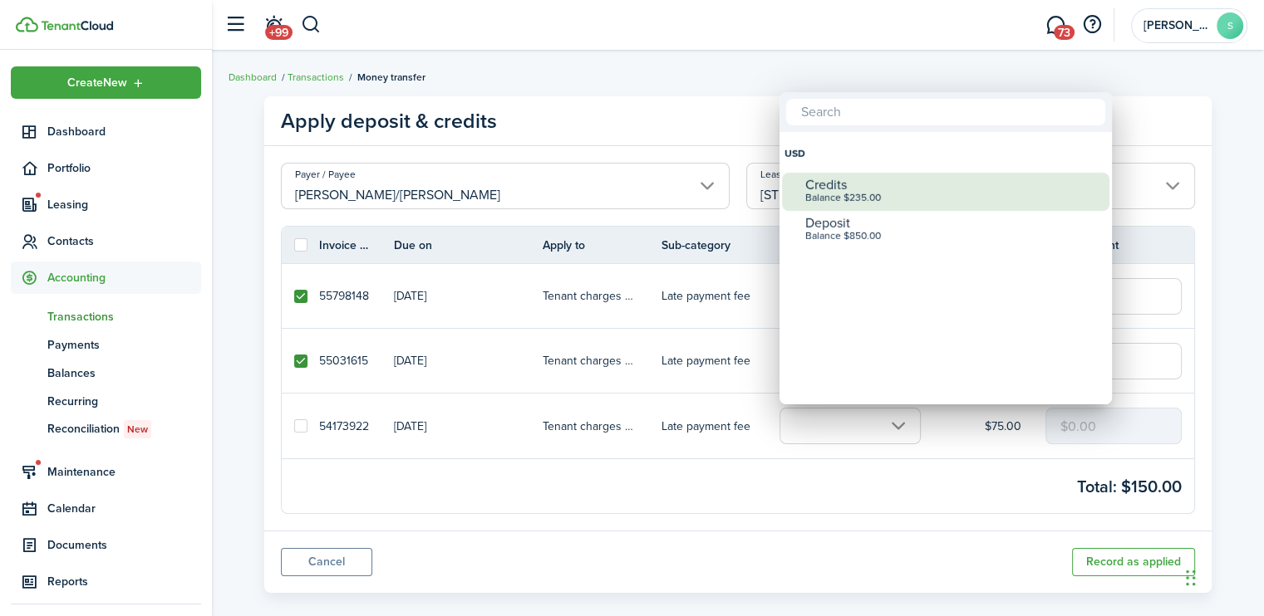
click at [856, 198] on div "Balance $235.00" at bounding box center [952, 199] width 294 height 12
checkbox input "true"
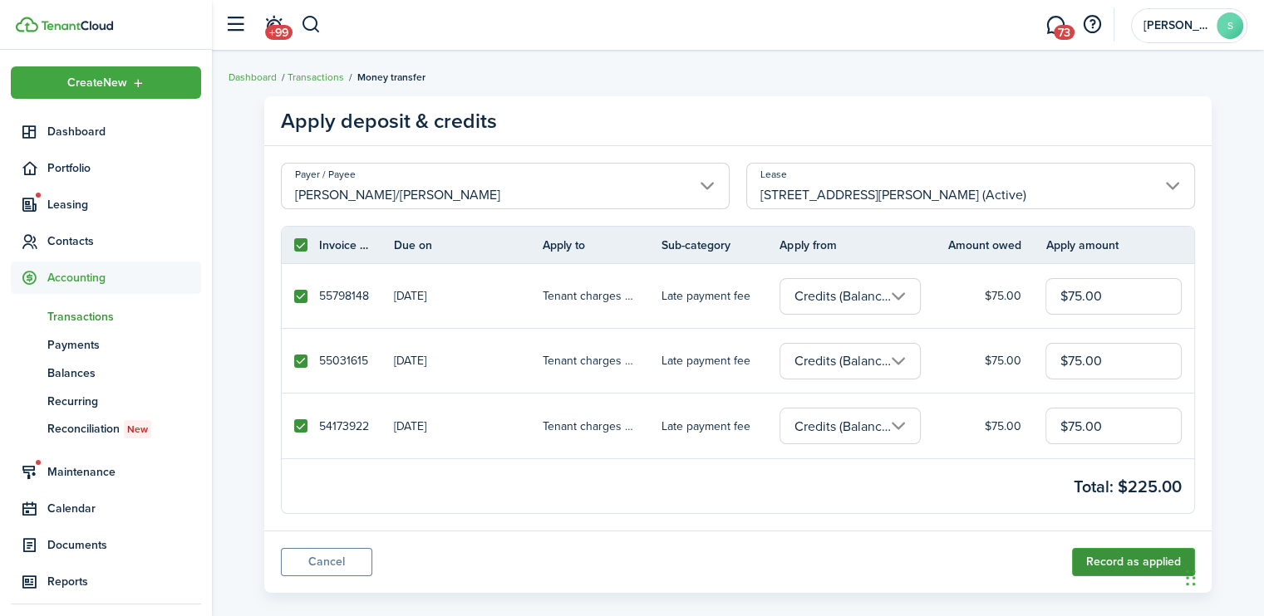
click at [1095, 566] on button "Record as applied" at bounding box center [1133, 562] width 123 height 28
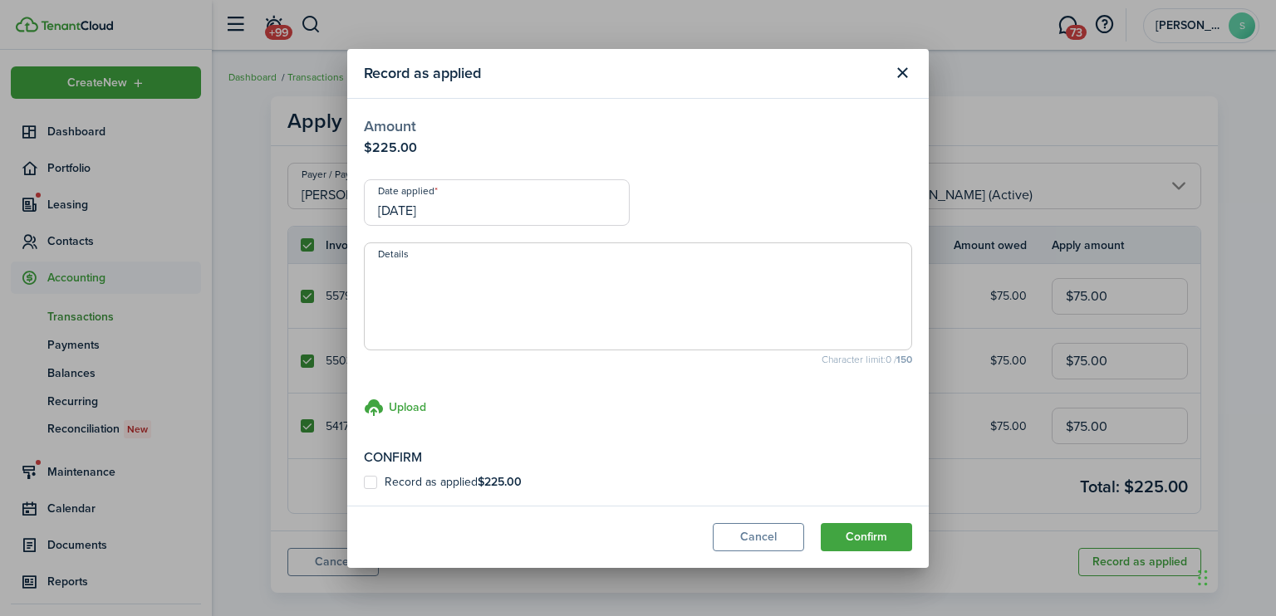
click at [370, 480] on label "Record as applied $225.00" at bounding box center [443, 482] width 158 height 13
click at [364, 482] on input "Record as applied $225.00" at bounding box center [363, 482] width 1 height 1
checkbox input "true"
click at [866, 532] on button "Confirm" at bounding box center [866, 537] width 91 height 28
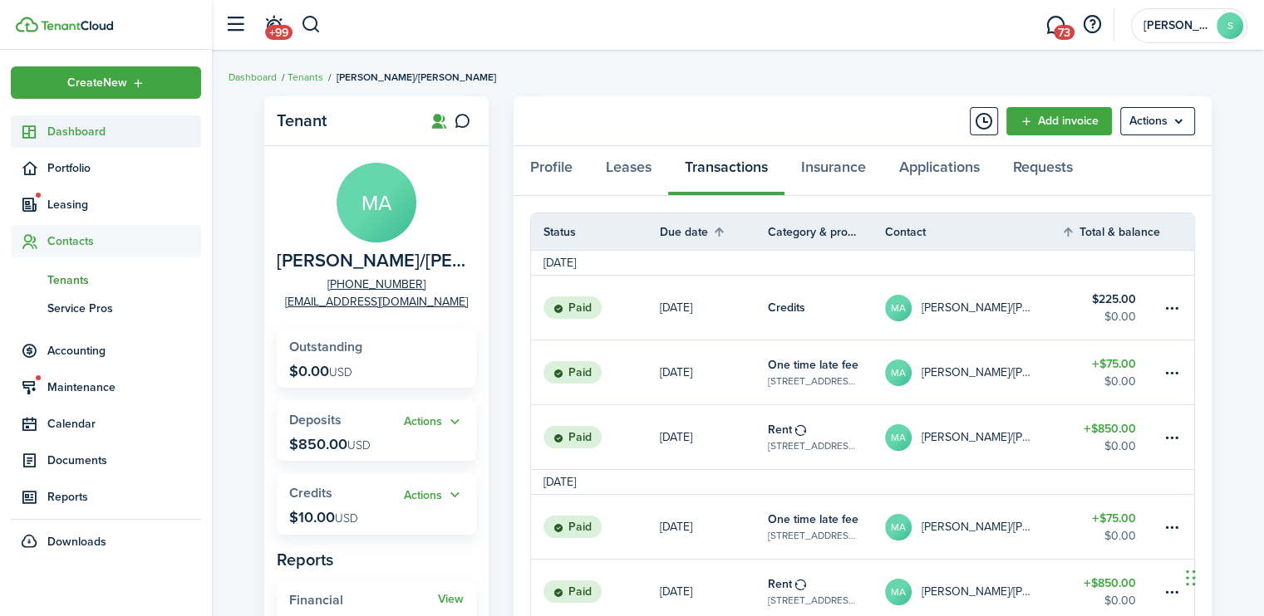
click at [67, 128] on span "Dashboard" at bounding box center [124, 131] width 154 height 17
